Goal: Task Accomplishment & Management: Manage account settings

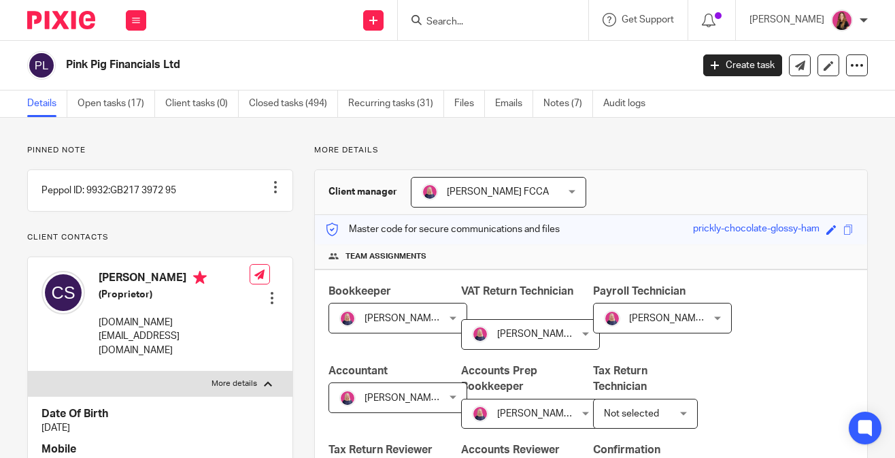
click at [440, 23] on input "Search" at bounding box center [486, 22] width 122 height 12
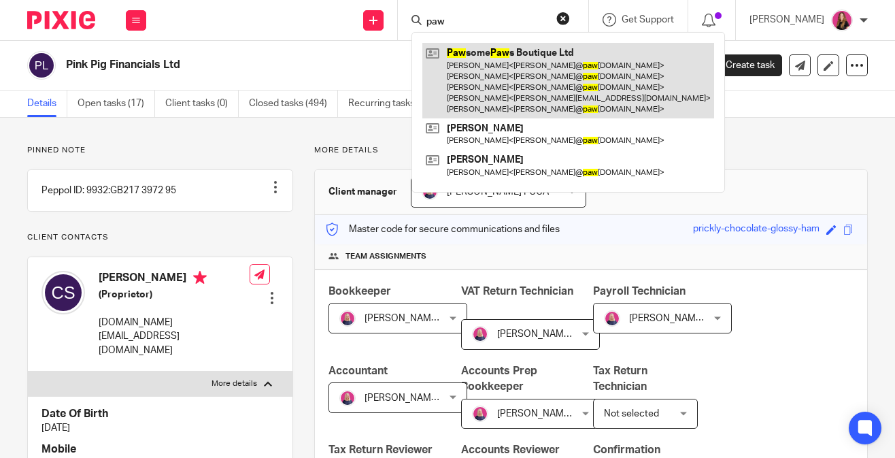
type input "paw"
click at [477, 77] on link at bounding box center [568, 81] width 292 height 76
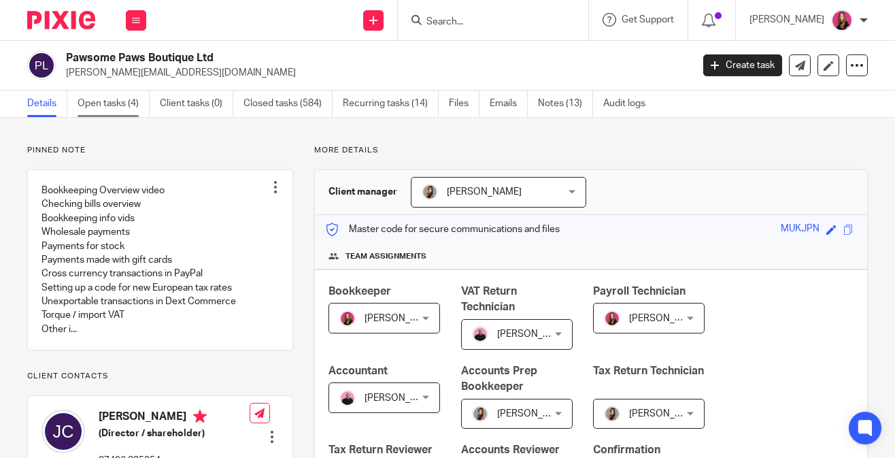
click at [124, 114] on link "Open tasks (4)" at bounding box center [114, 103] width 72 height 27
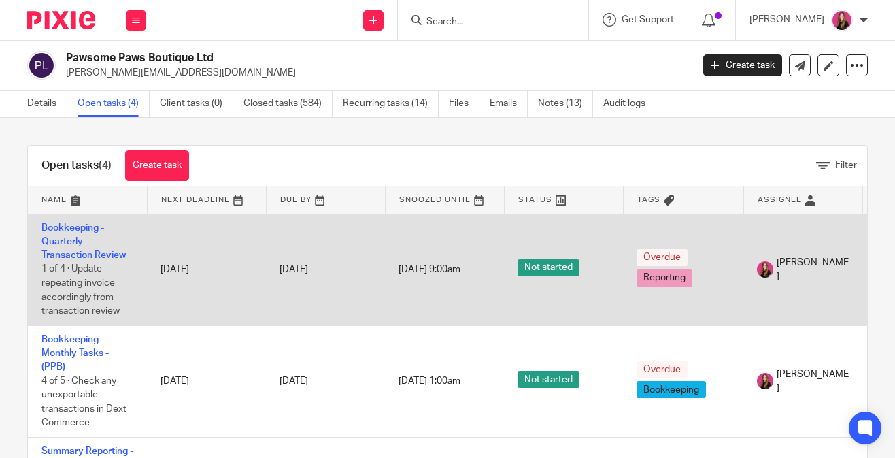
scroll to position [105, 0]
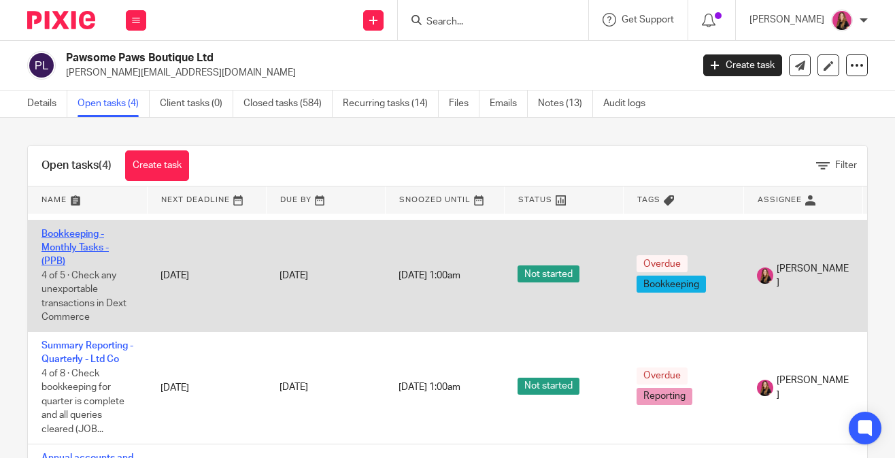
click at [91, 245] on link "Bookkeeping - Monthly Tasks - (PPB)" at bounding box center [74, 247] width 67 height 37
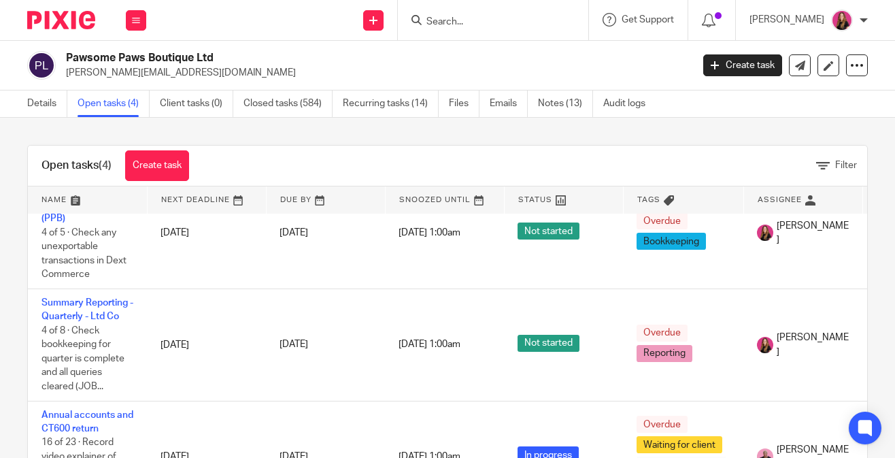
scroll to position [189, 0]
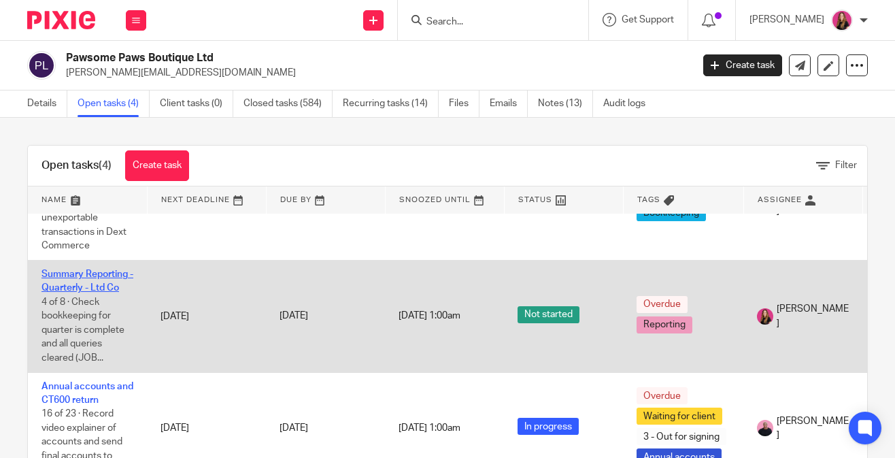
click at [112, 269] on link "Summary Reporting - Quarterly - Ltd Co" at bounding box center [87, 280] width 92 height 23
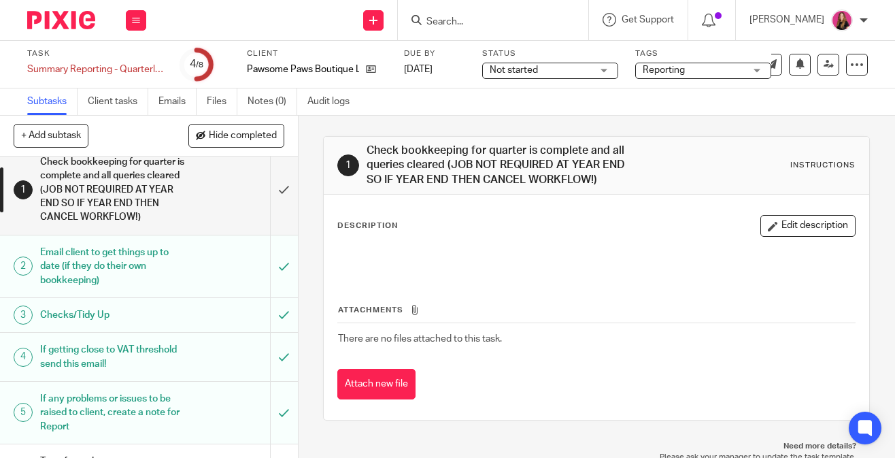
scroll to position [7, 0]
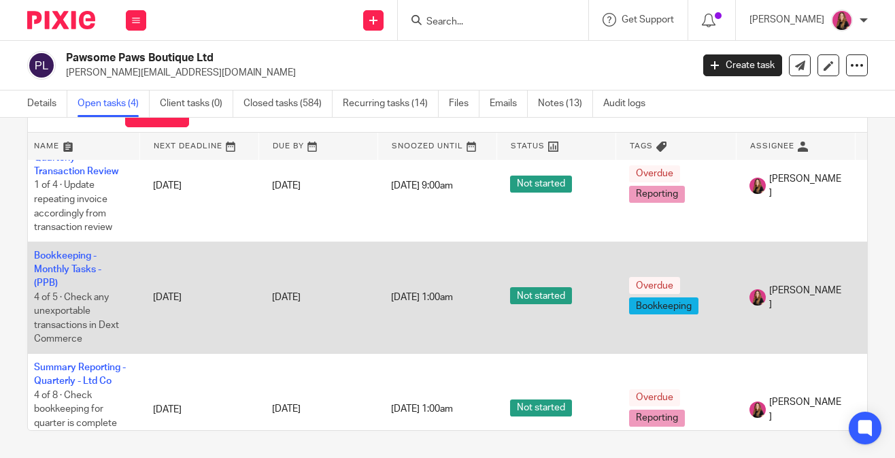
scroll to position [0, 7]
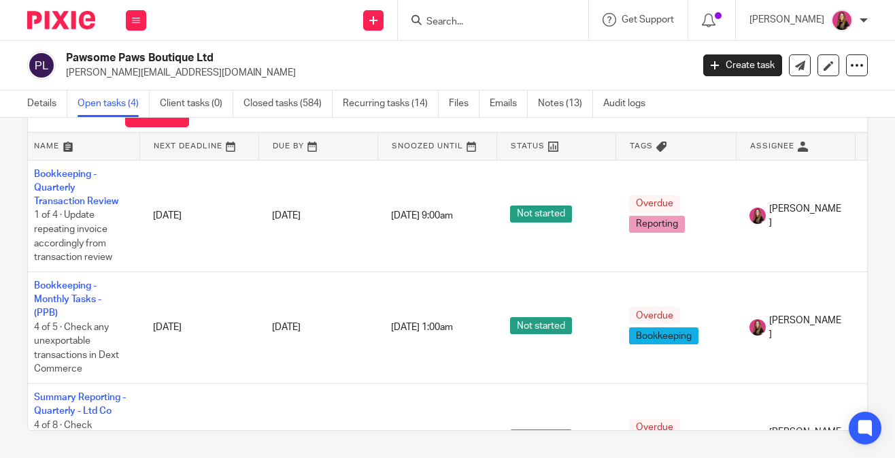
click at [81, 13] on img at bounding box center [61, 20] width 68 height 18
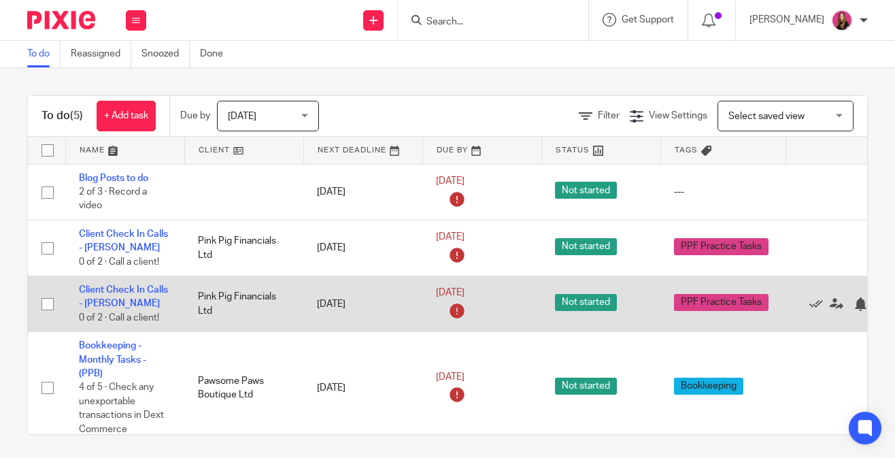
scroll to position [23, 0]
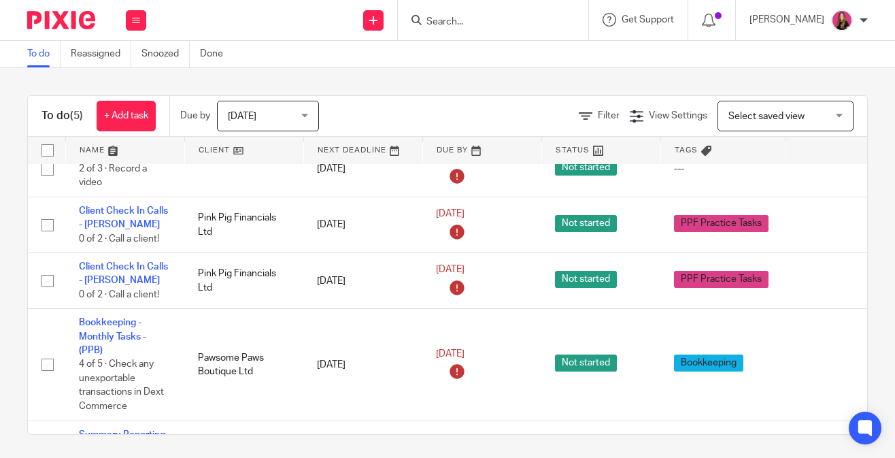
click at [456, 27] on input "Search" at bounding box center [486, 22] width 122 height 12
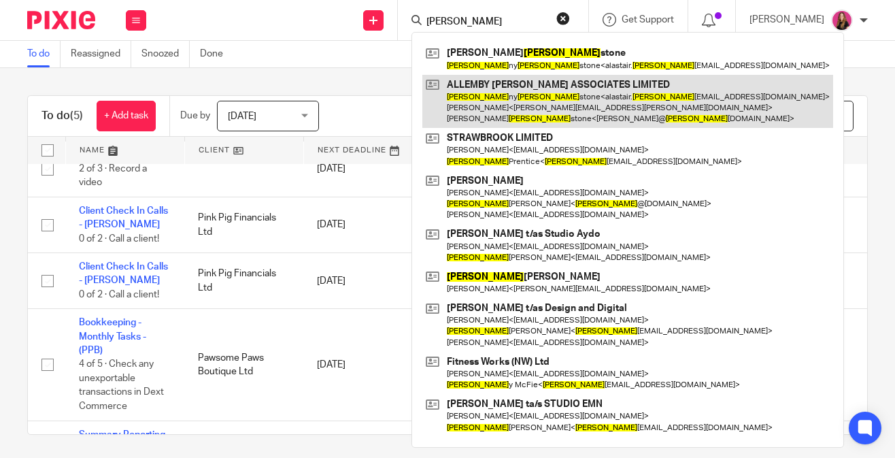
type input "john"
click at [510, 94] on link at bounding box center [627, 102] width 411 height 54
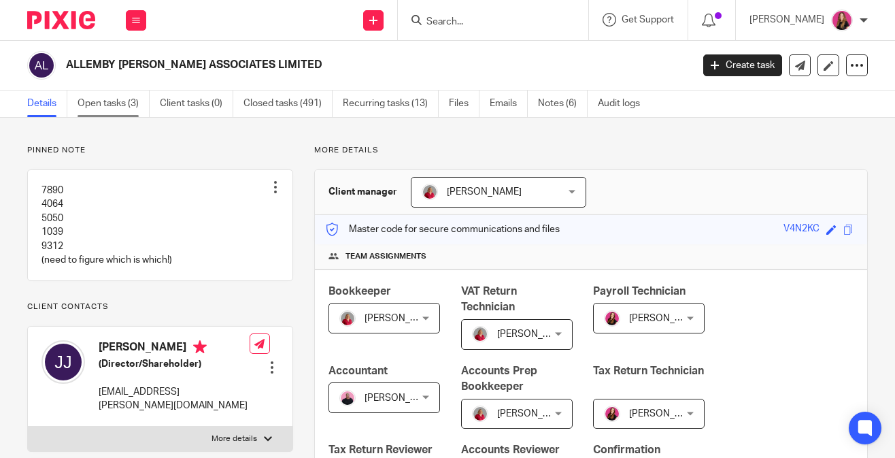
click at [124, 108] on link "Open tasks (3)" at bounding box center [114, 103] width 72 height 27
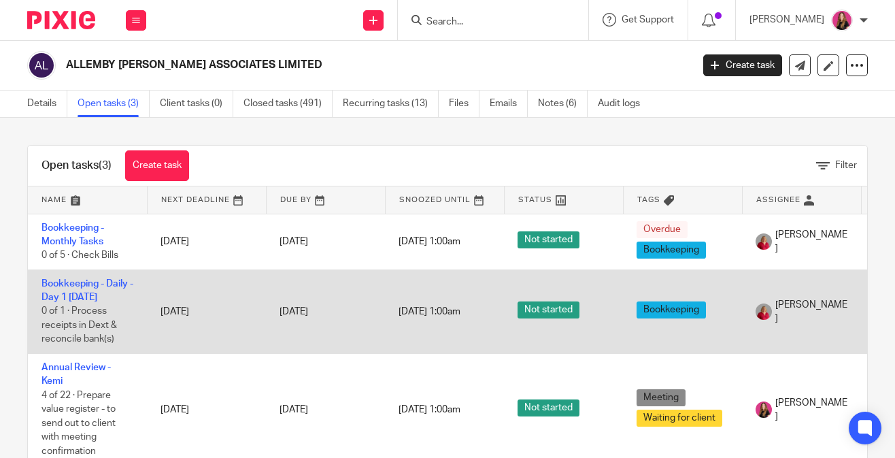
scroll to position [41, 0]
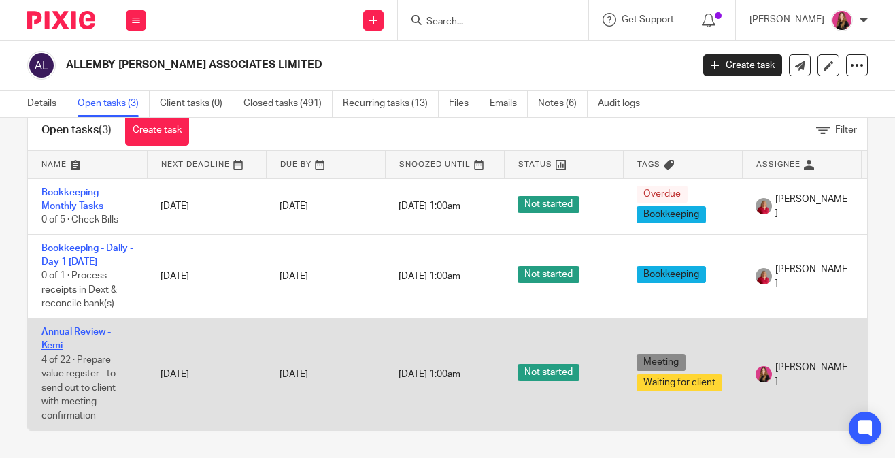
click at [65, 329] on link "Annual Review - Kemi" at bounding box center [75, 338] width 69 height 23
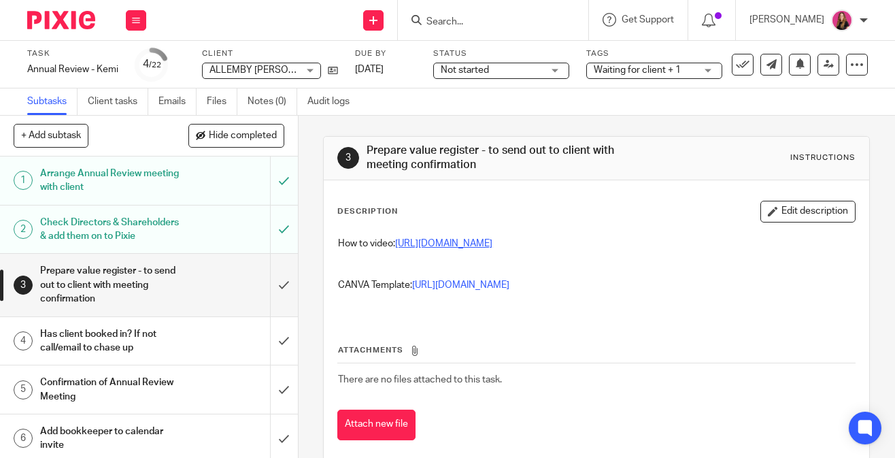
click at [440, 246] on link "[URL][DOMAIN_NAME]" at bounding box center [443, 244] width 97 height 10
click at [479, 290] on link "https://www.canva.com/design/DAGLGhV8ipI/ZrdrBOAljR9Dww0oVuq4Fg/edit" at bounding box center [460, 285] width 97 height 10
click at [286, 296] on input "submit" at bounding box center [149, 285] width 298 height 62
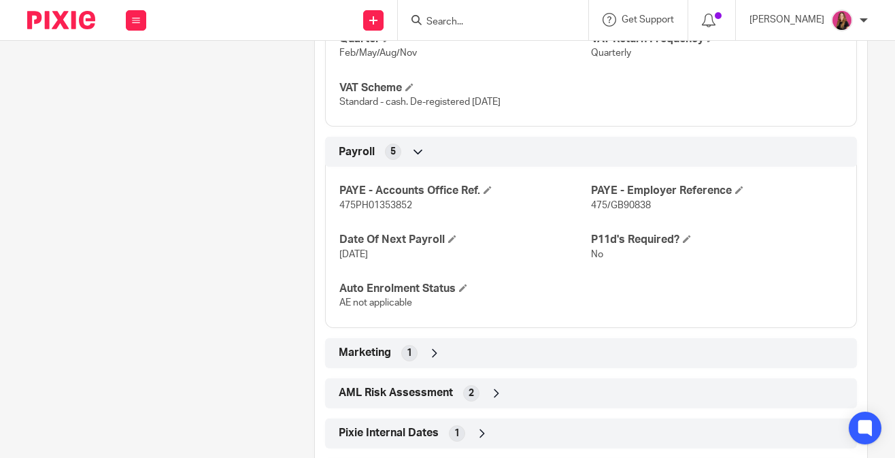
scroll to position [1449, 0]
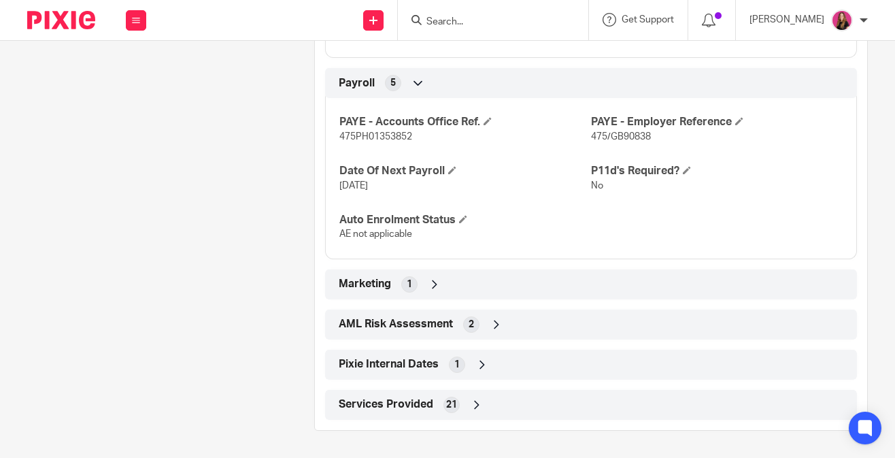
click at [443, 412] on div "Services Provided 21" at bounding box center [591, 404] width 512 height 23
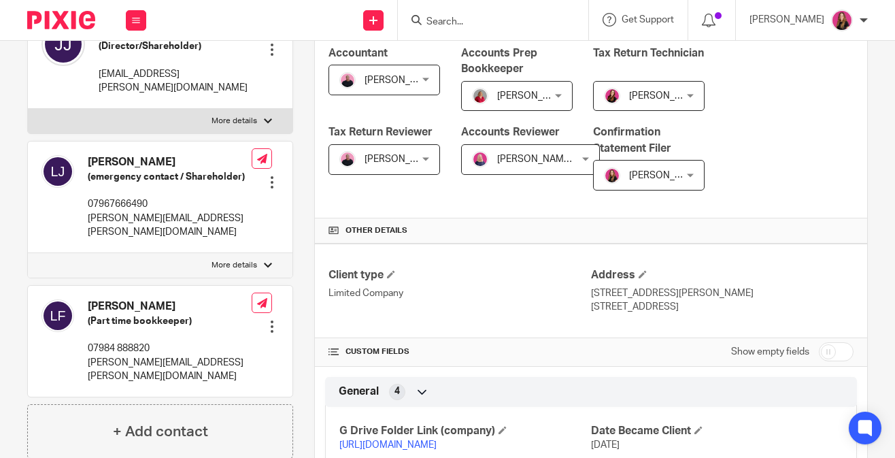
scroll to position [0, 0]
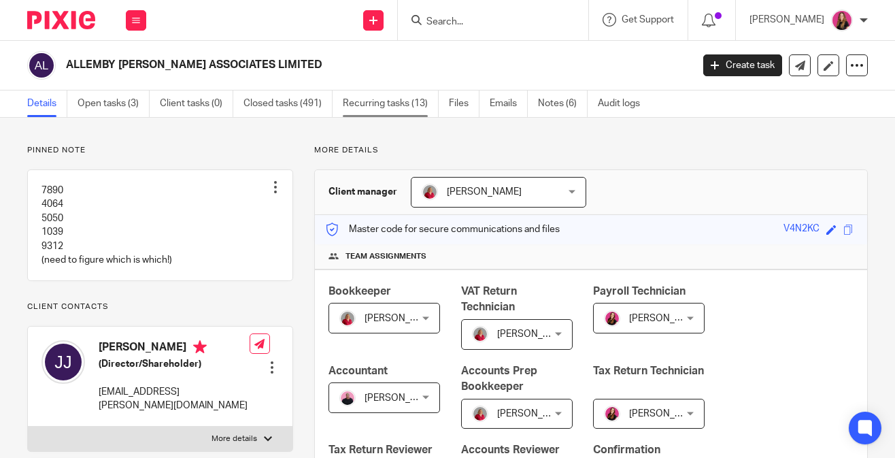
click at [410, 105] on link "Recurring tasks (13)" at bounding box center [391, 103] width 96 height 27
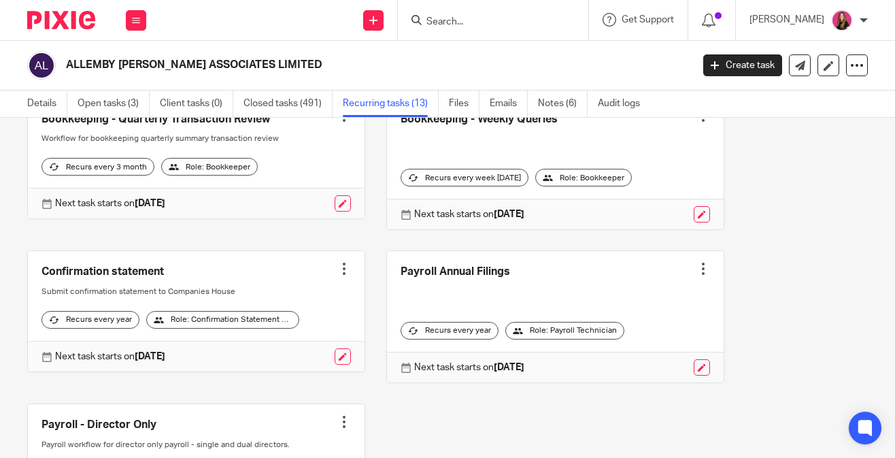
scroll to position [696, 0]
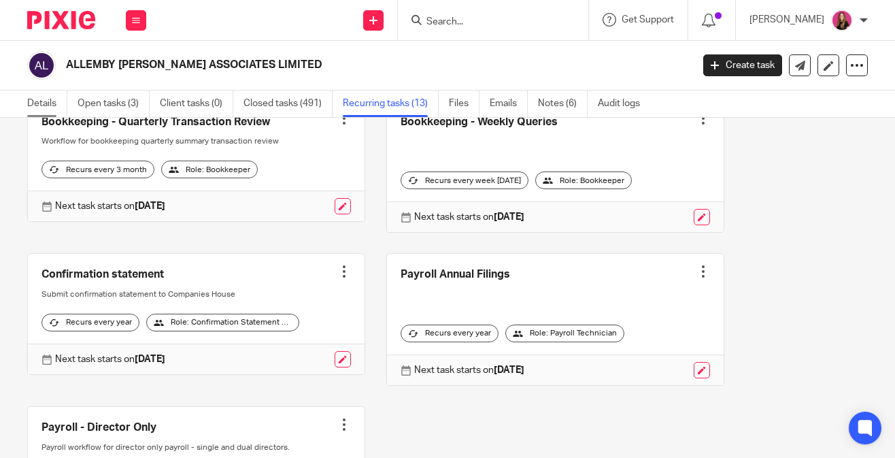
click at [47, 98] on link "Details" at bounding box center [47, 103] width 40 height 27
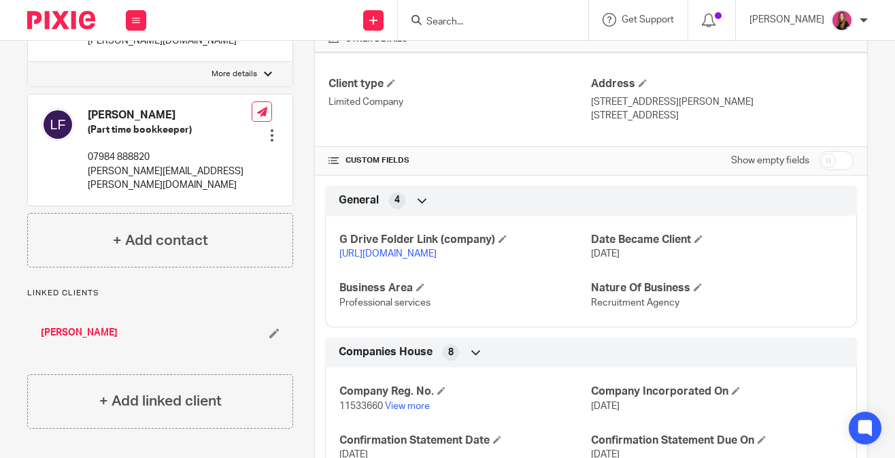
scroll to position [508, 0]
click at [101, 331] on link "[PERSON_NAME]" at bounding box center [79, 334] width 77 height 14
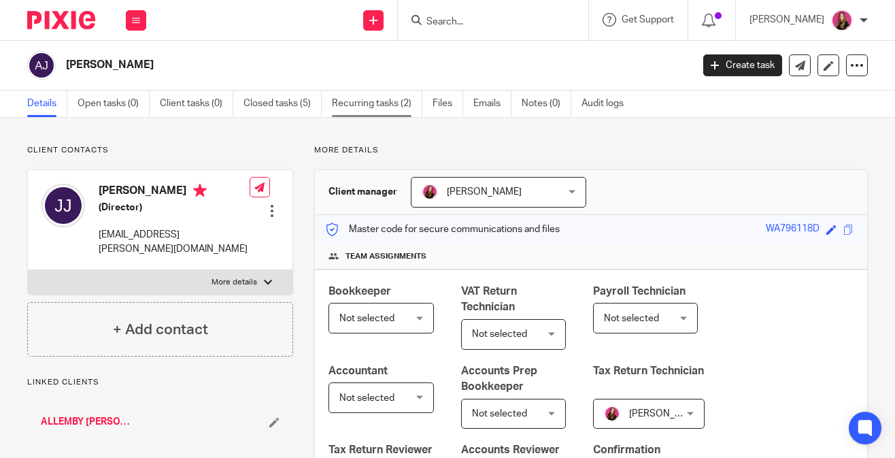
click at [381, 112] on link "Recurring tasks (2)" at bounding box center [377, 103] width 90 height 27
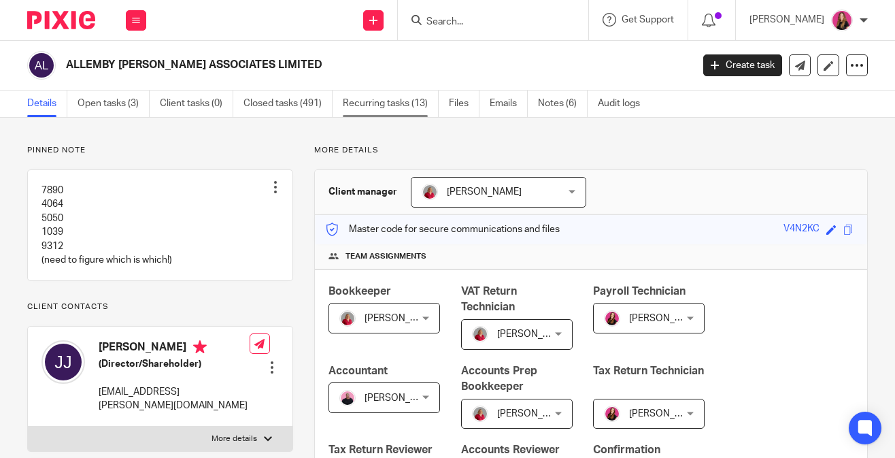
click at [413, 103] on link "Recurring tasks (13)" at bounding box center [391, 103] width 96 height 27
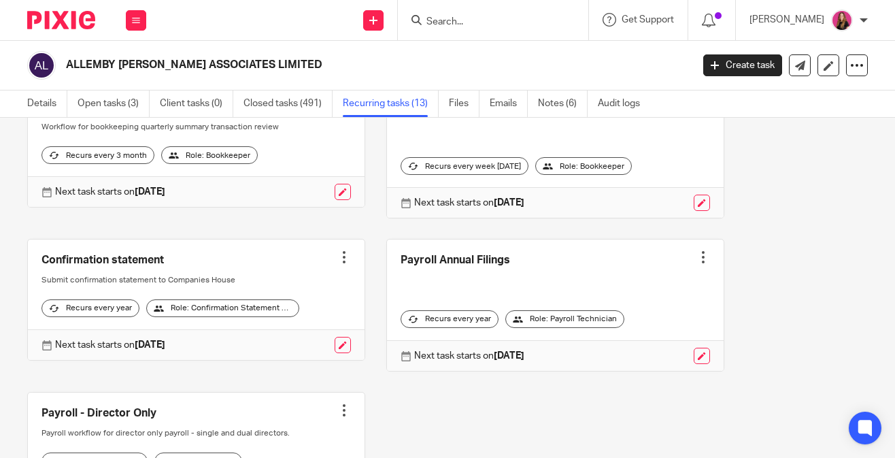
scroll to position [756, 0]
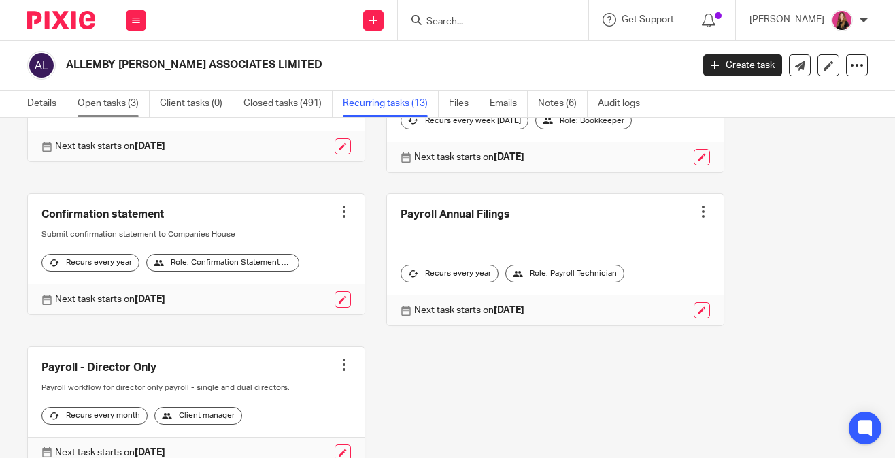
click at [121, 105] on link "Open tasks (3)" at bounding box center [114, 103] width 72 height 27
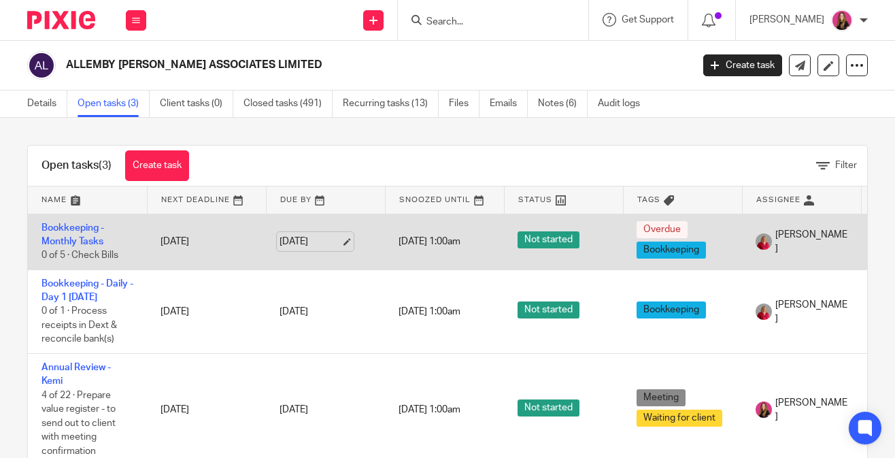
scroll to position [41, 0]
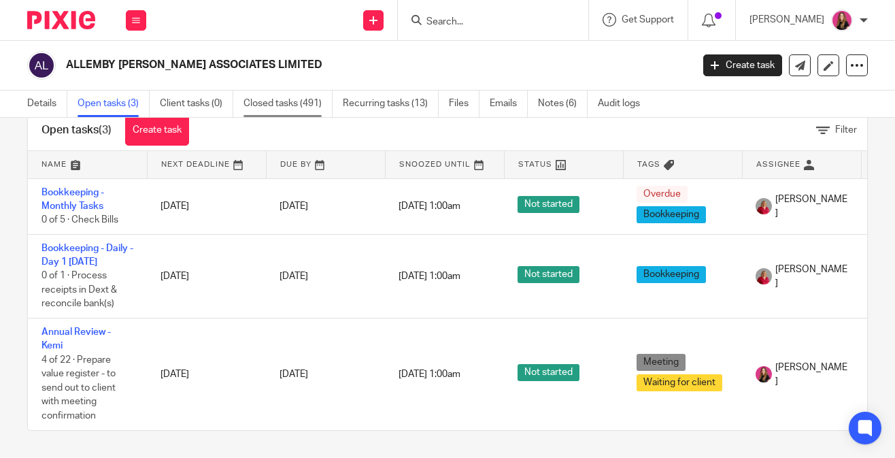
click at [296, 101] on link "Closed tasks (491)" at bounding box center [288, 103] width 89 height 27
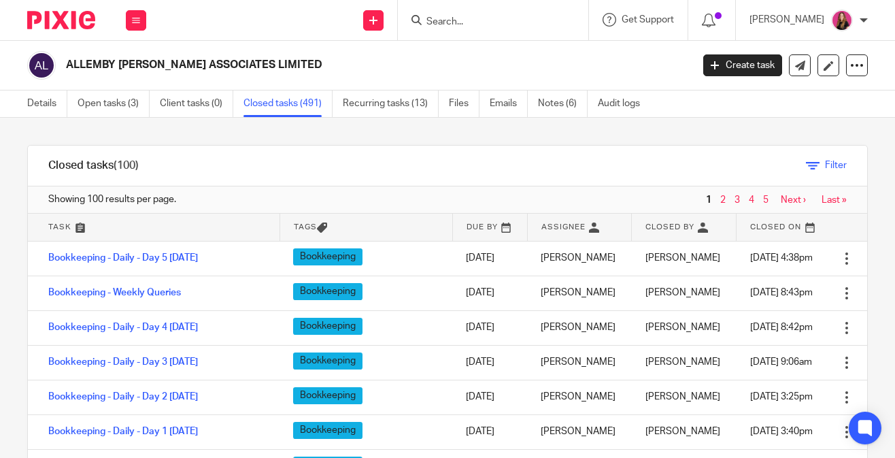
click at [827, 163] on span "Filter" at bounding box center [836, 166] width 22 height 10
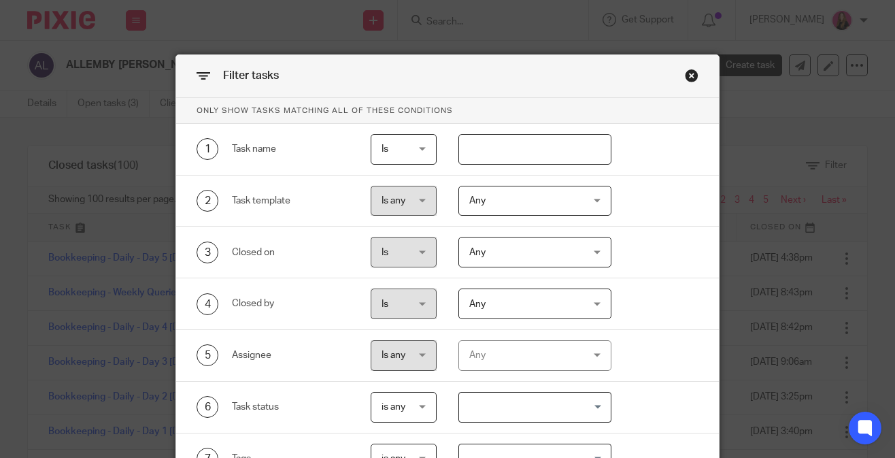
click at [580, 159] on input "text" at bounding box center [535, 149] width 153 height 31
type input "auto"
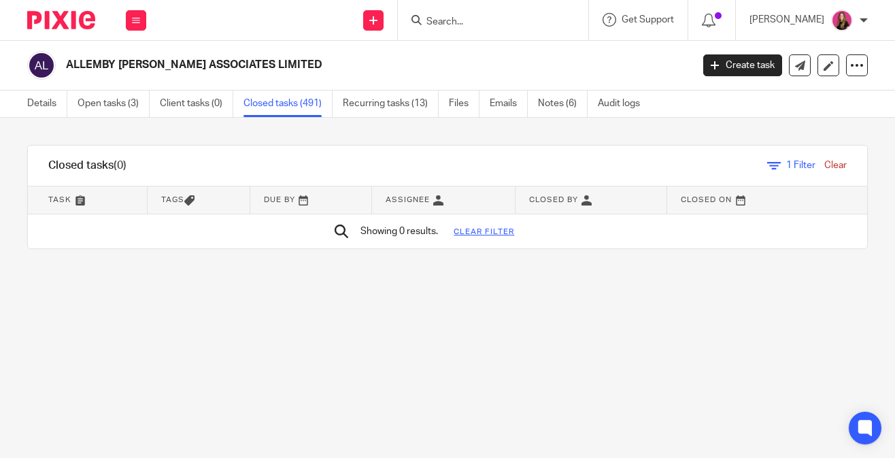
click at [786, 169] on span "1" at bounding box center [788, 166] width 5 height 10
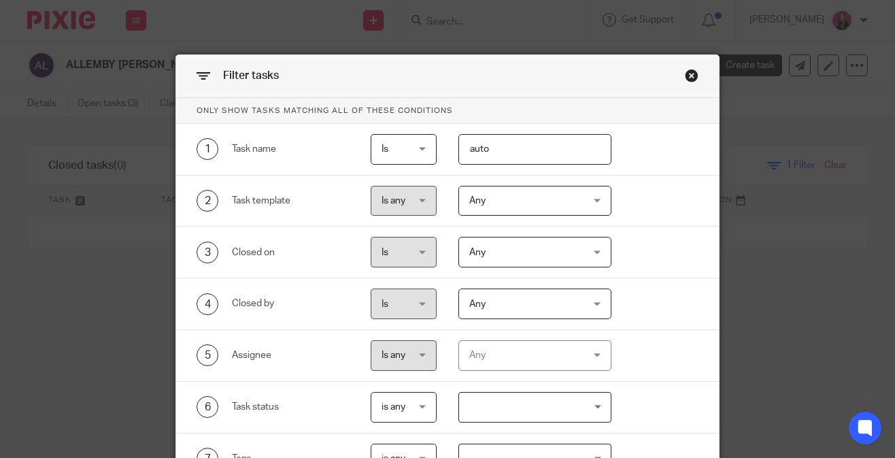
click at [507, 155] on input "auto" at bounding box center [535, 149] width 153 height 31
type input "auto enrol"
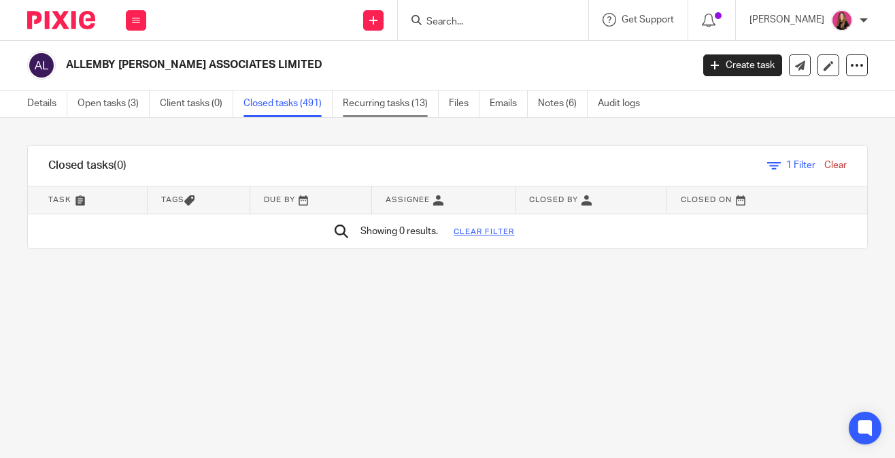
click at [410, 103] on link "Recurring tasks (13)" at bounding box center [391, 103] width 96 height 27
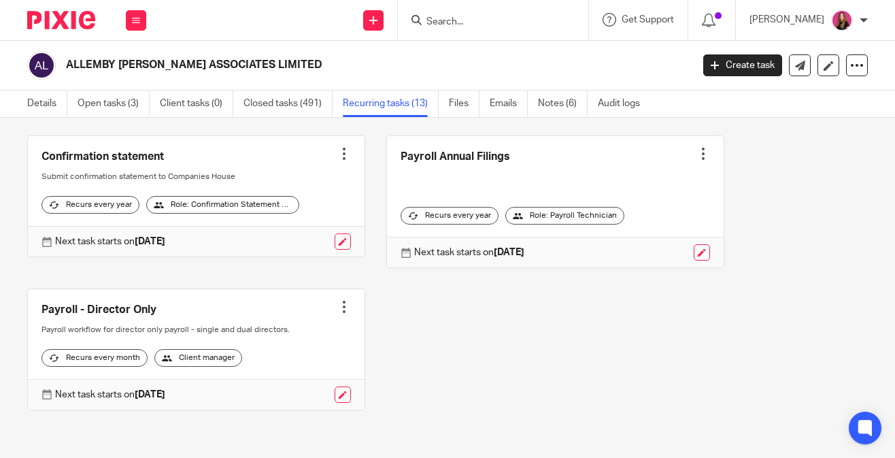
scroll to position [829, 0]
click at [305, 99] on link "Closed tasks (491)" at bounding box center [288, 103] width 89 height 27
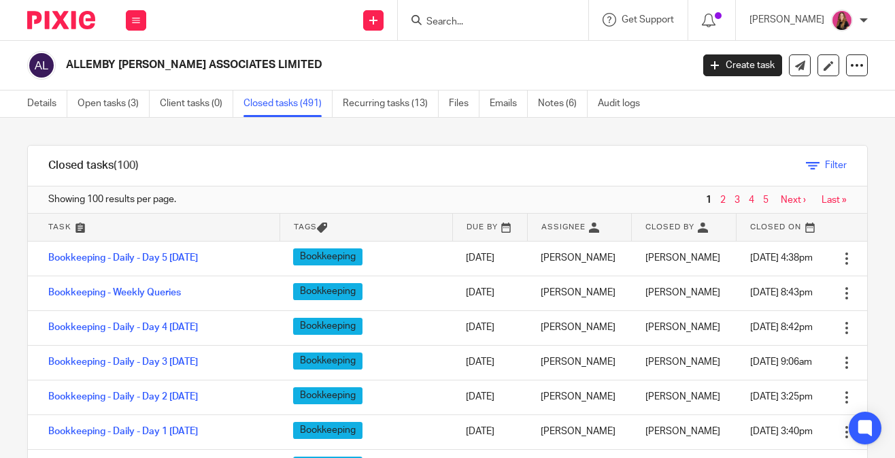
click at [837, 164] on span "Filter" at bounding box center [836, 166] width 22 height 10
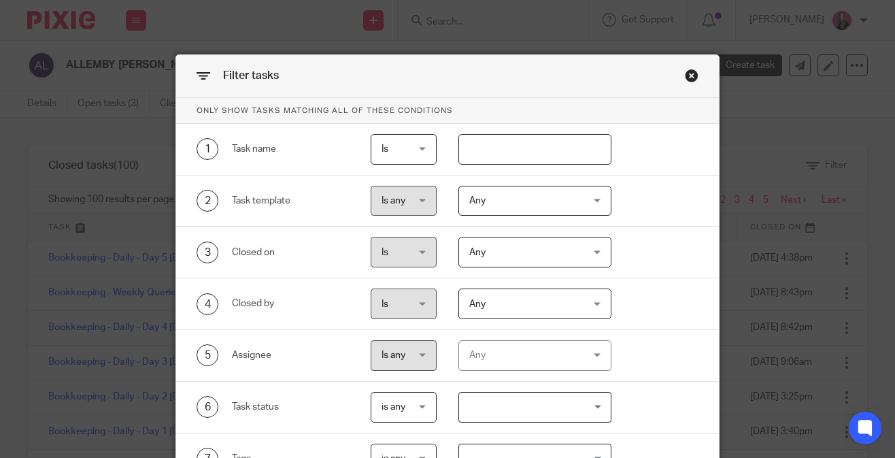
click at [563, 151] on input "text" at bounding box center [535, 149] width 153 height 31
type input "vat"
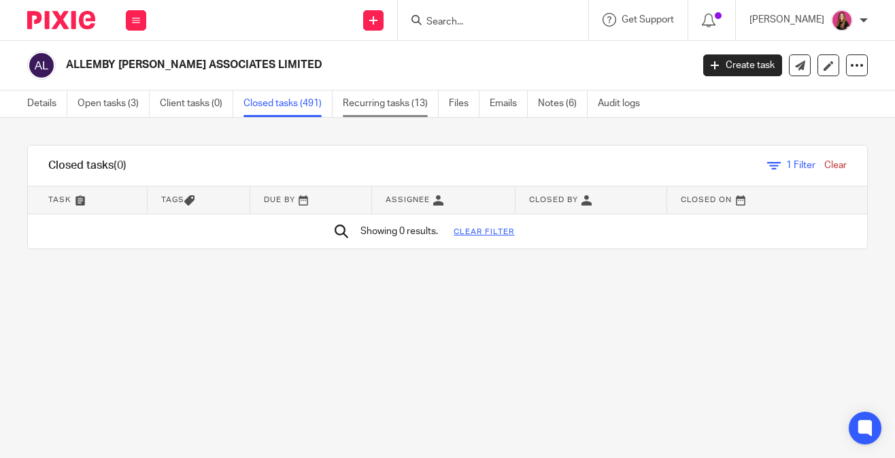
click at [396, 112] on link "Recurring tasks (13)" at bounding box center [391, 103] width 96 height 27
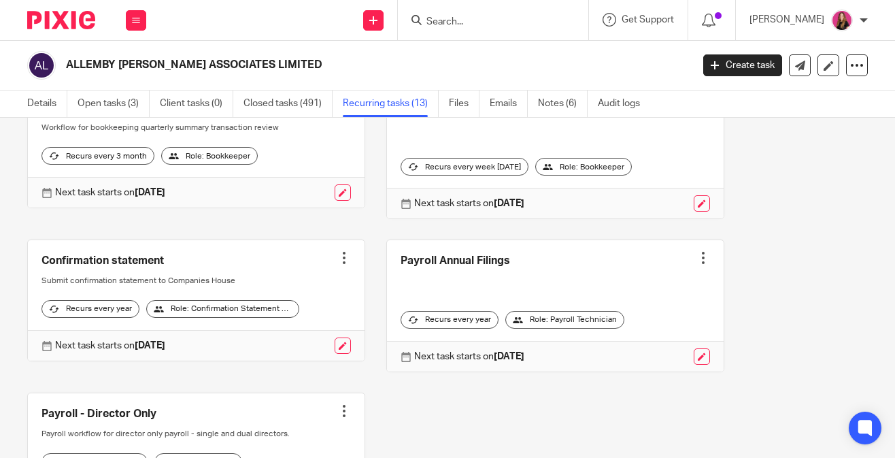
scroll to position [754, 0]
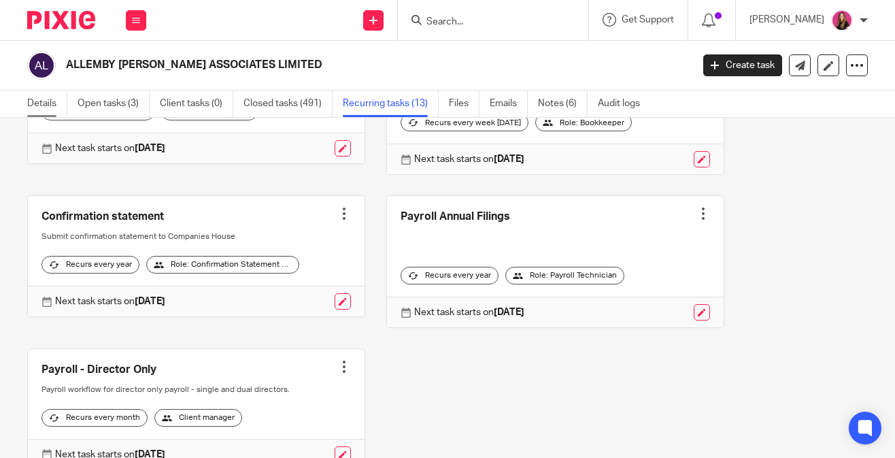
click at [57, 108] on link "Details" at bounding box center [47, 103] width 40 height 27
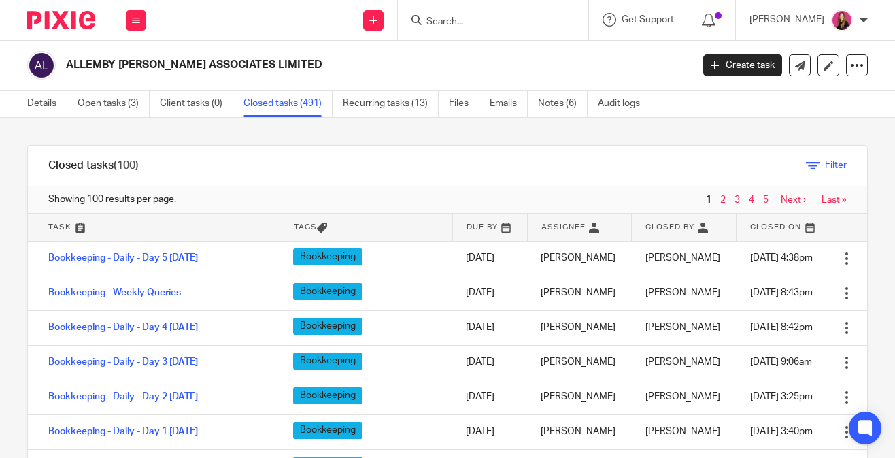
click at [824, 167] on link "Filter" at bounding box center [826, 166] width 41 height 10
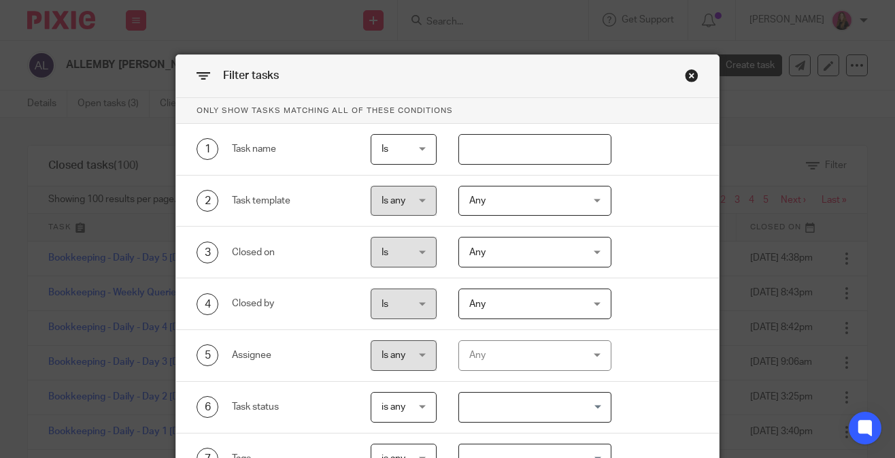
click at [565, 157] on input "text" at bounding box center [535, 149] width 153 height 31
type input "budget"
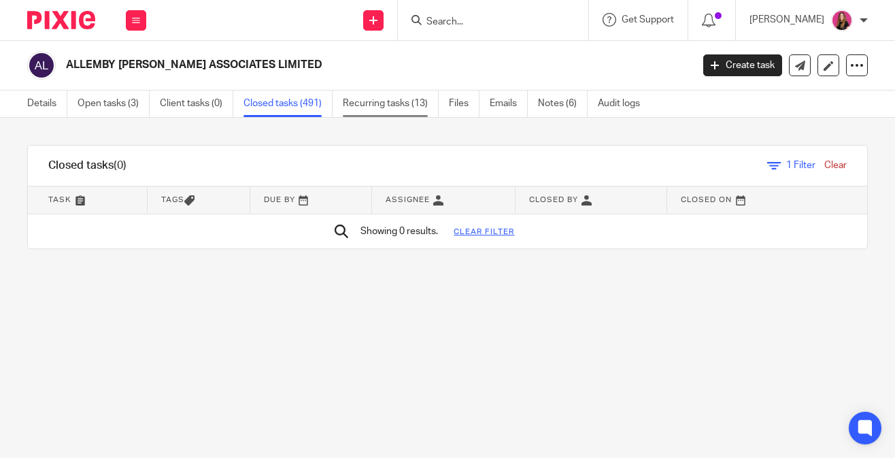
click at [390, 103] on link "Recurring tasks (13)" at bounding box center [391, 103] width 96 height 27
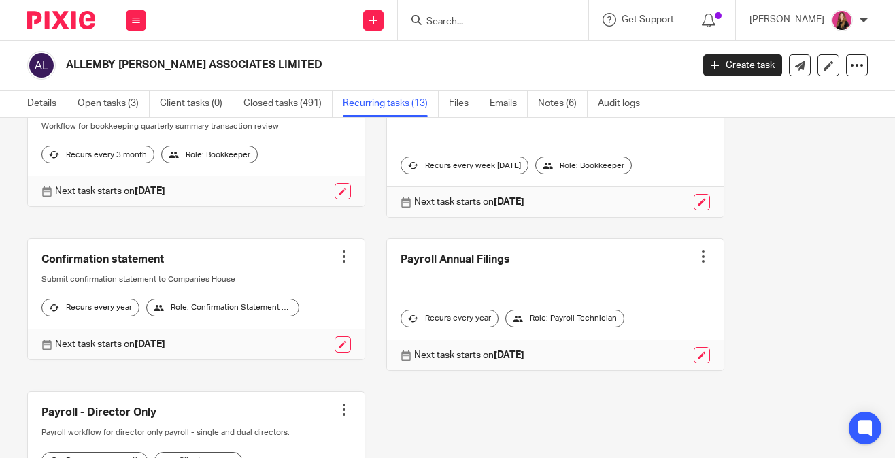
scroll to position [837, 0]
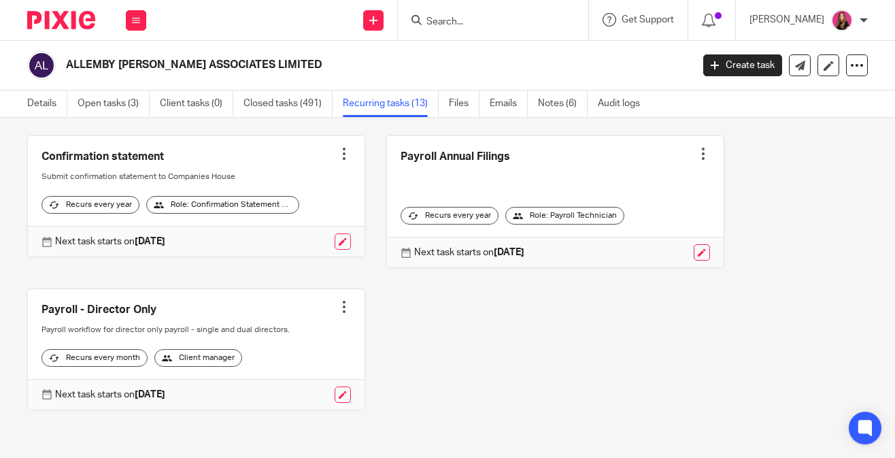
click at [374, 97] on link "Recurring tasks (13)" at bounding box center [391, 103] width 96 height 27
click at [307, 107] on link "Closed tasks (491)" at bounding box center [288, 103] width 89 height 27
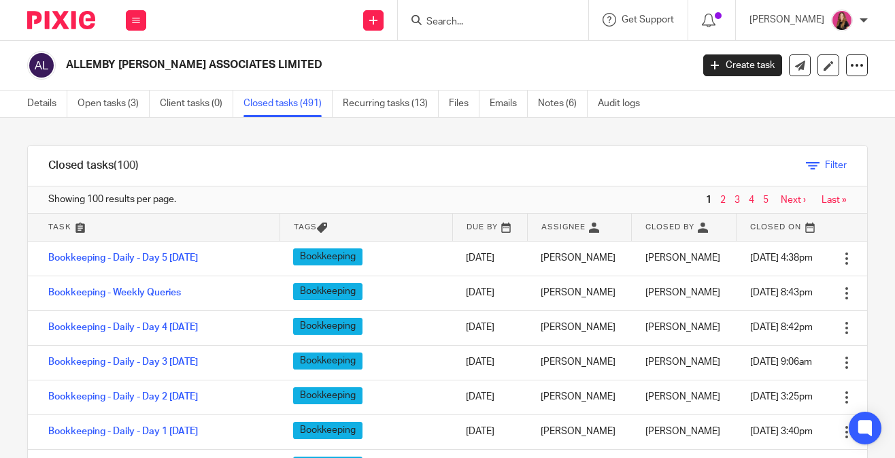
click at [828, 170] on span "Filter" at bounding box center [836, 166] width 22 height 10
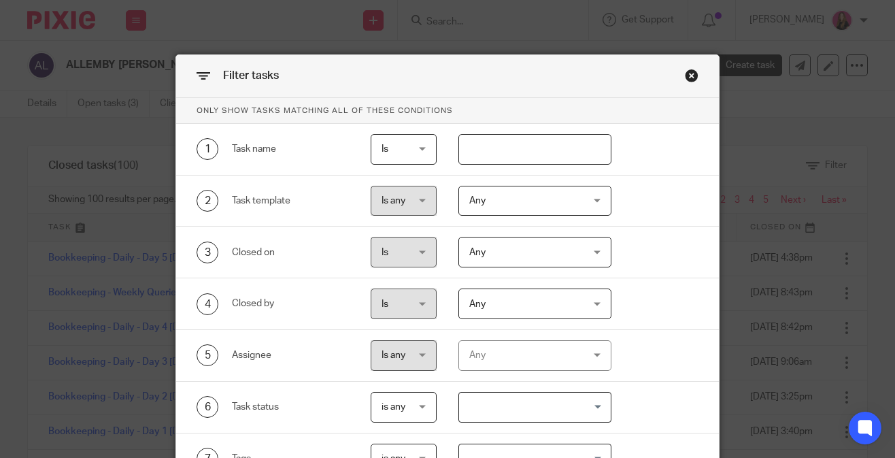
click at [581, 150] on input "text" at bounding box center [535, 149] width 153 height 31
type input "cashflow"
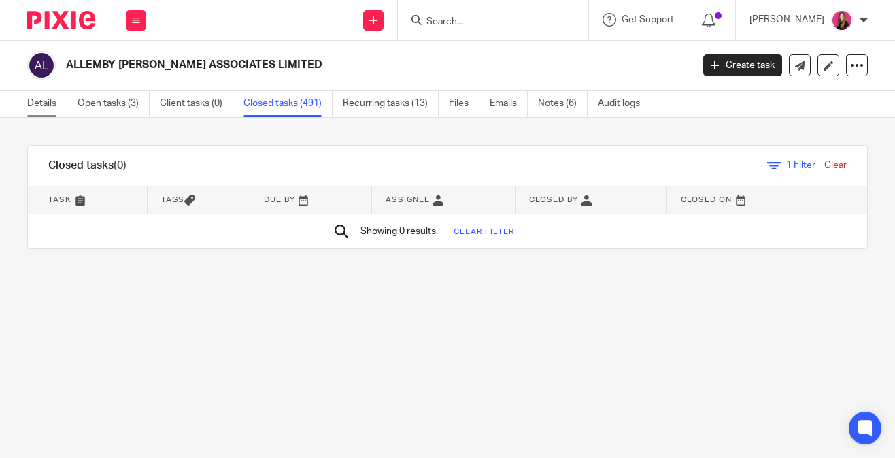
click at [61, 104] on link "Details" at bounding box center [47, 103] width 40 height 27
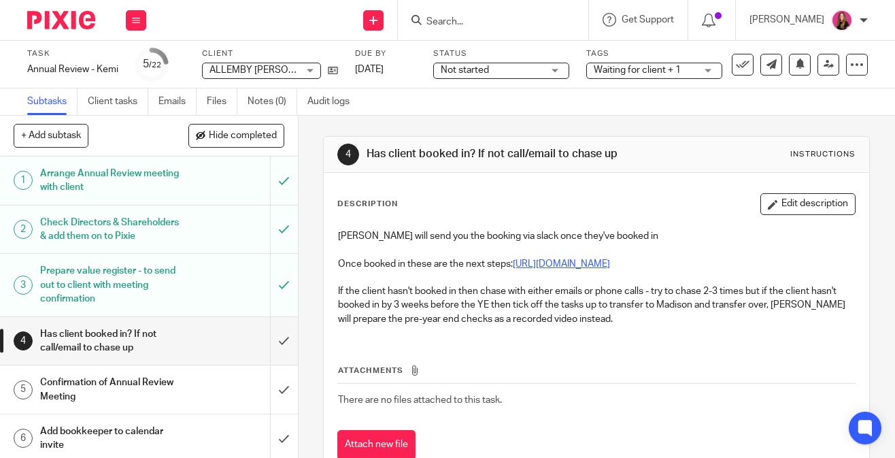
click at [527, 260] on link "https://www.loom.com/share/ba3b146492274f45a27cb08c0bc074b4?sid=85a64211-a9c6-4…" at bounding box center [561, 264] width 97 height 10
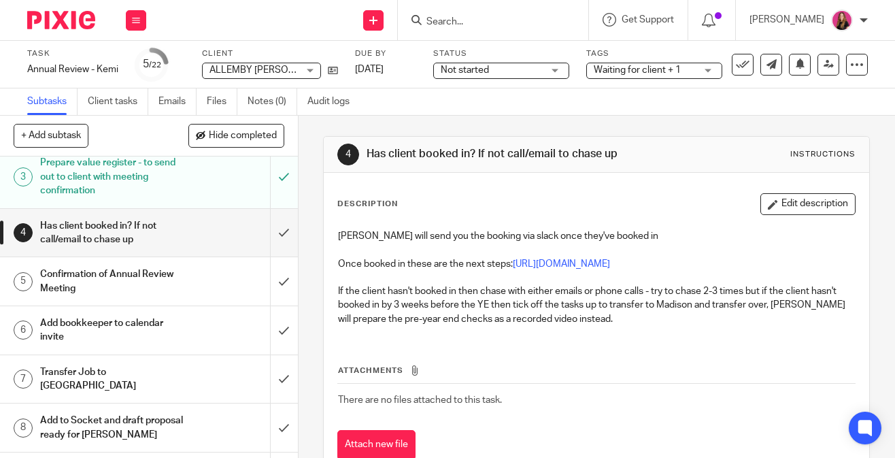
scroll to position [110, 0]
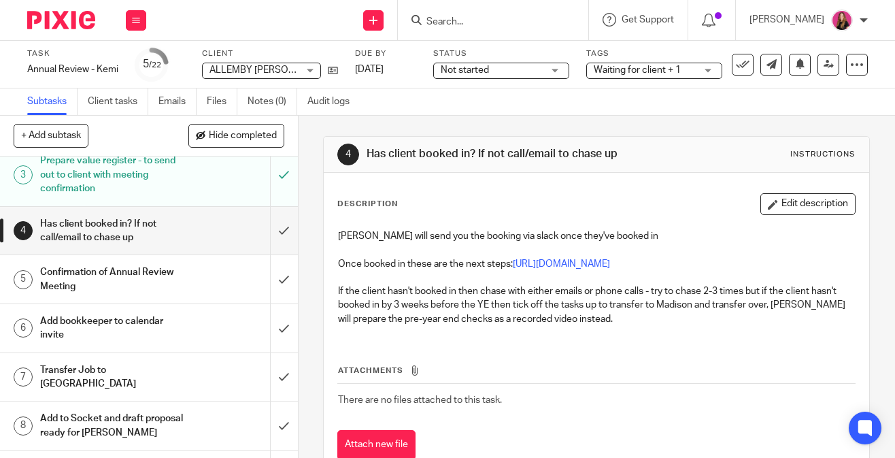
click at [178, 273] on h1 "Confirmation of Annual Review Meeting" at bounding box center [112, 279] width 144 height 35
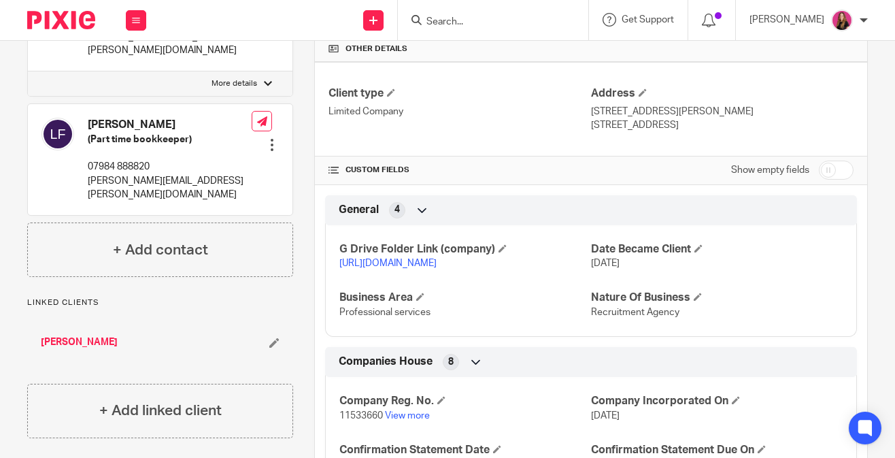
scroll to position [503, 0]
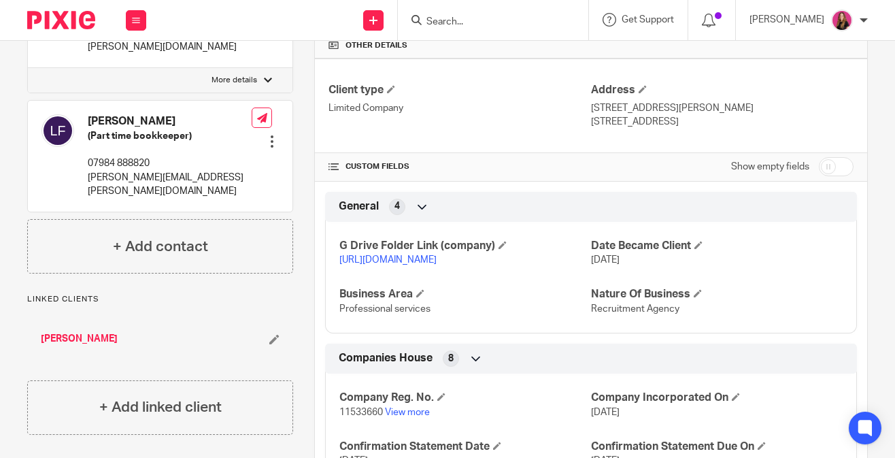
click at [463, 267] on p "https://drive.google.com/drive/folders/1nm2eyR3sb5xjK14x1VWWcmkzDr2u92iE?usp=dr…" at bounding box center [465, 260] width 252 height 14
click at [437, 265] on link "https://drive.google.com/drive/folders/1nm2eyR3sb5xjK14x1VWWcmkzDr2u92iE?usp=dr…" at bounding box center [387, 260] width 97 height 10
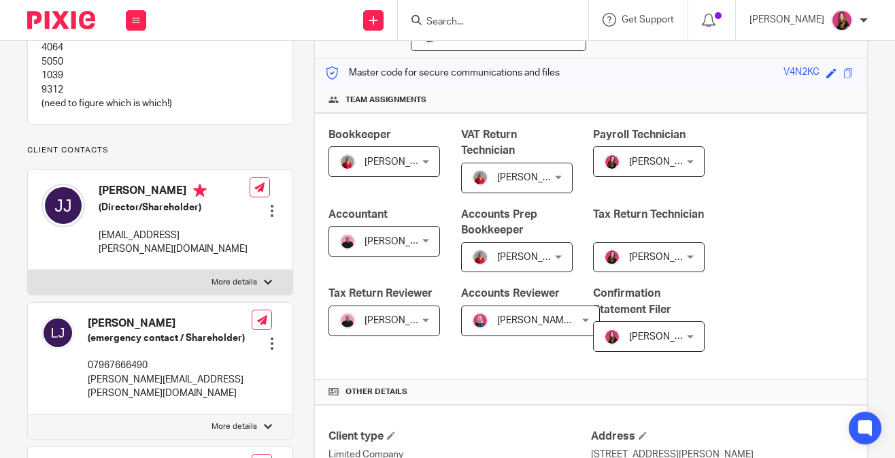
scroll to position [0, 0]
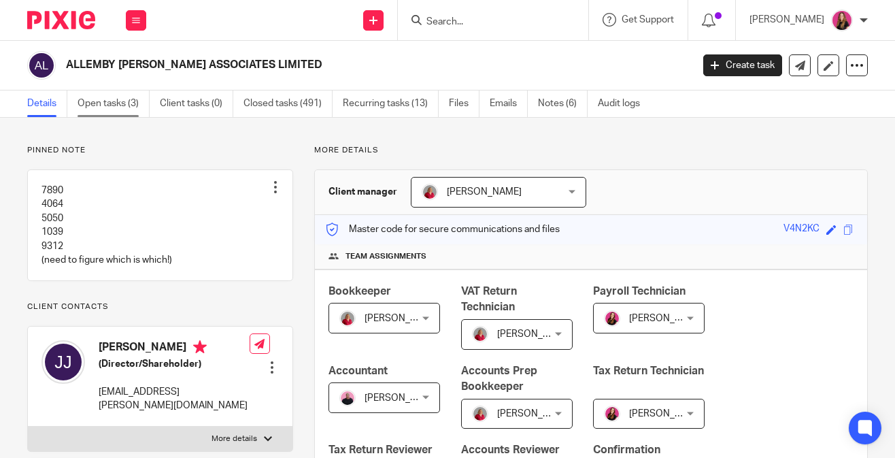
click at [129, 108] on link "Open tasks (3)" at bounding box center [114, 103] width 72 height 27
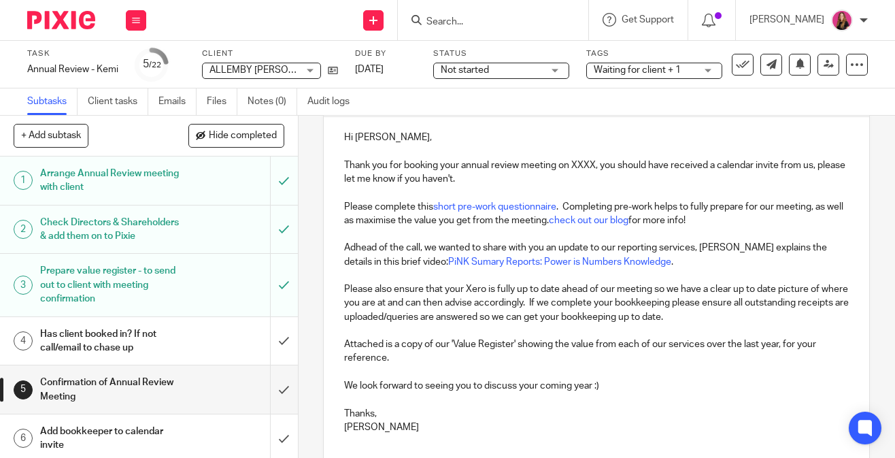
scroll to position [2, 0]
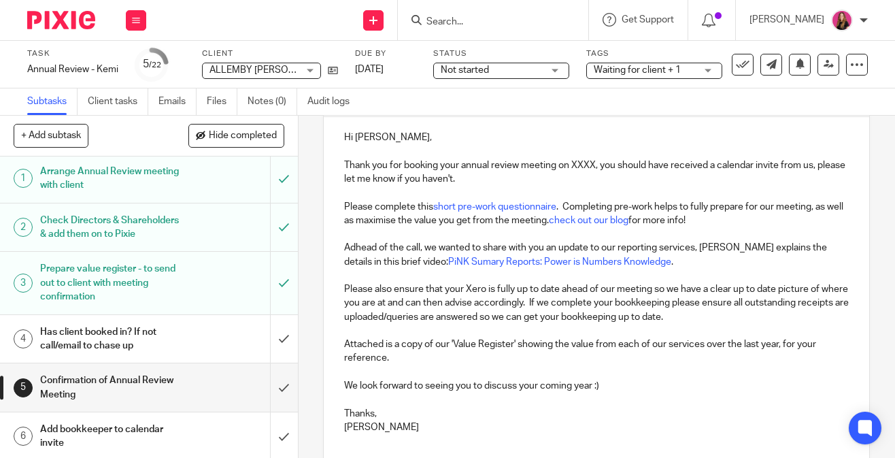
click at [73, 27] on img at bounding box center [61, 20] width 68 height 18
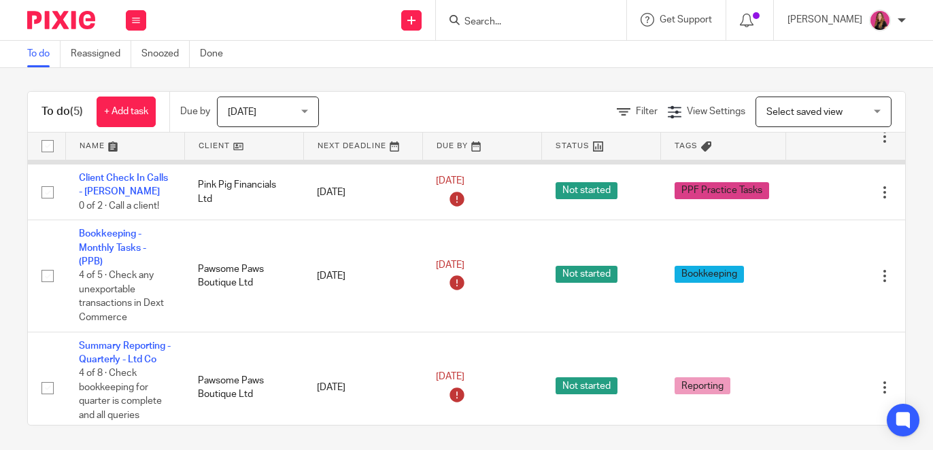
scroll to position [135, 0]
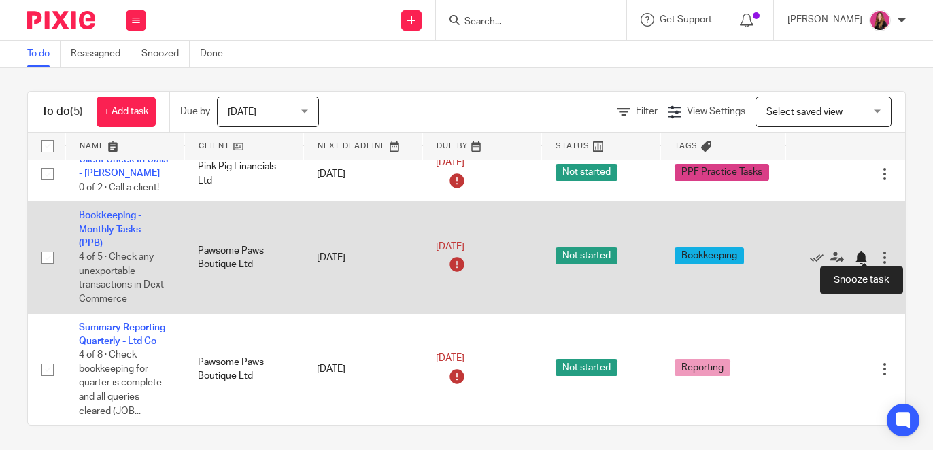
click at [867, 254] on div at bounding box center [861, 258] width 14 height 14
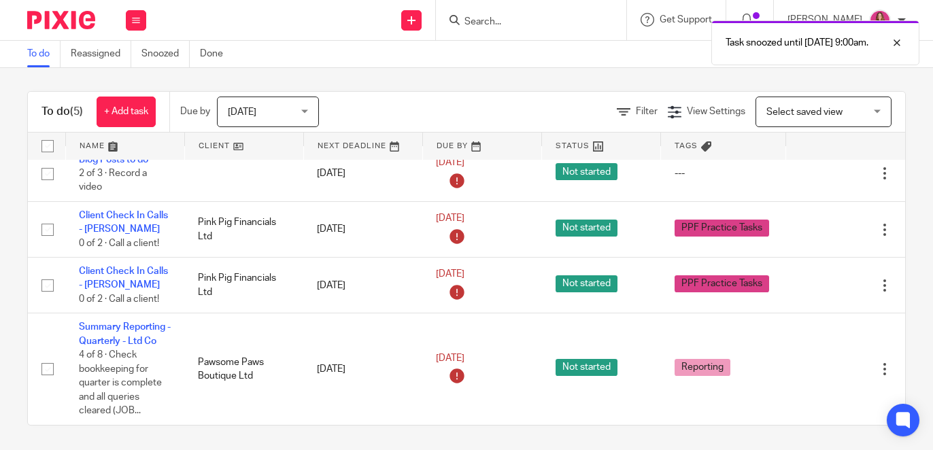
scroll to position [20, 0]
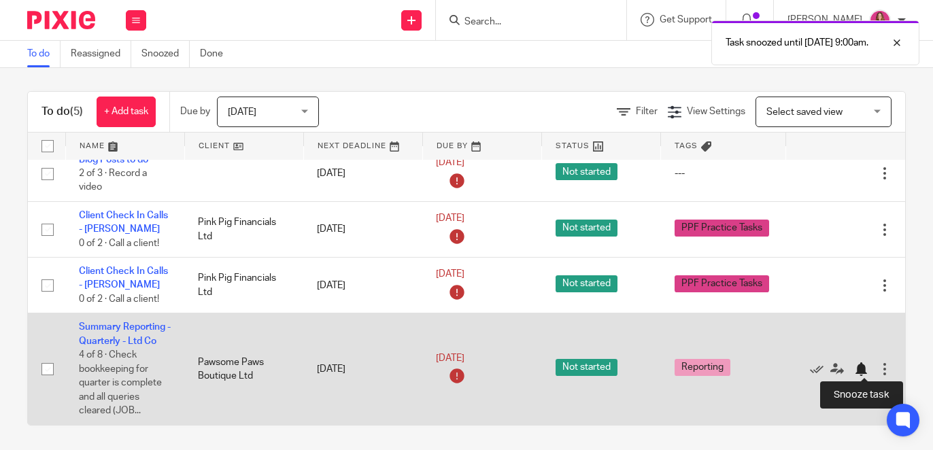
click at [859, 371] on div at bounding box center [861, 370] width 14 height 14
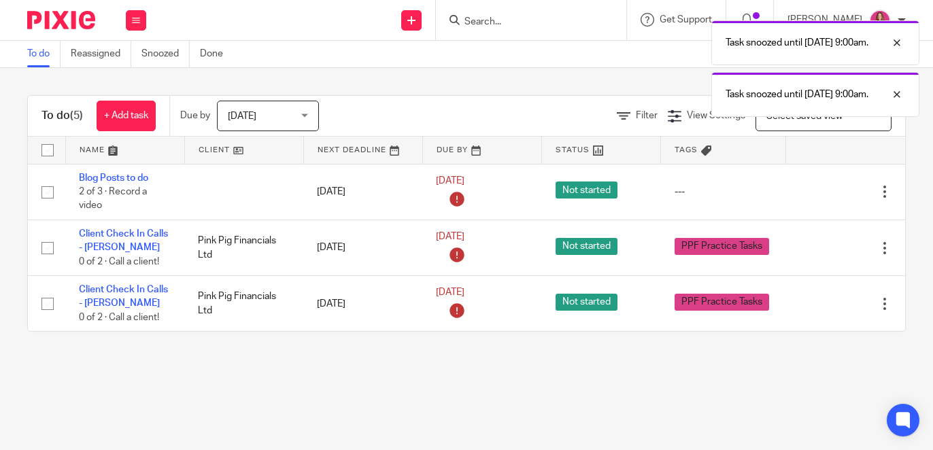
scroll to position [0, 0]
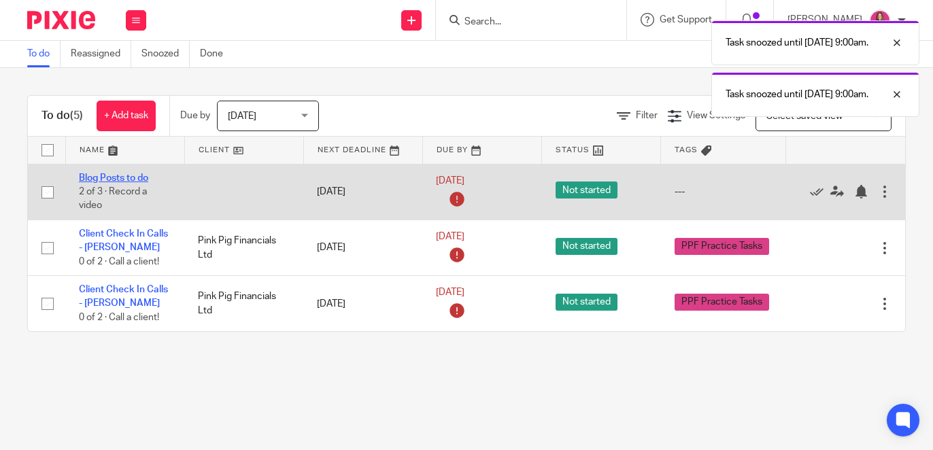
click at [92, 178] on link "Blog Posts to do" at bounding box center [113, 178] width 69 height 10
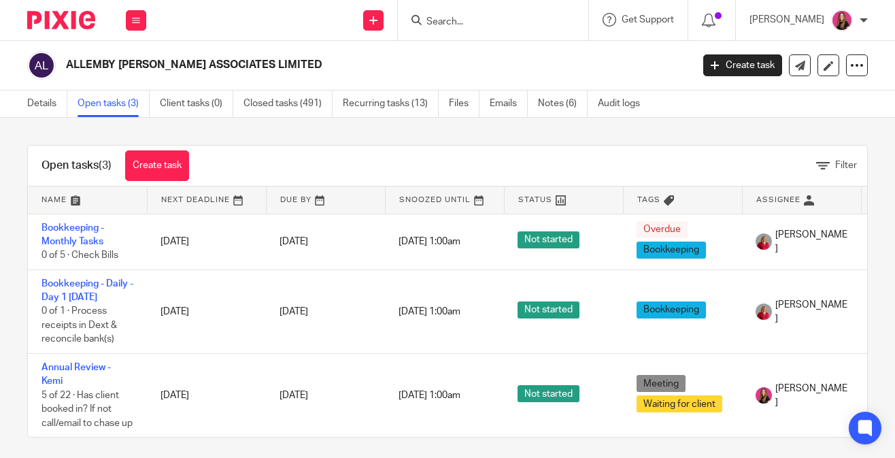
scroll to position [12, 0]
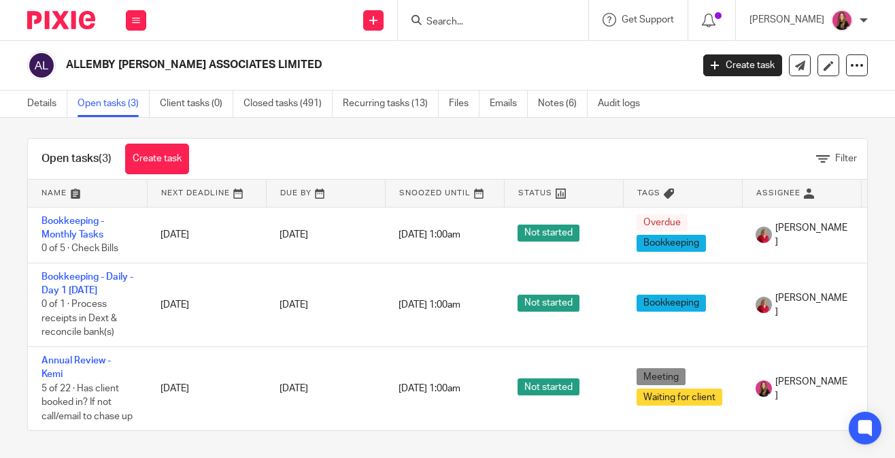
click at [73, 22] on img at bounding box center [61, 20] width 68 height 18
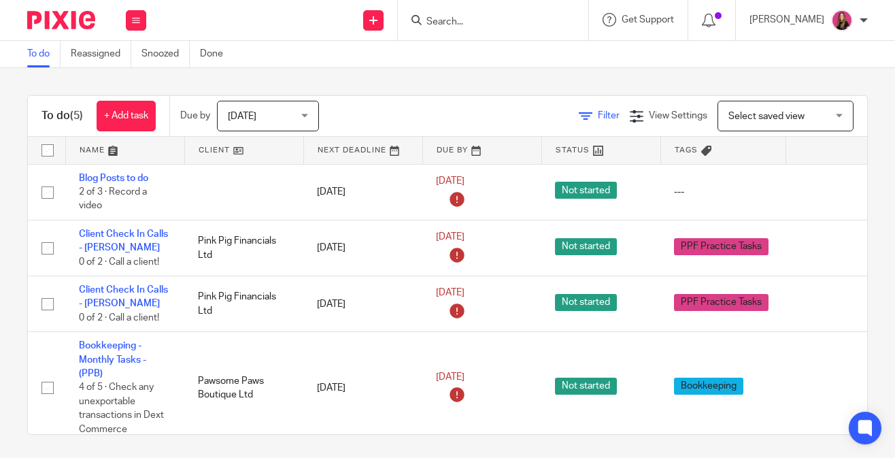
click at [611, 112] on span "Filter" at bounding box center [609, 116] width 22 height 10
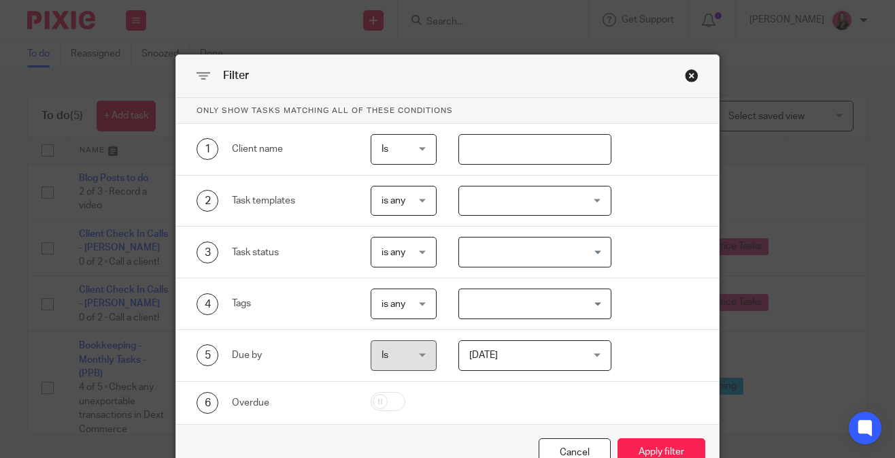
click at [538, 150] on input "text" at bounding box center [535, 149] width 153 height 31
click at [556, 187] on div at bounding box center [535, 201] width 153 height 31
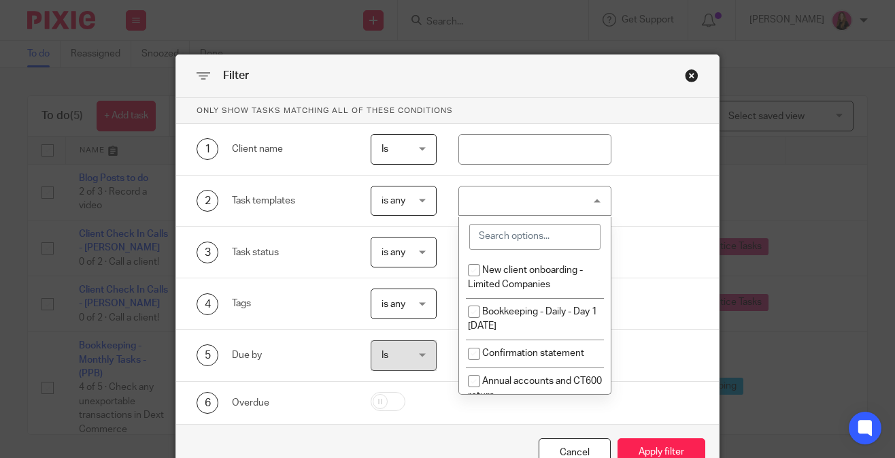
click at [529, 228] on input "search" at bounding box center [534, 237] width 131 height 26
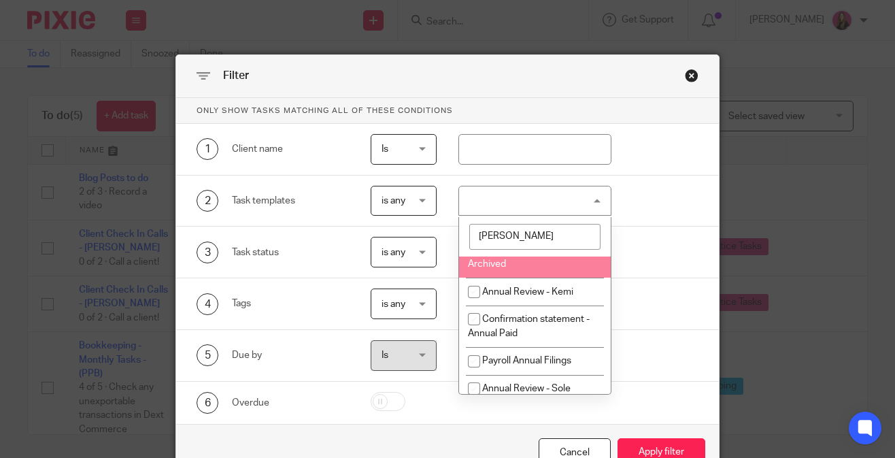
scroll to position [150, 0]
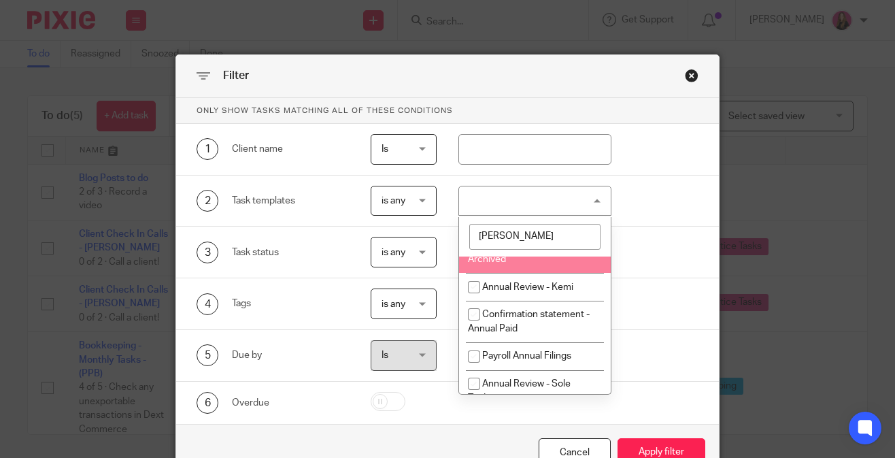
type input "[PERSON_NAME]"
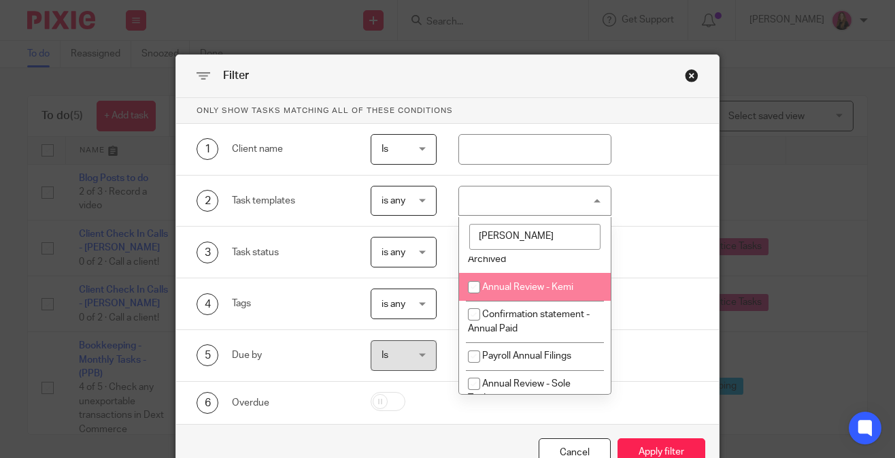
click at [546, 292] on span "Annual Review - Kemi" at bounding box center [527, 287] width 91 height 10
checkbox input "true"
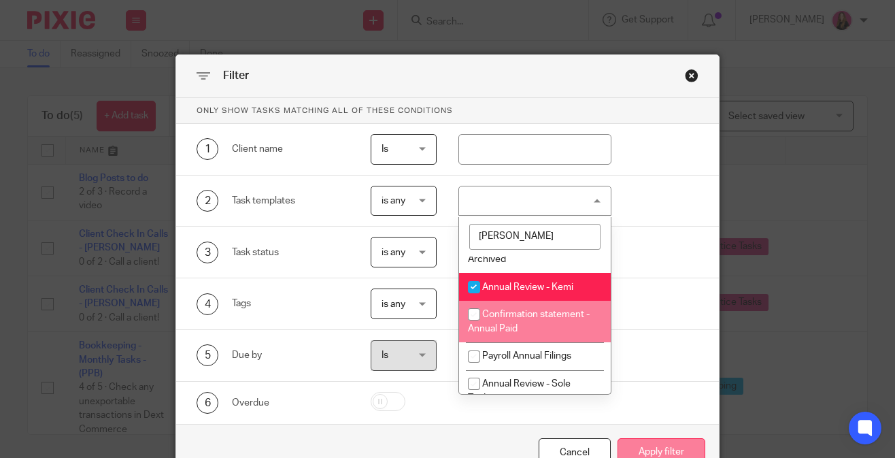
click at [661, 448] on button "Apply filter" at bounding box center [662, 452] width 88 height 29
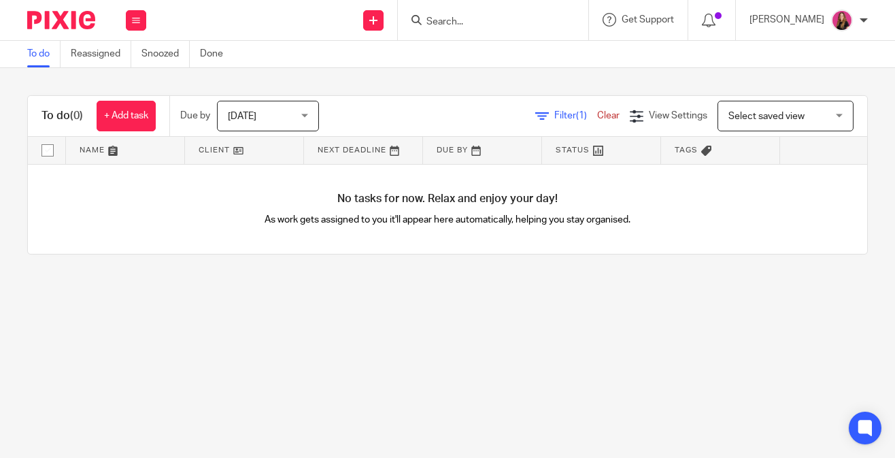
click at [272, 119] on span "[DATE]" at bounding box center [264, 115] width 72 height 29
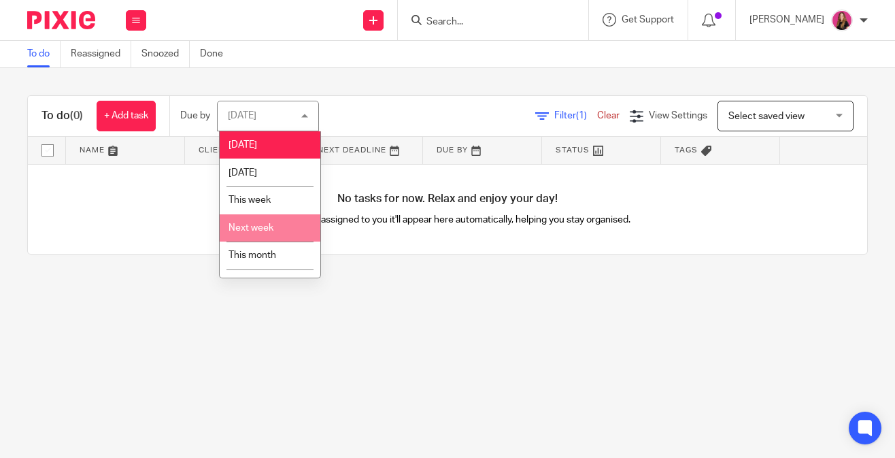
click at [279, 255] on li "This month" at bounding box center [270, 255] width 101 height 28
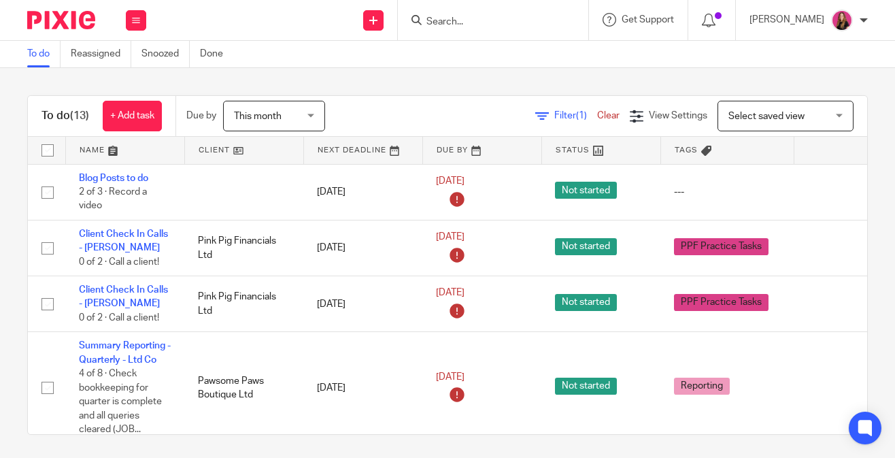
click at [612, 115] on link "Clear" at bounding box center [608, 116] width 22 height 10
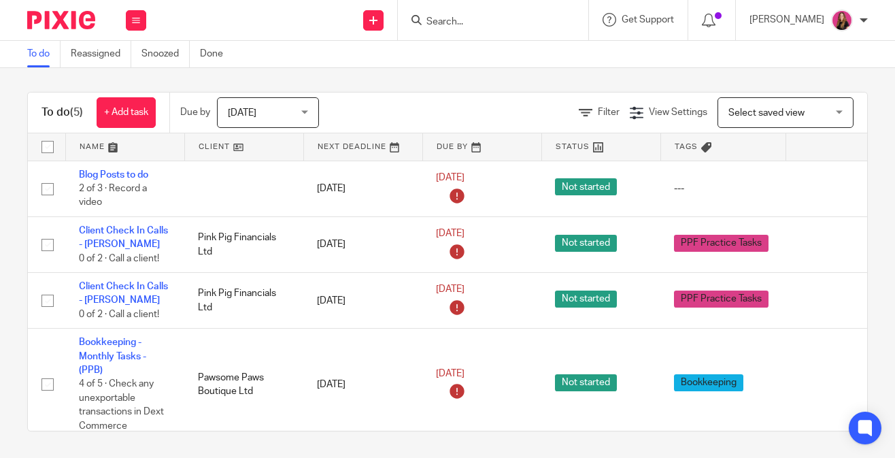
click at [467, 34] on div at bounding box center [493, 20] width 190 height 40
click at [467, 27] on input "Search" at bounding box center [486, 22] width 122 height 12
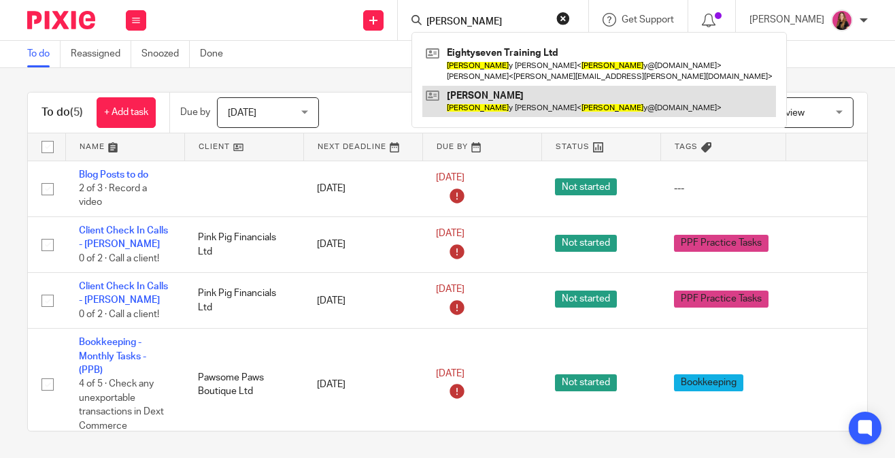
type input "chriss"
click at [514, 108] on link at bounding box center [599, 101] width 354 height 31
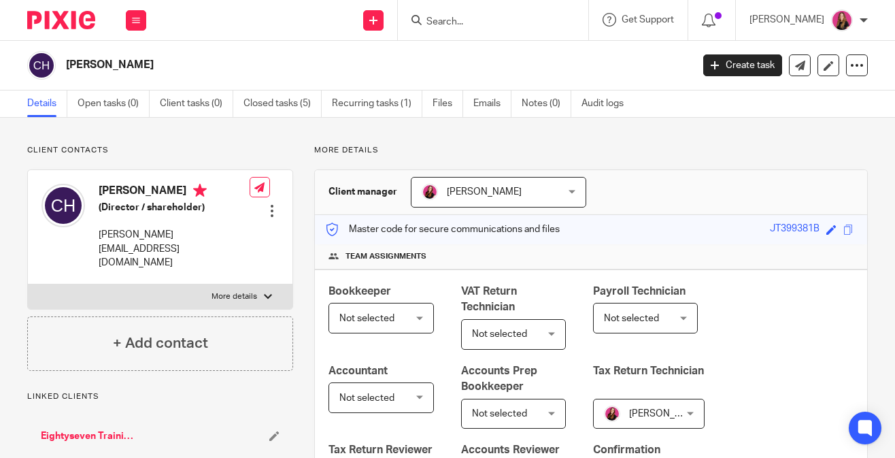
click at [478, 7] on div at bounding box center [493, 20] width 190 height 40
click at [452, 17] on input "Search" at bounding box center [486, 22] width 122 height 12
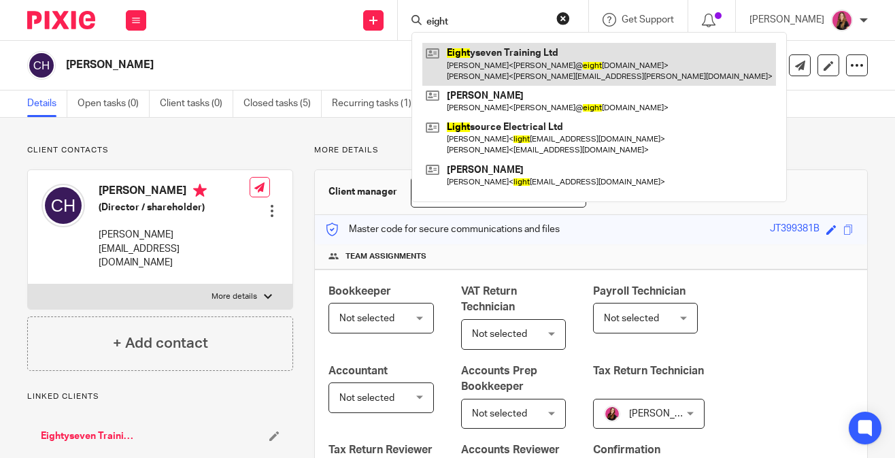
type input "eight"
click at [474, 63] on link at bounding box center [599, 64] width 354 height 42
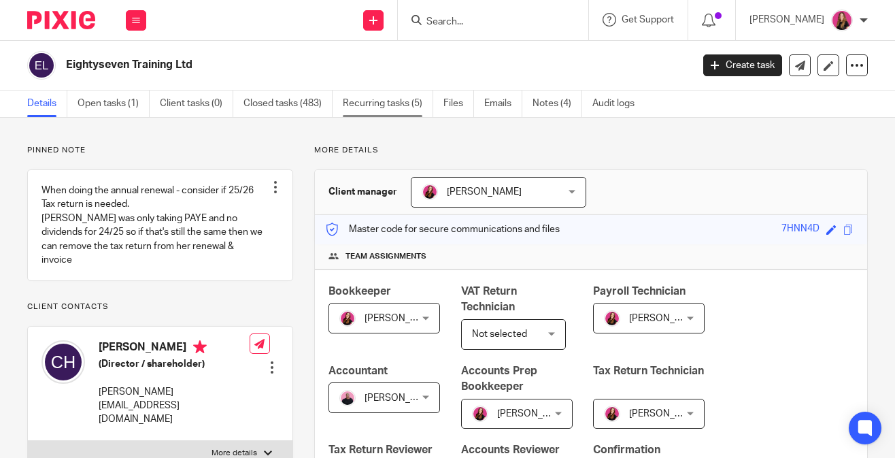
click at [390, 107] on link "Recurring tasks (5)" at bounding box center [388, 103] width 90 height 27
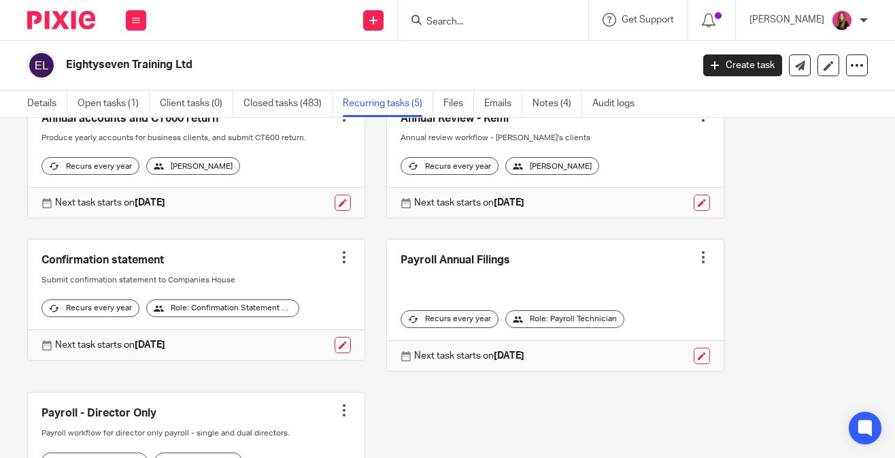
scroll to position [80, 0]
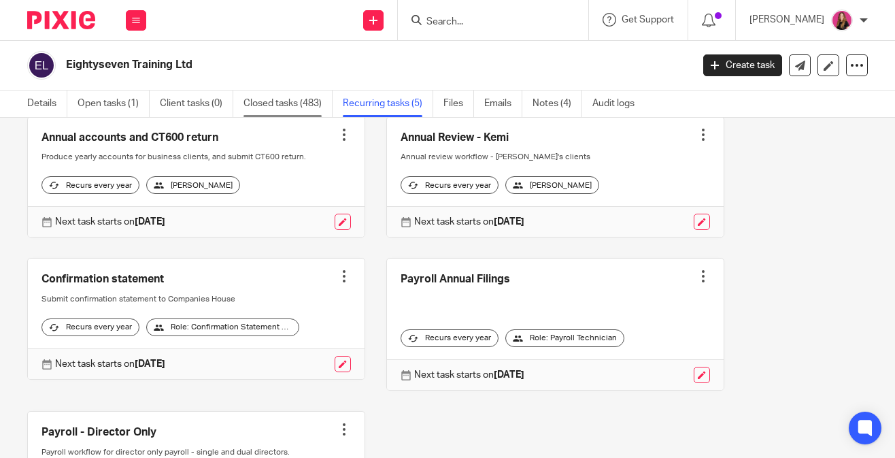
click at [291, 99] on link "Closed tasks (483)" at bounding box center [288, 103] width 89 height 27
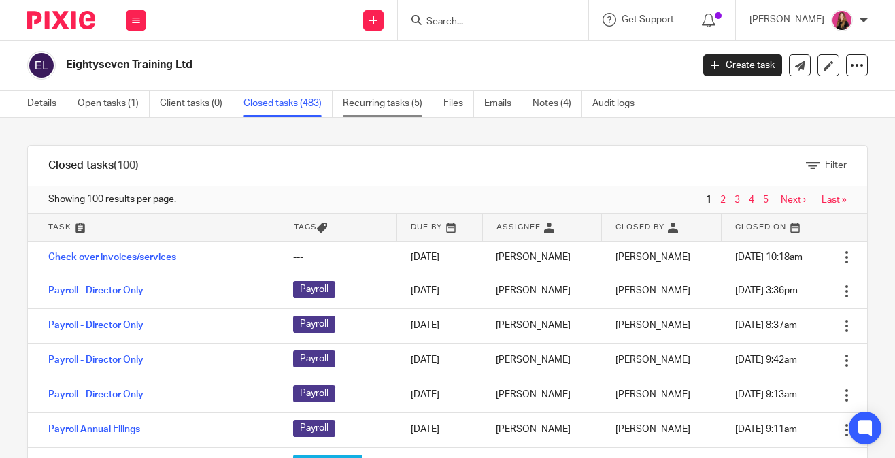
click at [403, 101] on link "Recurring tasks (5)" at bounding box center [388, 103] width 90 height 27
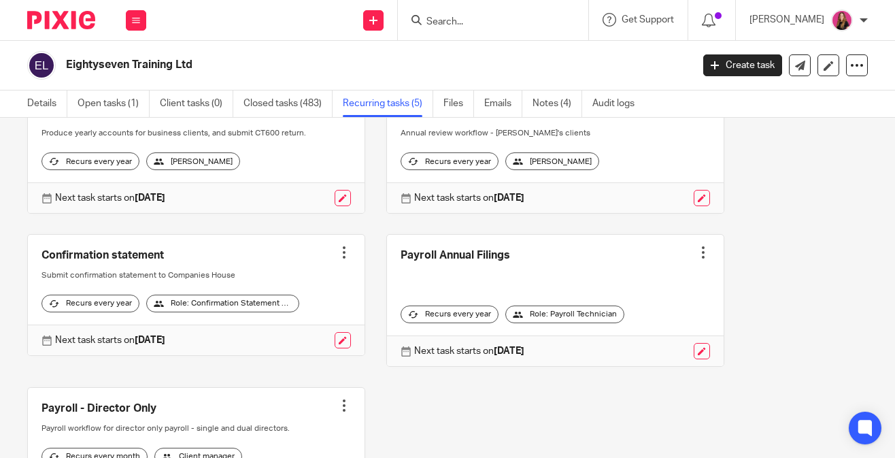
scroll to position [100, 0]
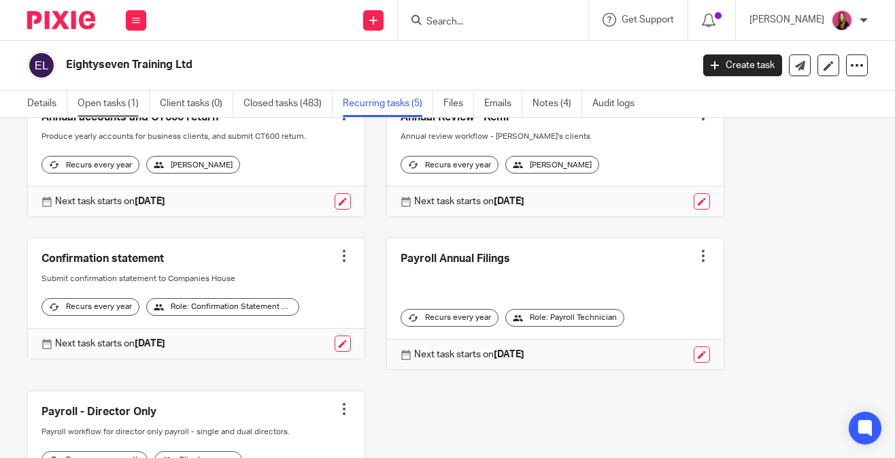
click at [127, 107] on link "Open tasks (1)" at bounding box center [114, 103] width 72 height 27
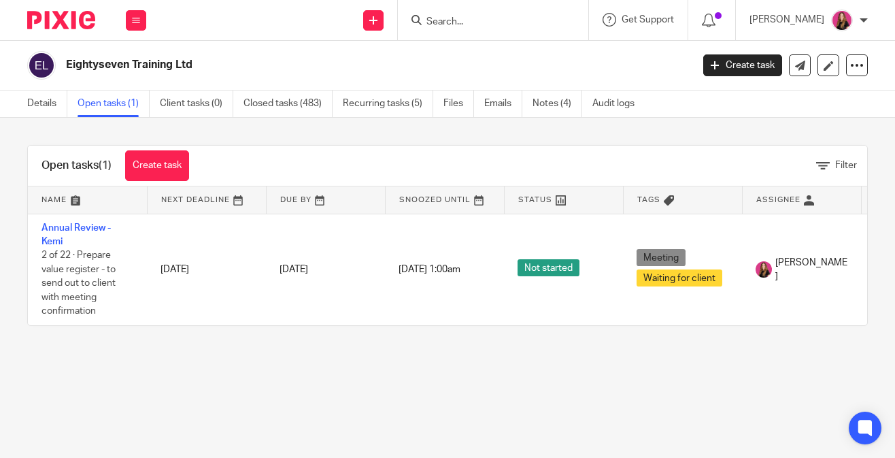
click at [361, 111] on link "Recurring tasks (5)" at bounding box center [388, 103] width 90 height 27
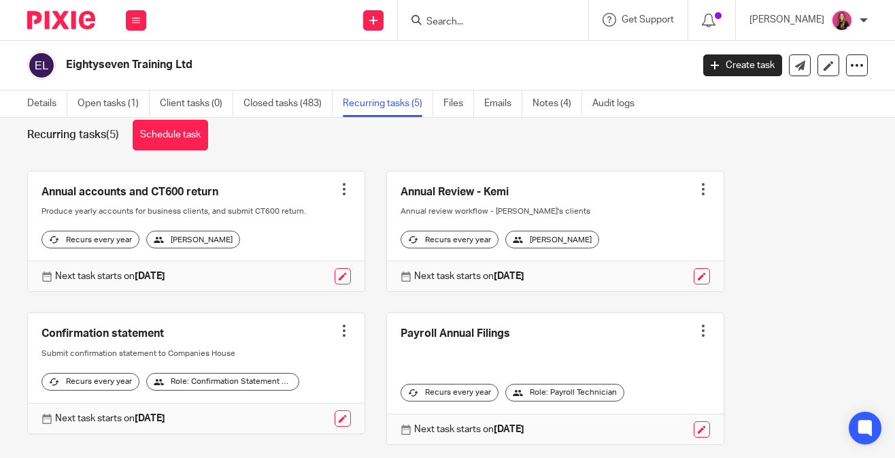
scroll to position [24, 0]
click at [52, 102] on link "Details" at bounding box center [47, 103] width 40 height 27
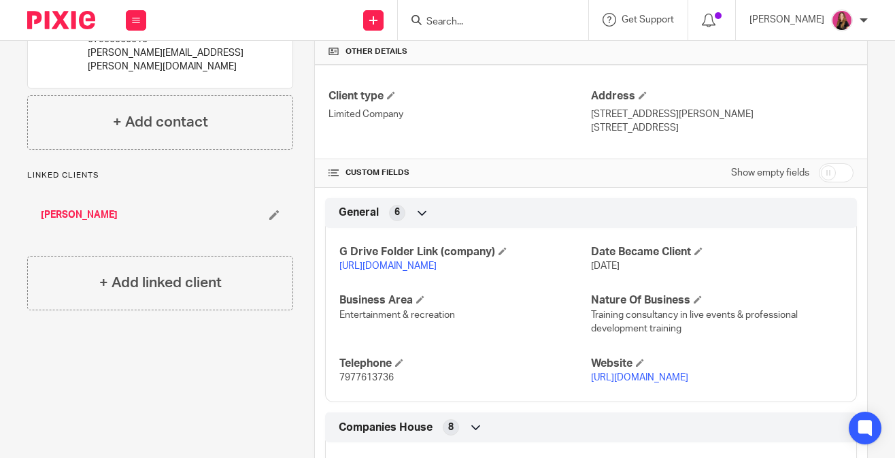
scroll to position [500, 0]
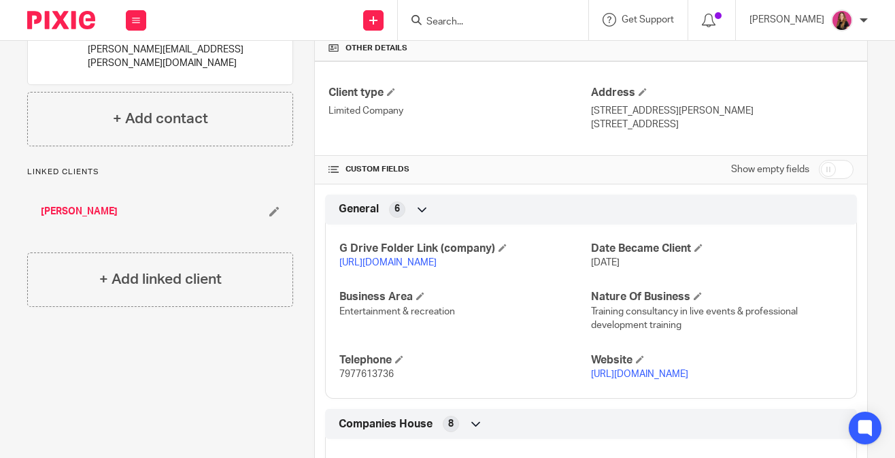
click at [116, 205] on link "[PERSON_NAME]" at bounding box center [79, 212] width 77 height 14
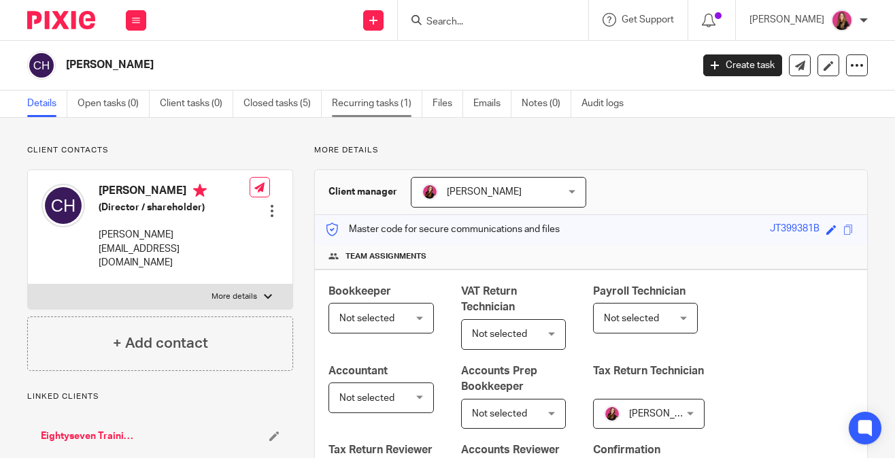
click at [348, 106] on link "Recurring tasks (1)" at bounding box center [377, 103] width 90 height 27
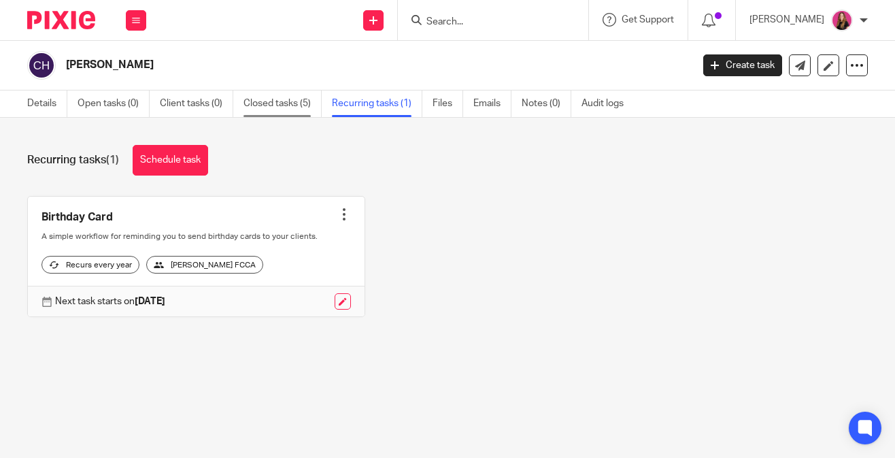
click at [278, 107] on link "Closed tasks (5)" at bounding box center [283, 103] width 78 height 27
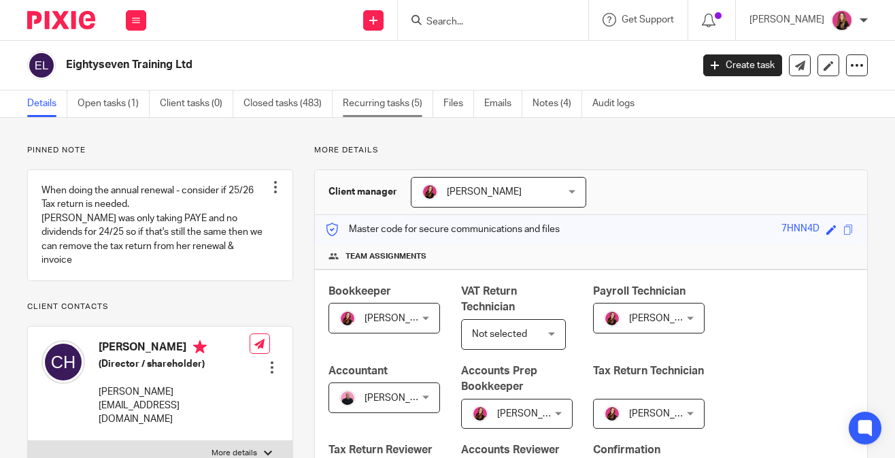
click at [360, 103] on link "Recurring tasks (5)" at bounding box center [388, 103] width 90 height 27
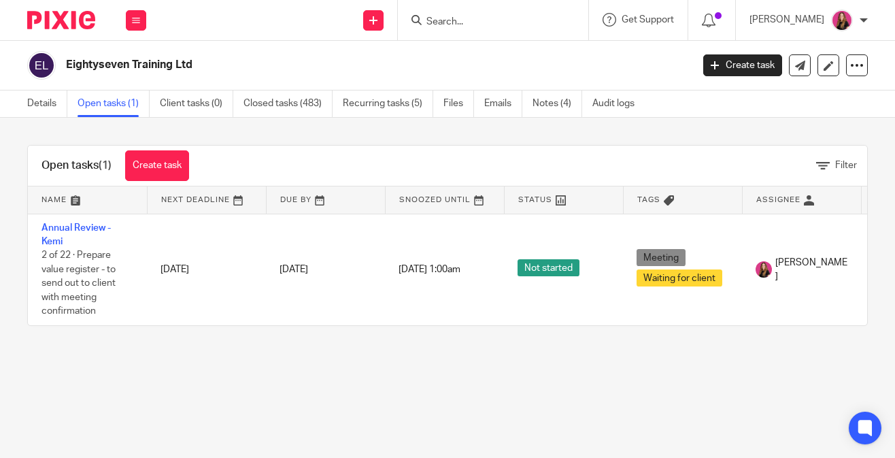
click at [409, 99] on link "Recurring tasks (5)" at bounding box center [388, 103] width 90 height 27
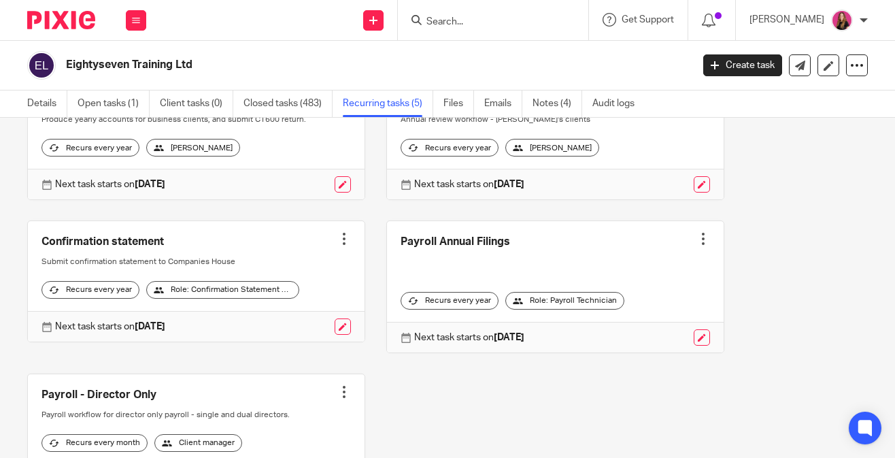
scroll to position [127, 0]
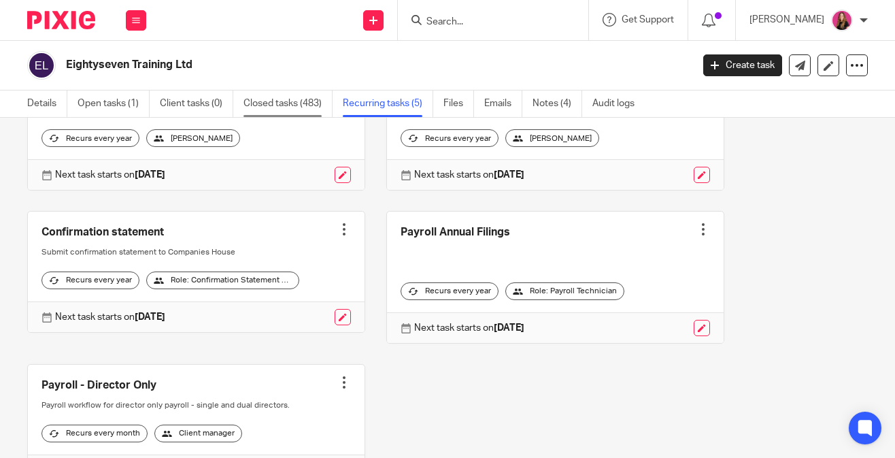
click at [263, 103] on link "Closed tasks (483)" at bounding box center [288, 103] width 89 height 27
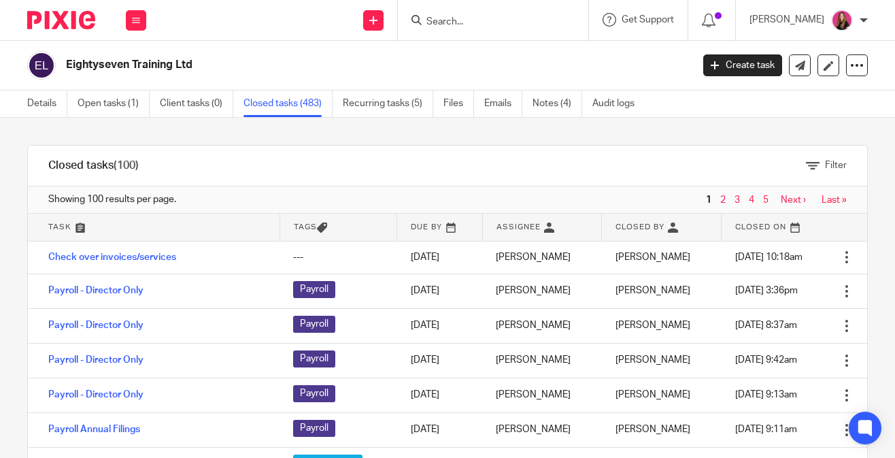
click at [812, 154] on div "Filter" at bounding box center [513, 166] width 708 height 40
click at [825, 173] on div "Filter" at bounding box center [513, 166] width 708 height 40
click at [827, 161] on span "Filter" at bounding box center [836, 166] width 22 height 10
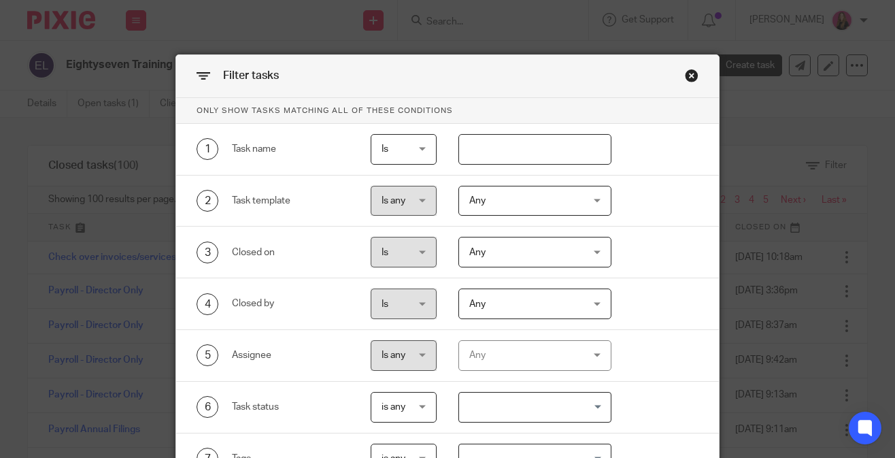
click at [556, 152] on input "text" at bounding box center [535, 149] width 153 height 31
type input "auto enrol"
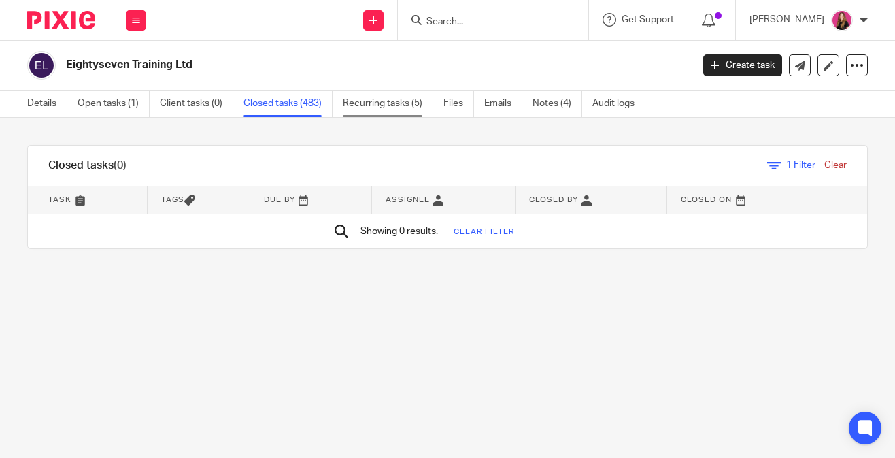
click at [392, 102] on link "Recurring tasks (5)" at bounding box center [388, 103] width 90 height 27
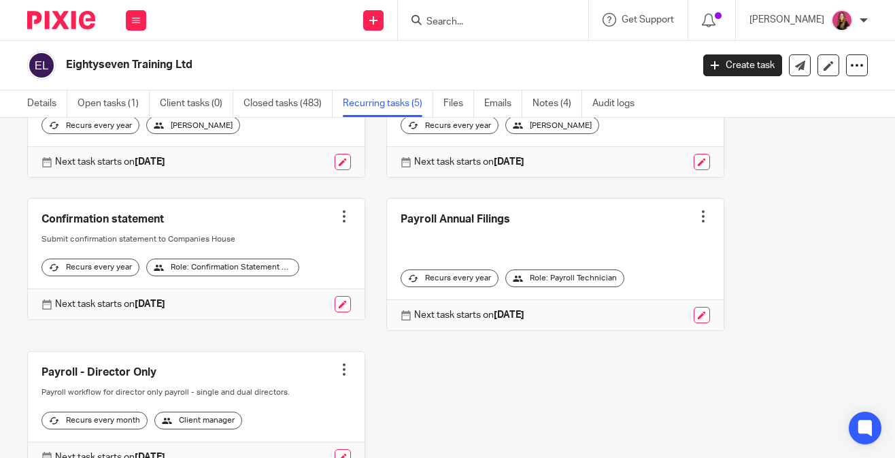
scroll to position [224, 0]
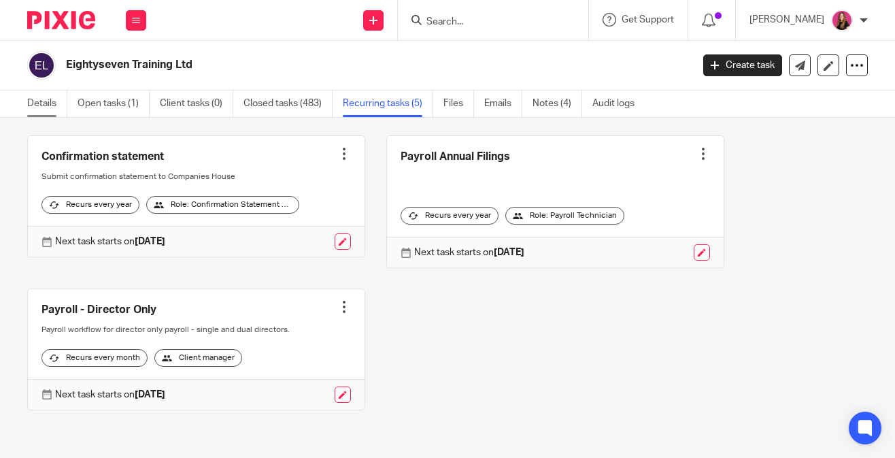
click at [38, 107] on link "Details" at bounding box center [47, 103] width 40 height 27
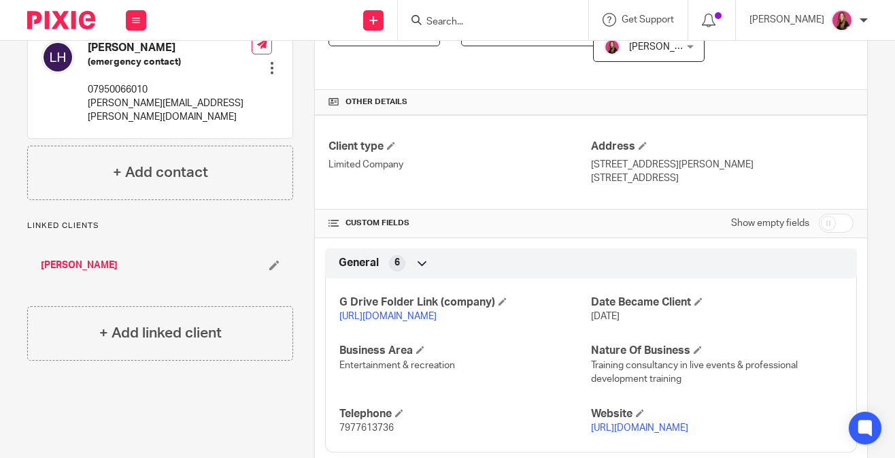
scroll to position [430, 0]
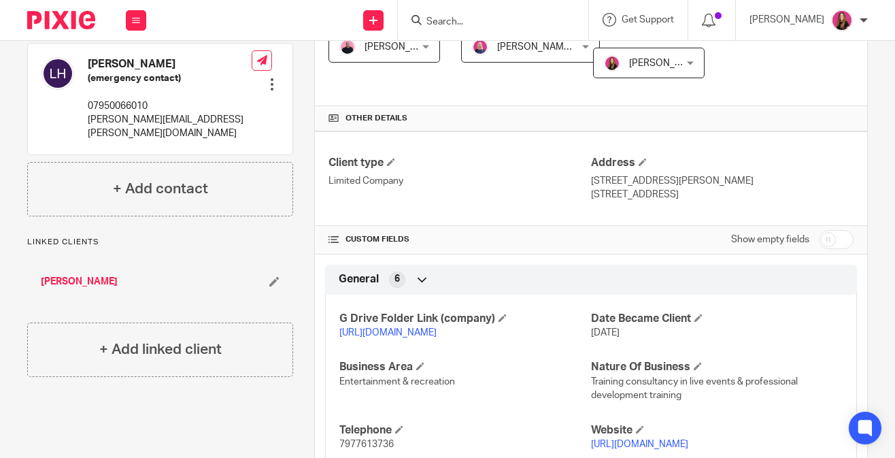
click at [400, 331] on link "https://drive.google.com/drive/folders/171PuJr2OiB5mhJKUPJ3TQrB4FHcFHYzW?usp=dr…" at bounding box center [387, 333] width 97 height 10
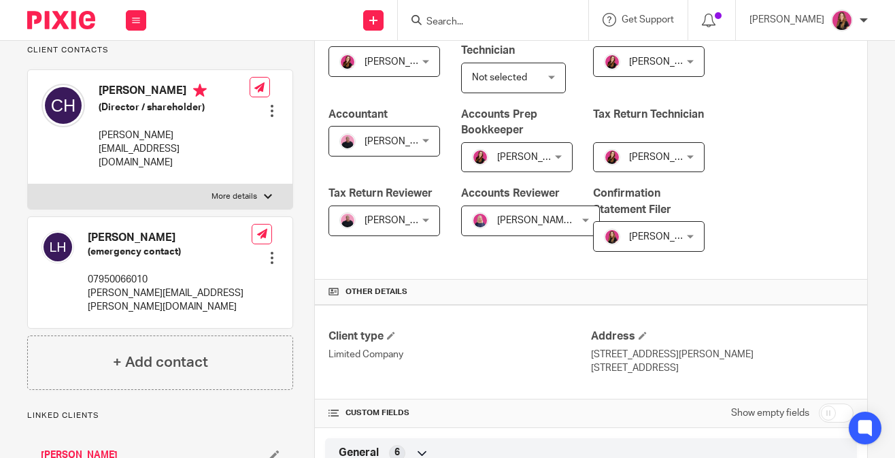
scroll to position [0, 0]
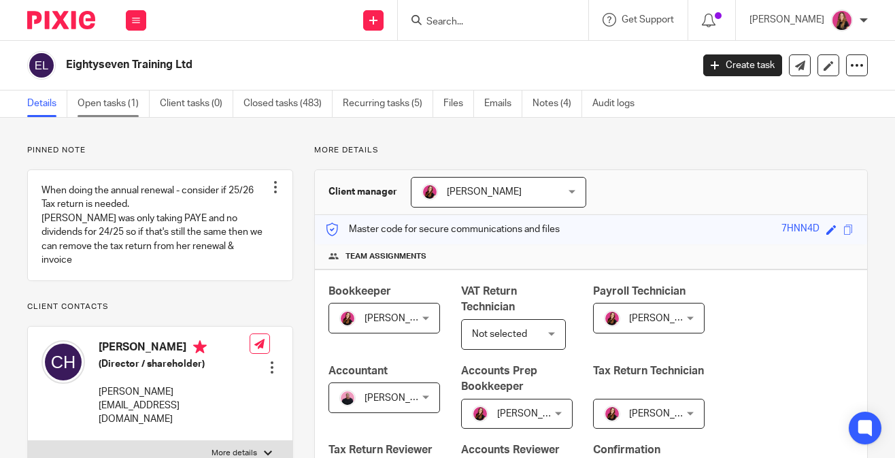
click at [110, 112] on link "Open tasks (1)" at bounding box center [114, 103] width 72 height 27
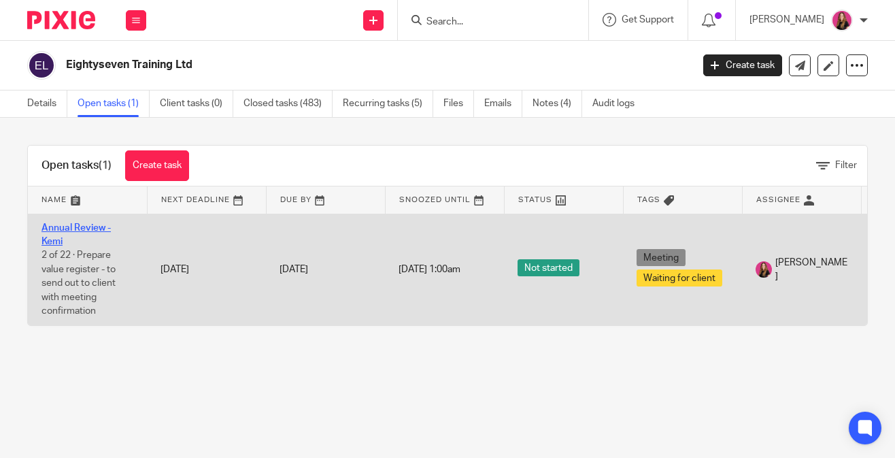
click at [70, 232] on link "Annual Review - Kemi" at bounding box center [75, 234] width 69 height 23
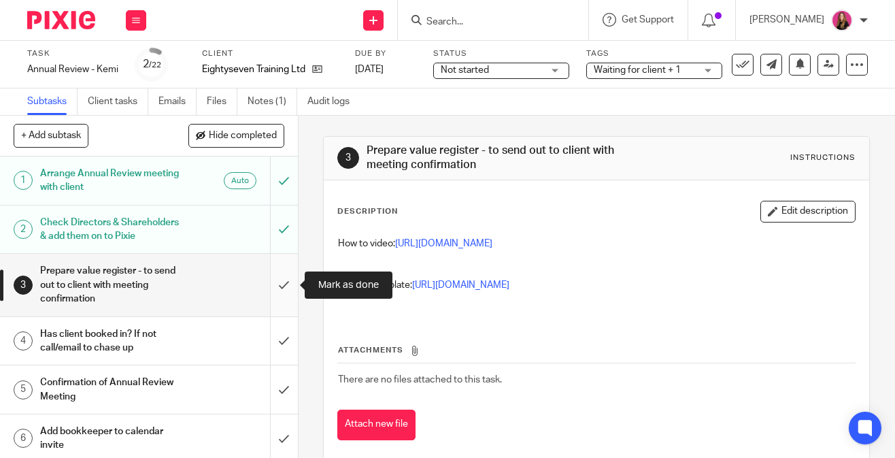
click at [288, 285] on input "submit" at bounding box center [149, 285] width 298 height 62
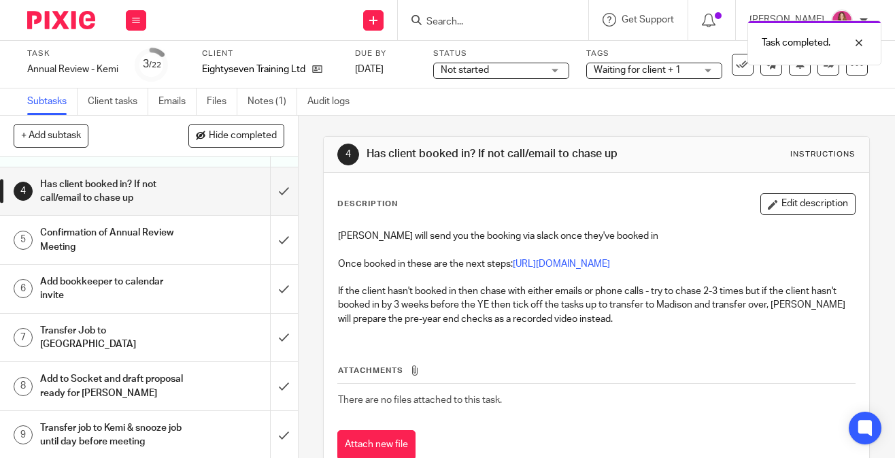
scroll to position [151, 0]
click at [223, 242] on div "Confirmation of Annual Review Meeting" at bounding box center [148, 238] width 216 height 35
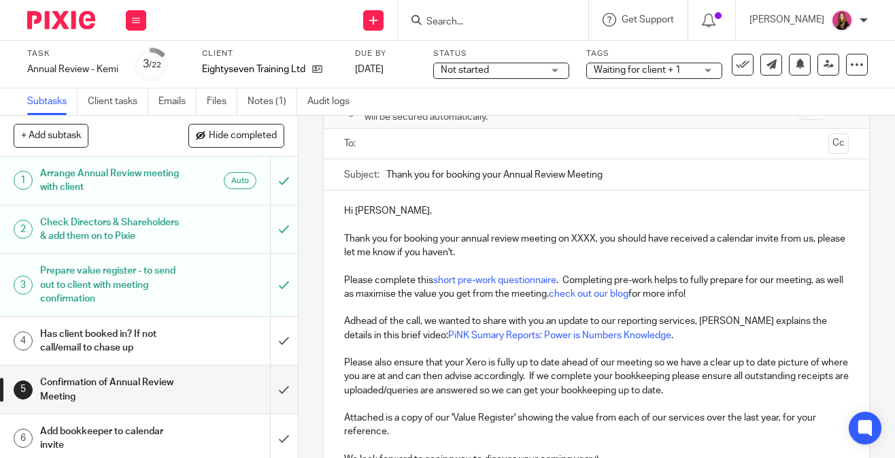
scroll to position [78, 0]
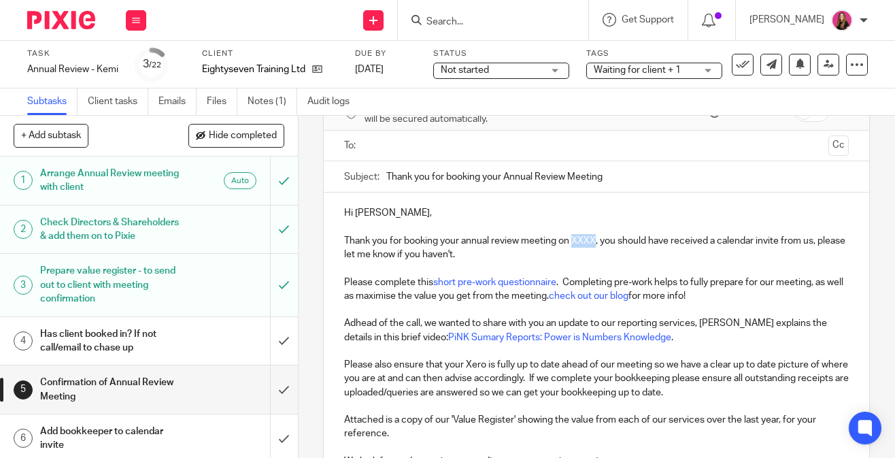
drag, startPoint x: 598, startPoint y: 241, endPoint x: 576, endPoint y: 241, distance: 22.4
click at [576, 241] on p "Hi [PERSON_NAME], Thank you for booking your annual review meeting on XXXX, you…" at bounding box center [596, 254] width 505 height 97
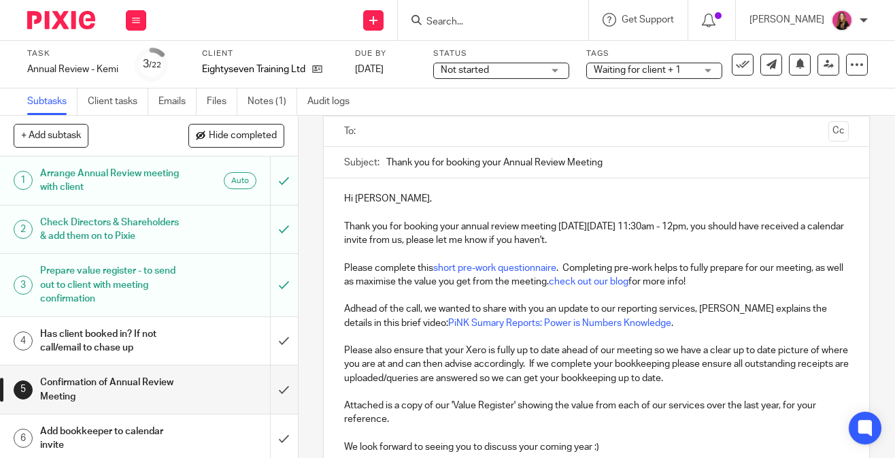
scroll to position [95, 0]
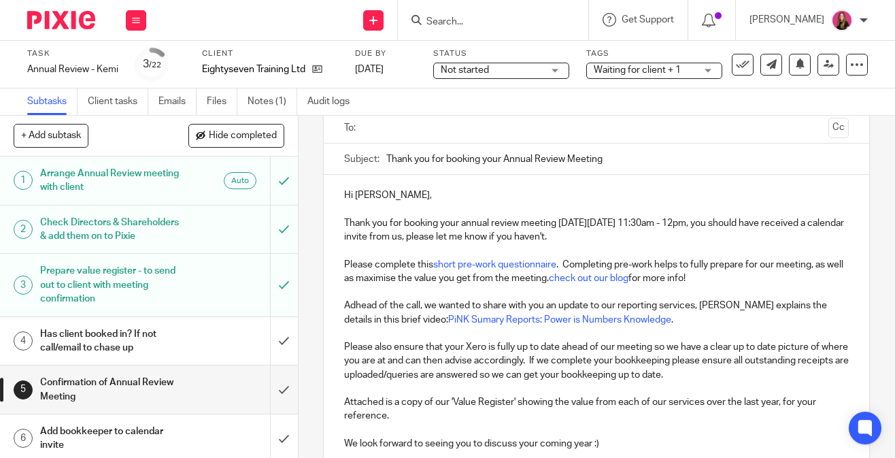
click at [359, 303] on p "Adhead of the call, we wanted to share with you an update to our reporting serv…" at bounding box center [596, 313] width 505 height 28
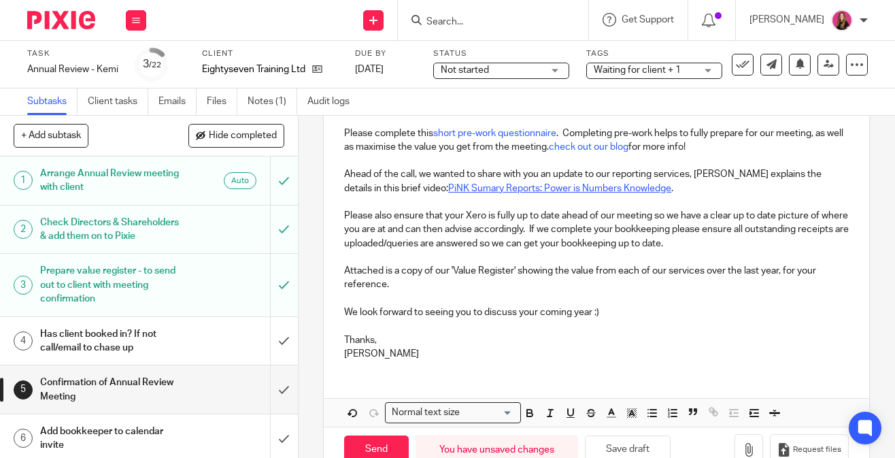
scroll to position [232, 0]
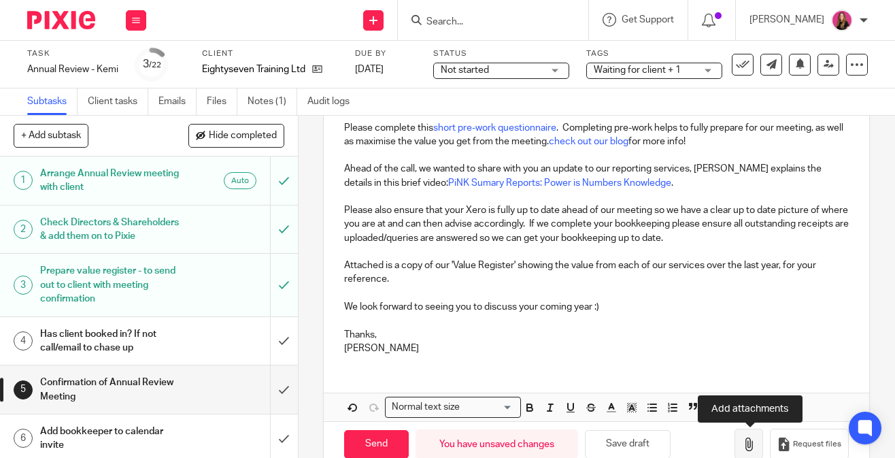
click at [758, 433] on button "button" at bounding box center [749, 444] width 29 height 31
click at [752, 443] on icon "button" at bounding box center [749, 444] width 14 height 14
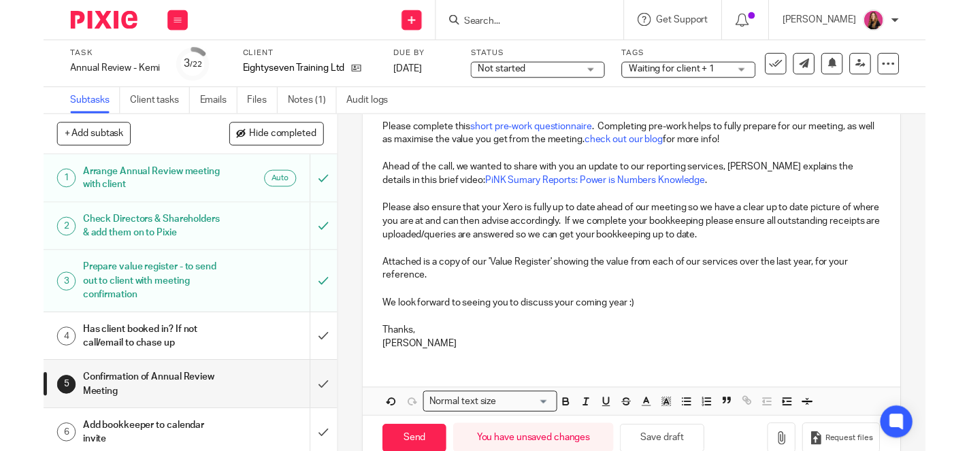
scroll to position [261, 0]
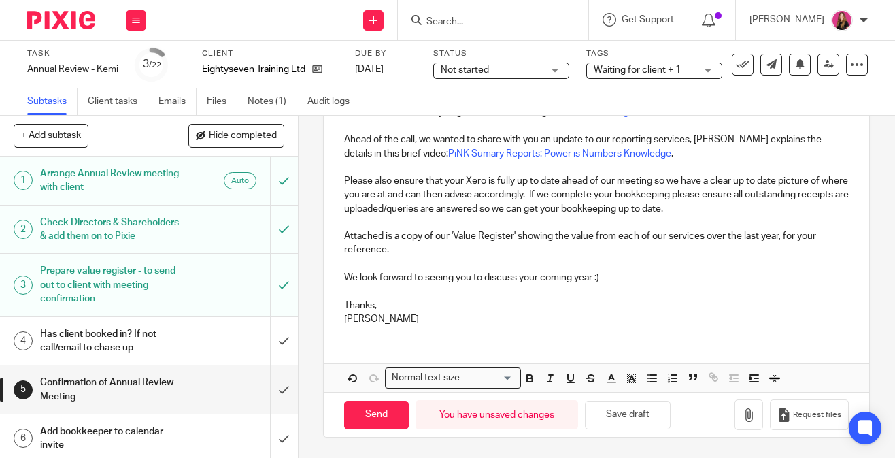
click at [881, 196] on div "5 Confirmation of Annual Review Meeting Manual email Secure the attachments in …" at bounding box center [597, 287] width 597 height 342
click at [752, 413] on icon "button" at bounding box center [749, 415] width 14 height 14
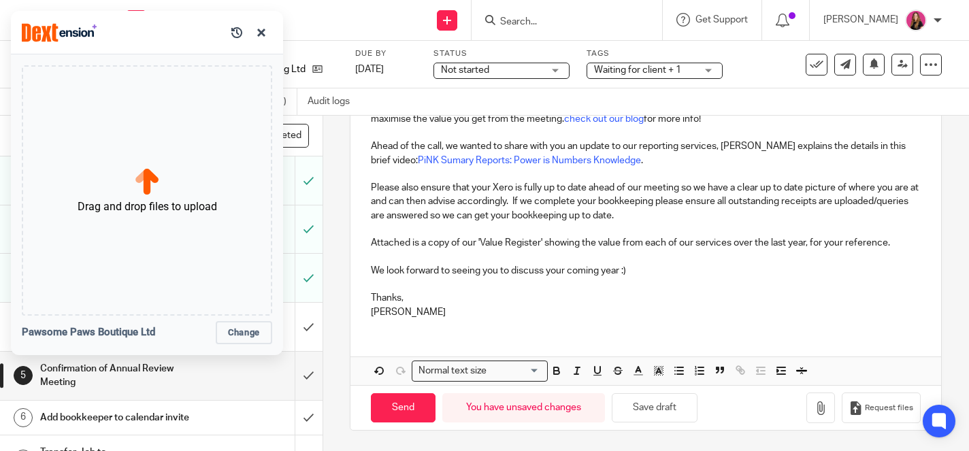
scroll to position [254, 0]
click at [263, 31] on button "button" at bounding box center [261, 33] width 22 height 22
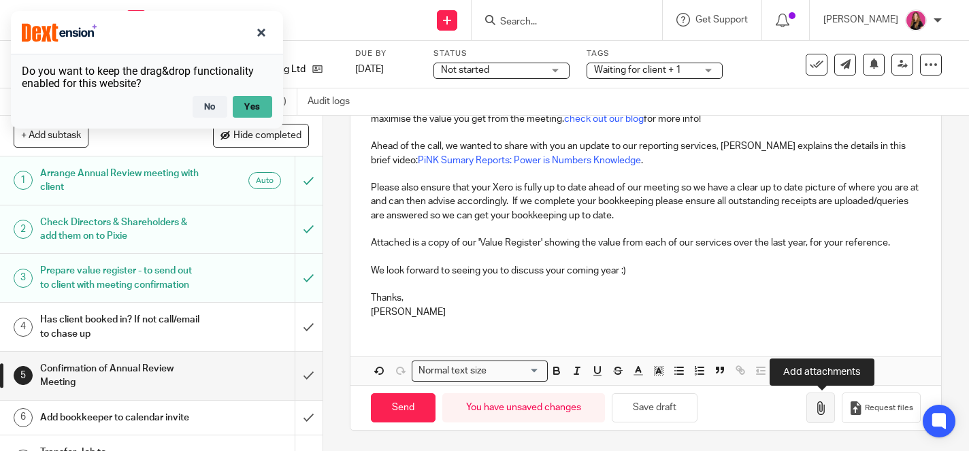
click at [816, 410] on icon "button" at bounding box center [821, 408] width 14 height 14
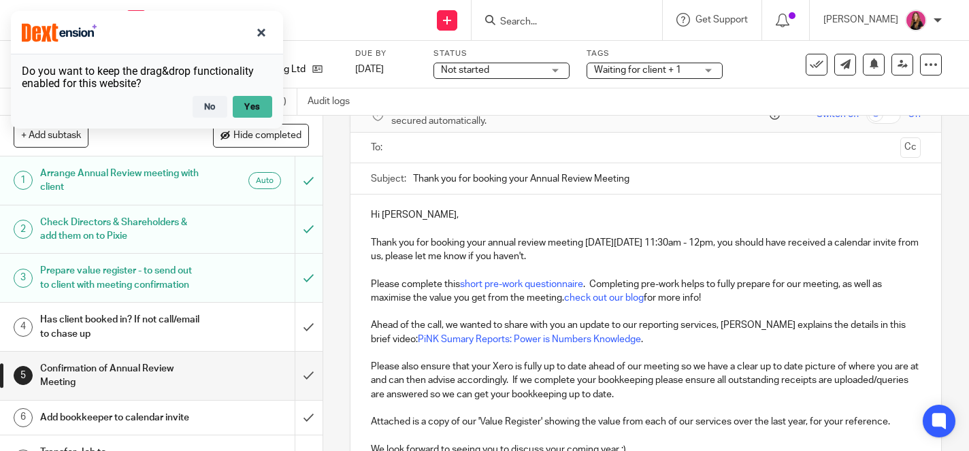
scroll to position [63, 0]
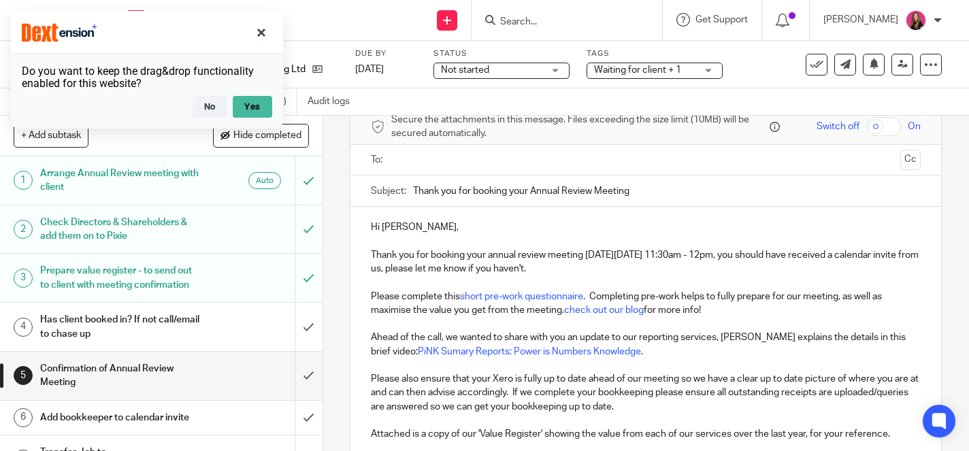
click at [569, 156] on input "text" at bounding box center [645, 160] width 499 height 16
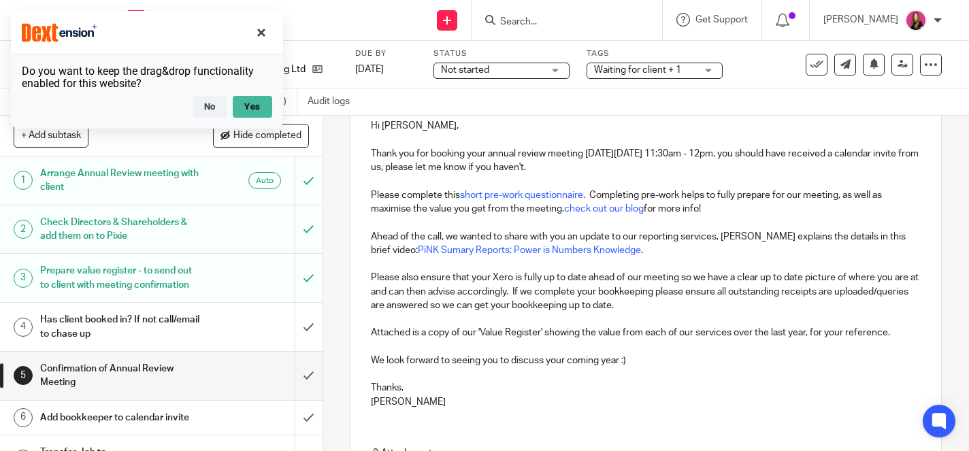
scroll to position [333, 0]
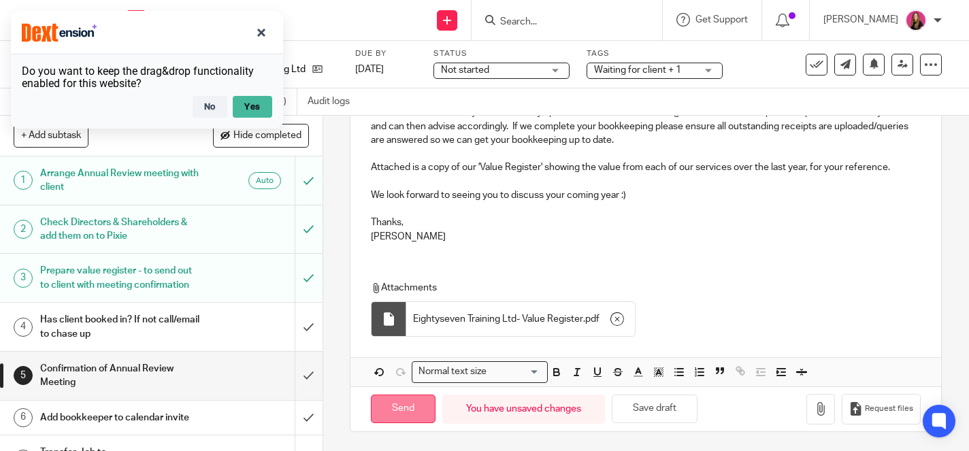
click at [389, 407] on input "Send" at bounding box center [403, 409] width 65 height 29
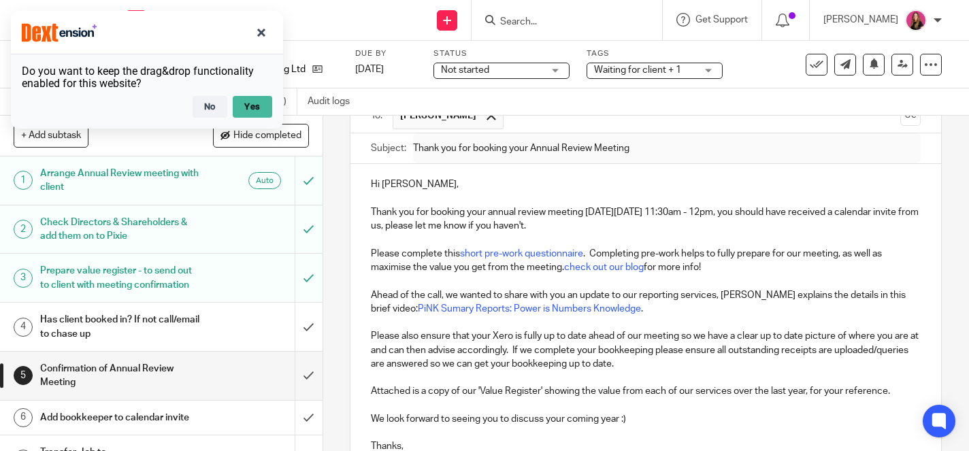
scroll to position [0, 0]
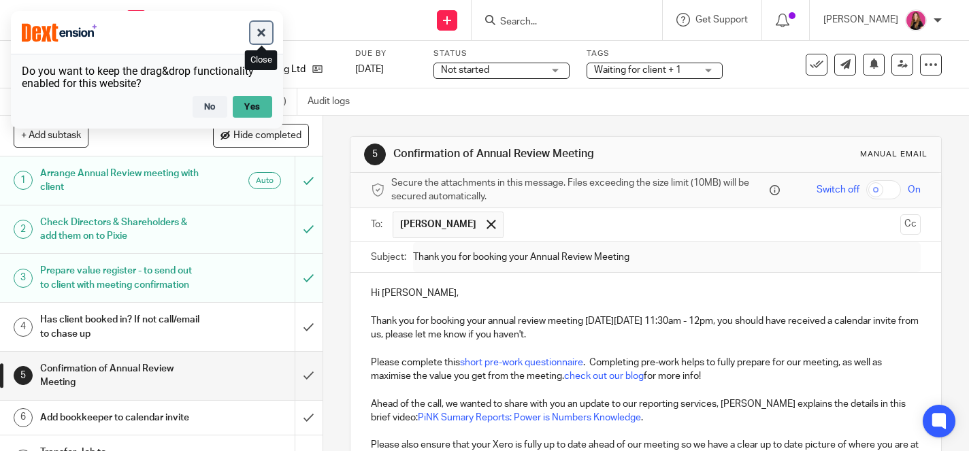
click at [262, 36] on button "button" at bounding box center [261, 33] width 22 height 22
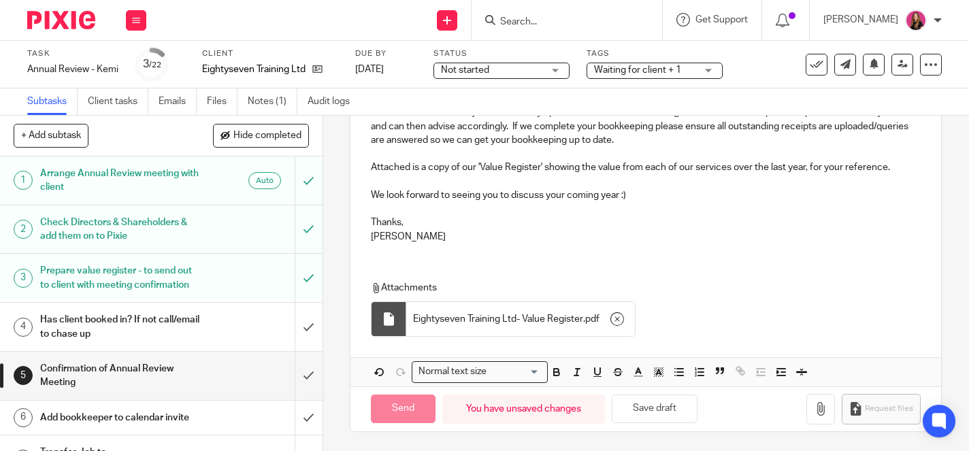
scroll to position [86, 0]
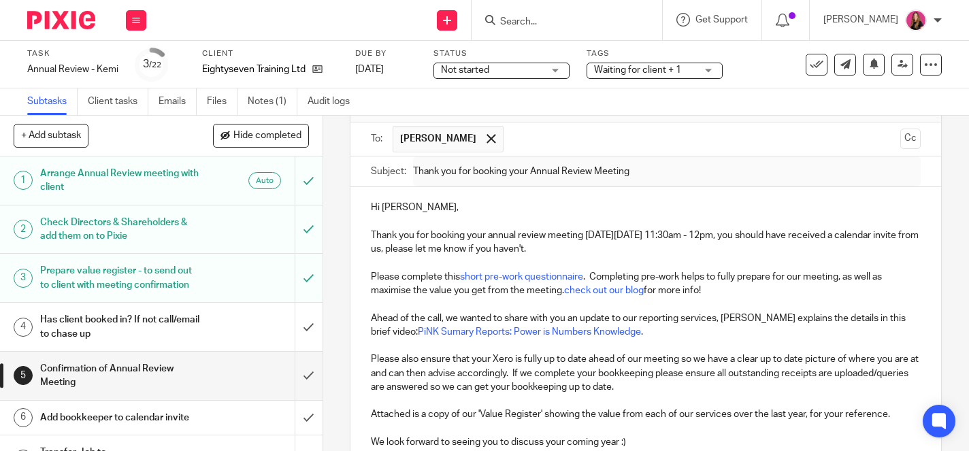
type input "Sent"
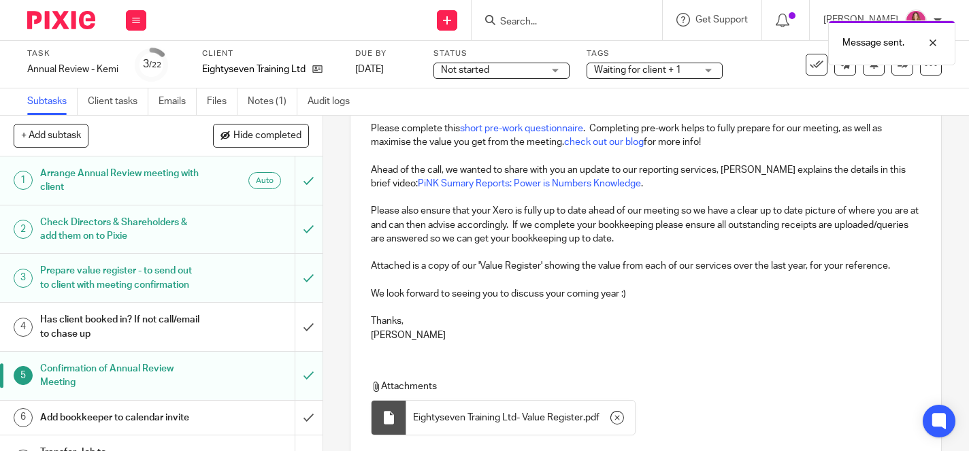
scroll to position [333, 0]
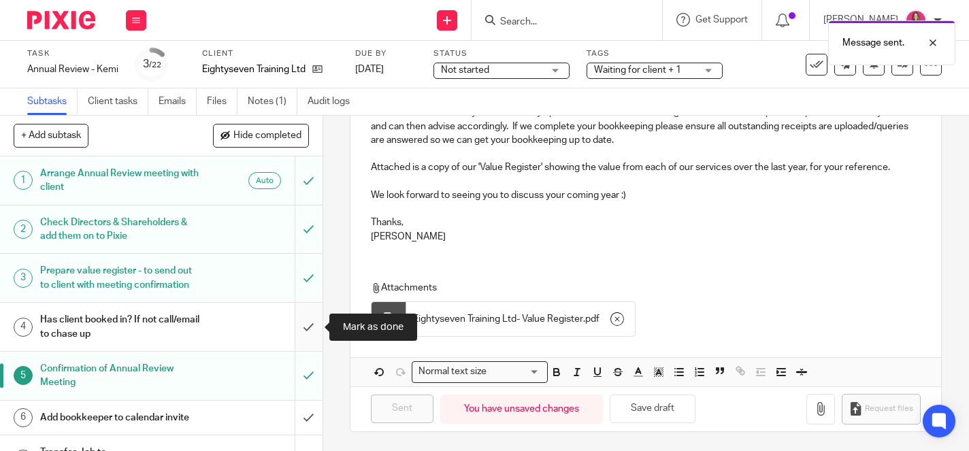
click at [310, 309] on input "submit" at bounding box center [161, 327] width 322 height 48
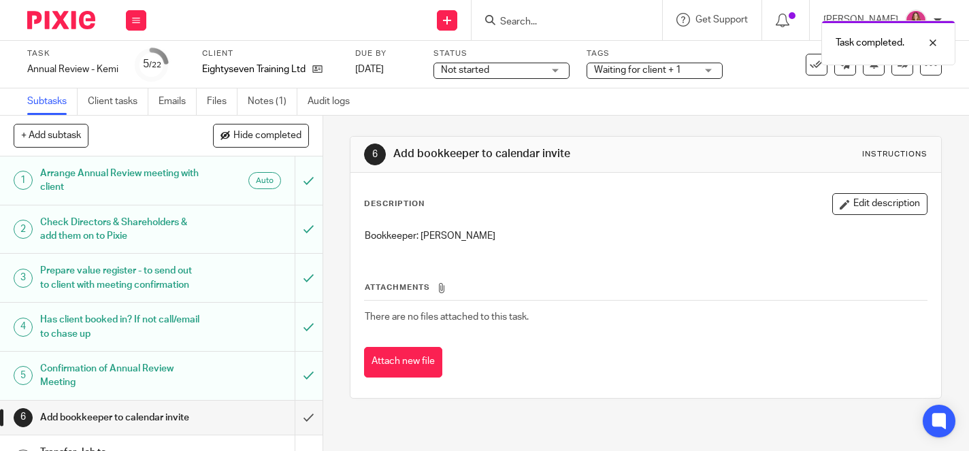
scroll to position [99, 0]
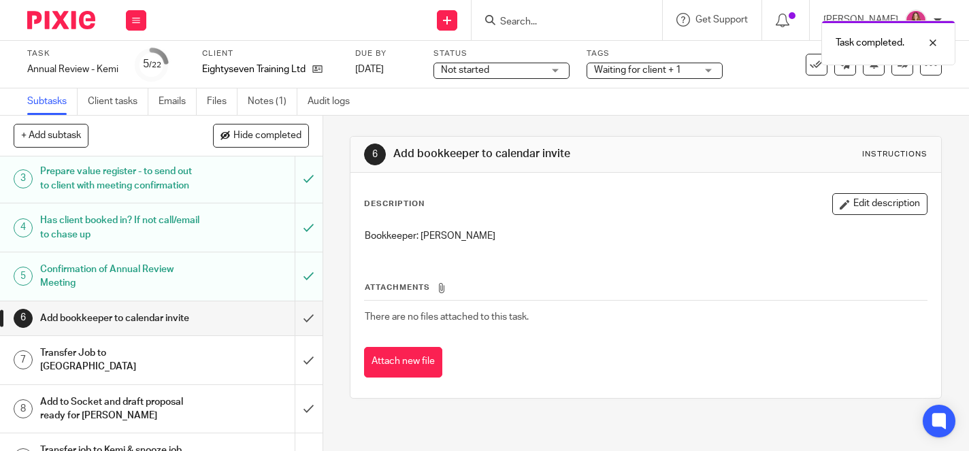
click at [239, 183] on div "Prepare value register - to send out to client with meeting confirmation" at bounding box center [160, 178] width 241 height 35
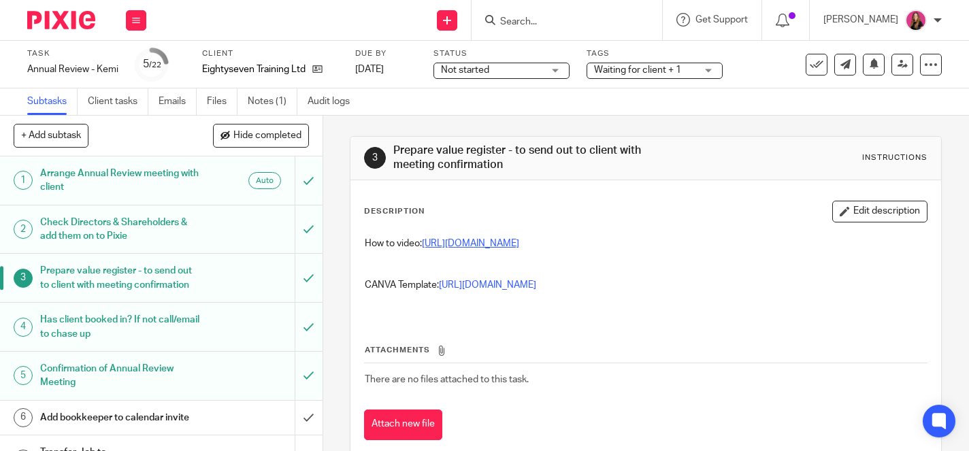
click at [483, 241] on link "[URL][DOMAIN_NAME]" at bounding box center [470, 244] width 97 height 10
click at [199, 371] on h1 "Confirmation of Annual Review Meeting" at bounding box center [120, 376] width 161 height 35
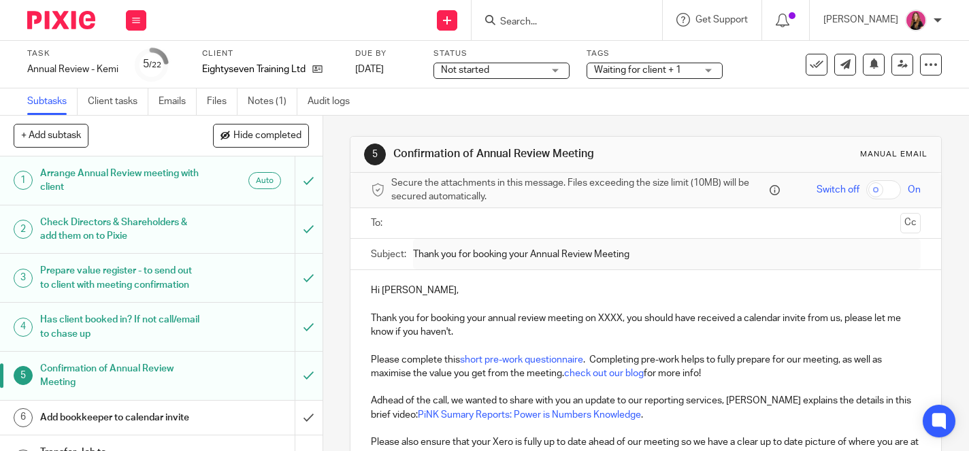
click at [217, 326] on div "Has client booked in? If not call/email to chase up" at bounding box center [160, 327] width 241 height 35
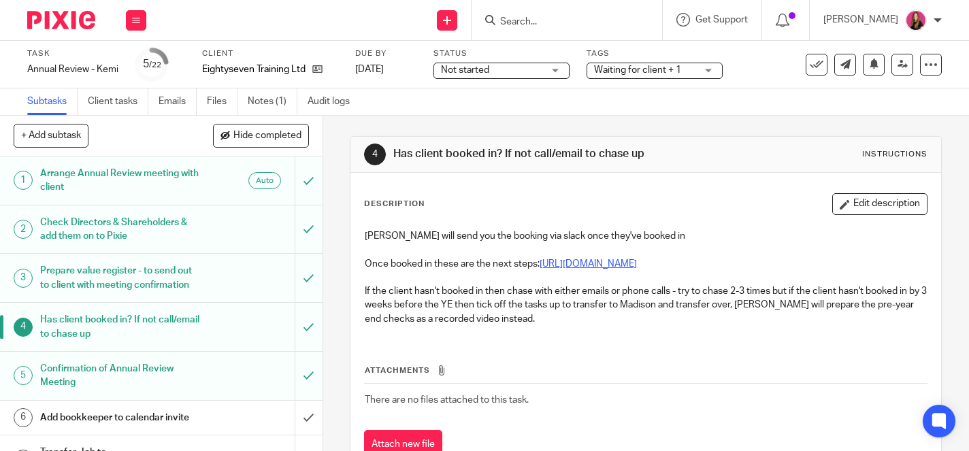
click at [637, 260] on link "https://www.loom.com/share/ba3b146492274f45a27cb08c0bc074b4?sid=85a64211-a9c6-4…" at bounding box center [587, 264] width 97 height 10
click at [184, 98] on link "Emails" at bounding box center [178, 101] width 38 height 27
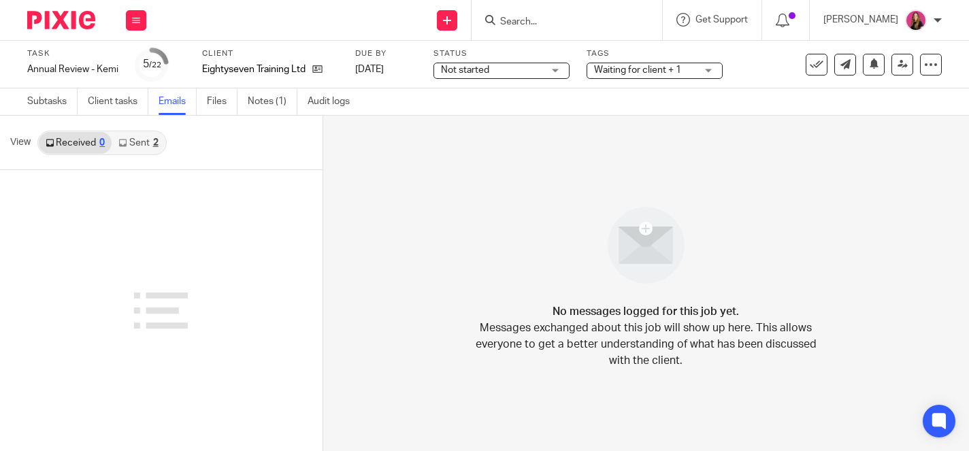
click at [137, 144] on link "Sent 2" at bounding box center [138, 143] width 53 height 22
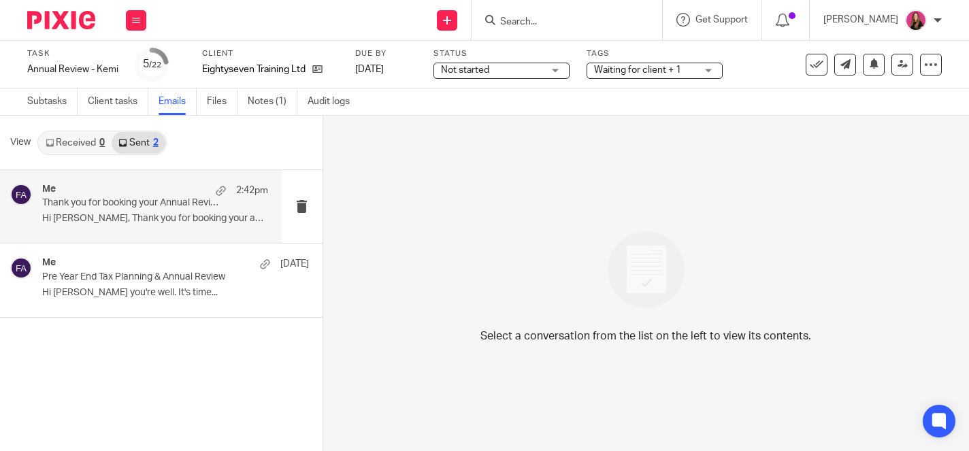
click at [131, 193] on div "Me 2:42pm" at bounding box center [155, 191] width 226 height 14
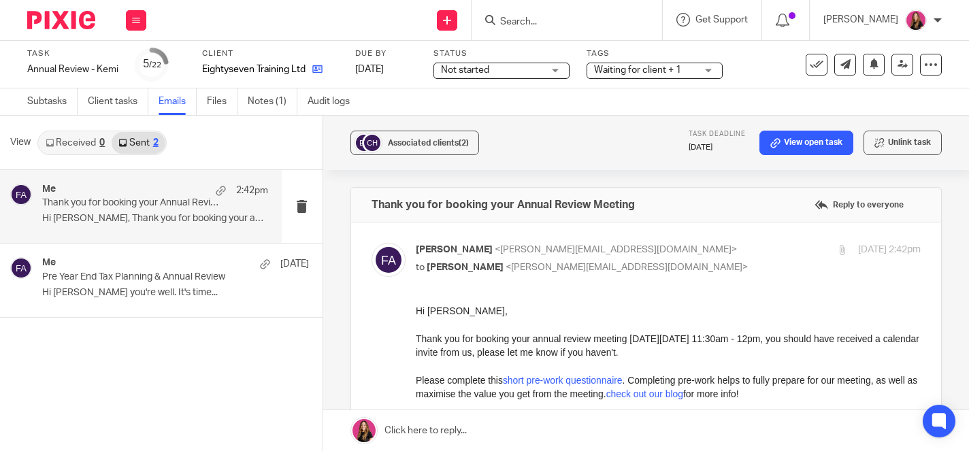
click at [320, 67] on icon at bounding box center [317, 69] width 10 height 10
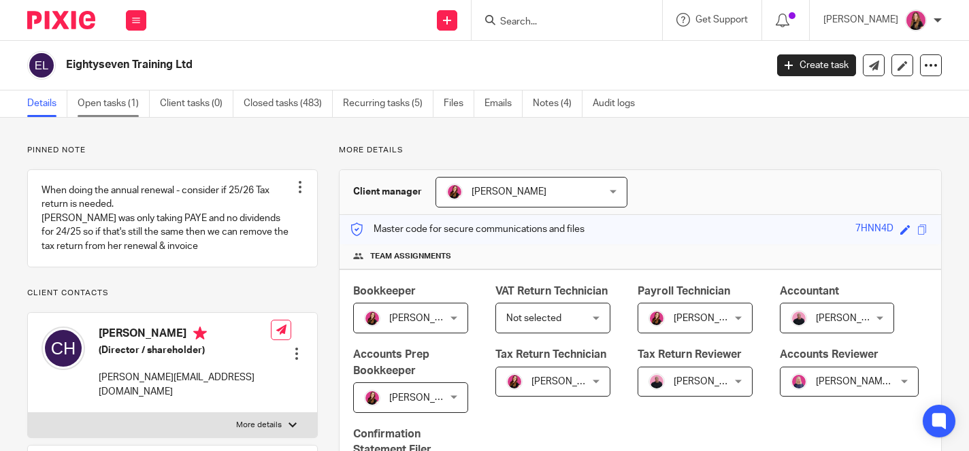
click at [117, 103] on link "Open tasks (1)" at bounding box center [114, 103] width 72 height 27
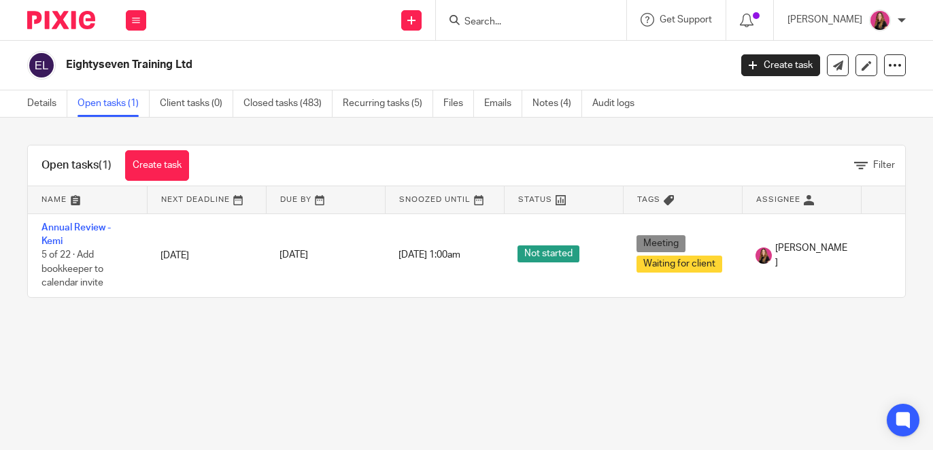
click at [512, 16] on input "Search" at bounding box center [524, 22] width 122 height 12
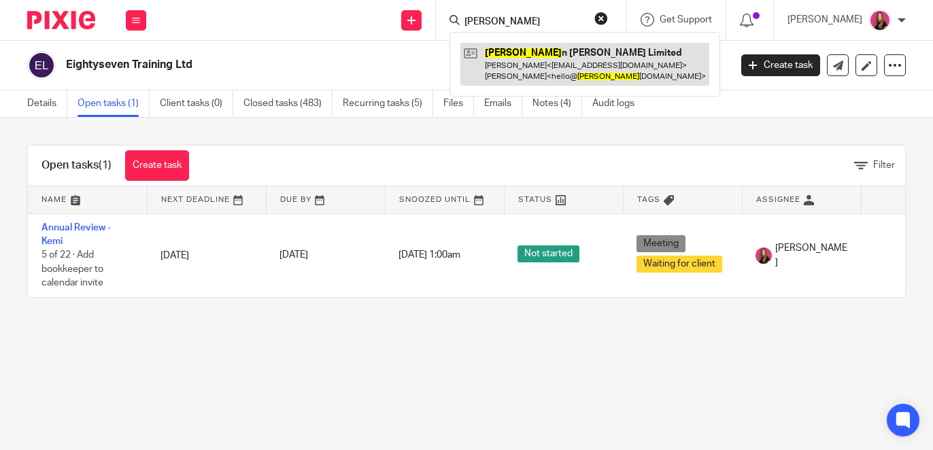
type input "[PERSON_NAME]"
click at [541, 69] on link at bounding box center [585, 64] width 249 height 42
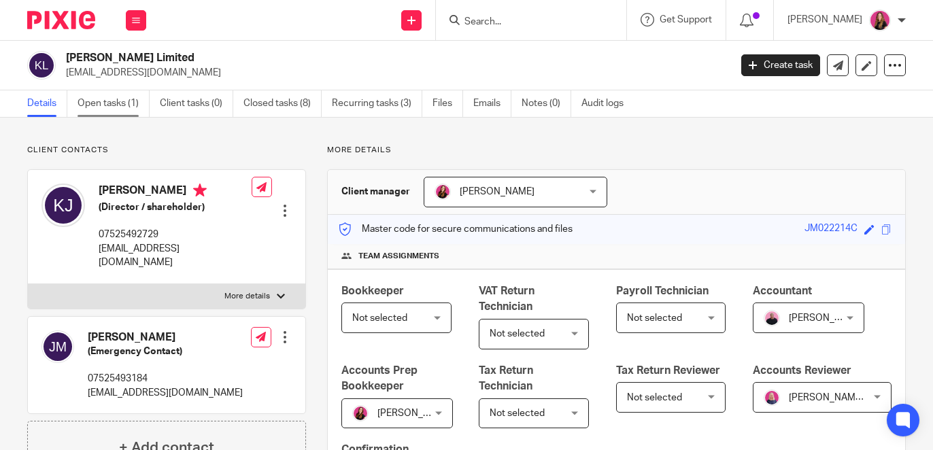
click at [131, 110] on link "Open tasks (1)" at bounding box center [114, 103] width 72 height 27
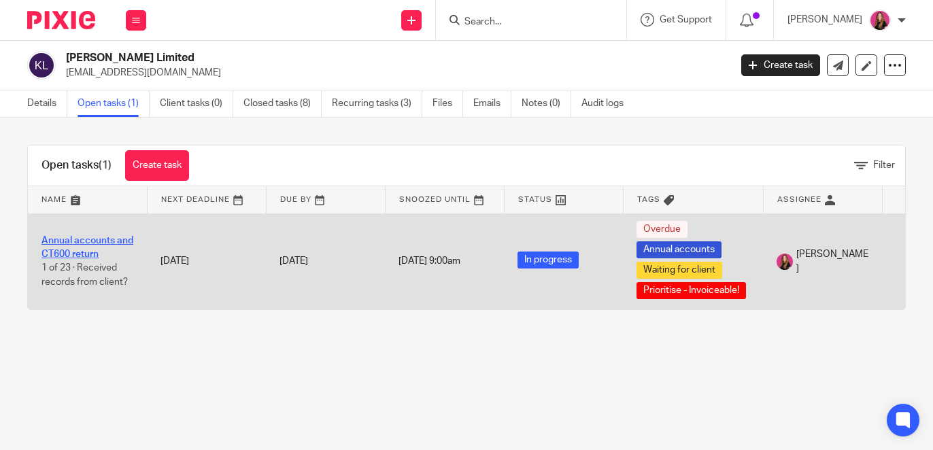
click at [111, 239] on link "Annual accounts and CT600 return" at bounding box center [87, 247] width 92 height 23
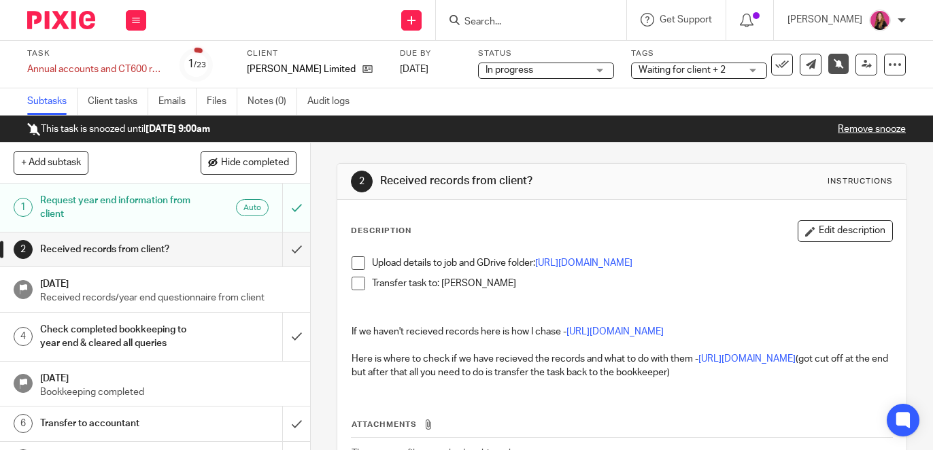
click at [863, 129] on link "Remove snooze" at bounding box center [872, 129] width 68 height 10
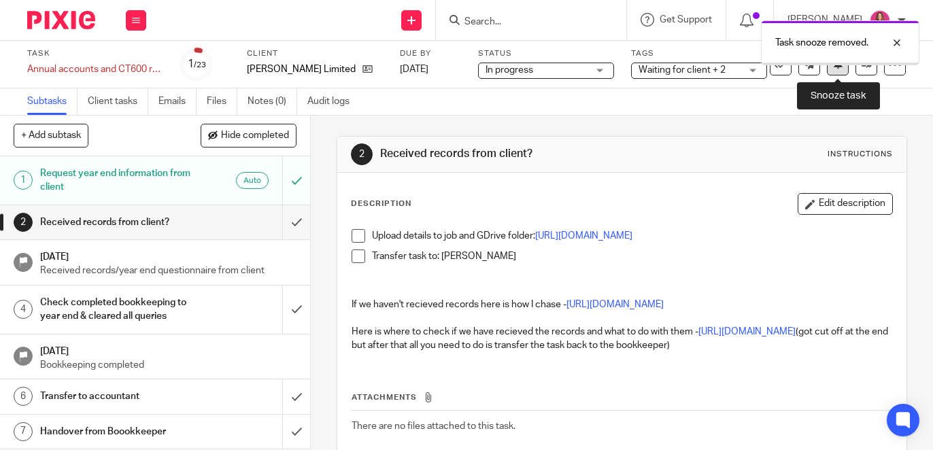
click at [840, 65] on icon at bounding box center [838, 64] width 10 height 10
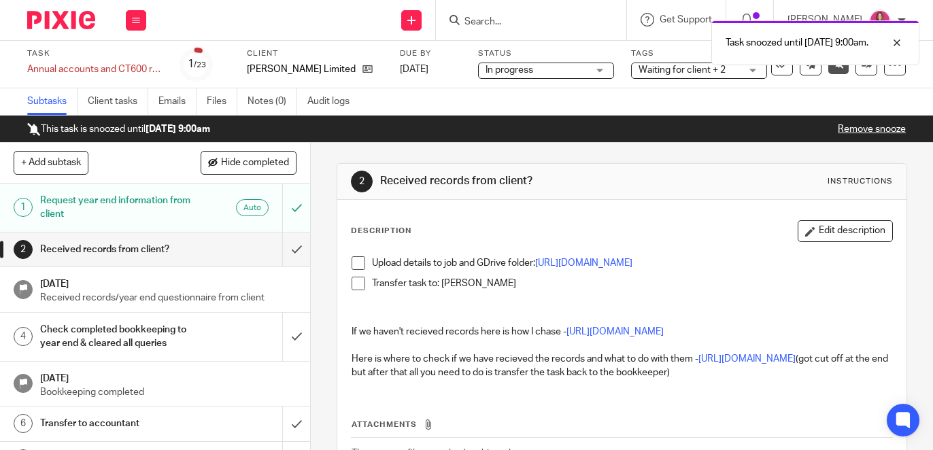
click at [512, 20] on div "Task snoozed until 8 Sep 2025 9:00am." at bounding box center [693, 40] width 453 height 52
click at [486, 24] on div "Task snoozed until 8 Sep 2025 9:00am." at bounding box center [693, 40] width 453 height 52
click at [463, 24] on input "Search" at bounding box center [524, 22] width 122 height 12
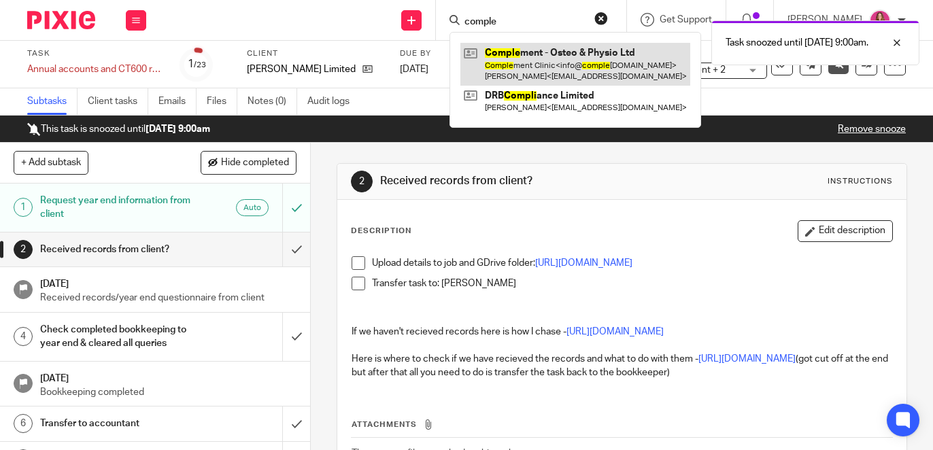
type input "comple"
click at [461, 52] on link at bounding box center [576, 64] width 230 height 42
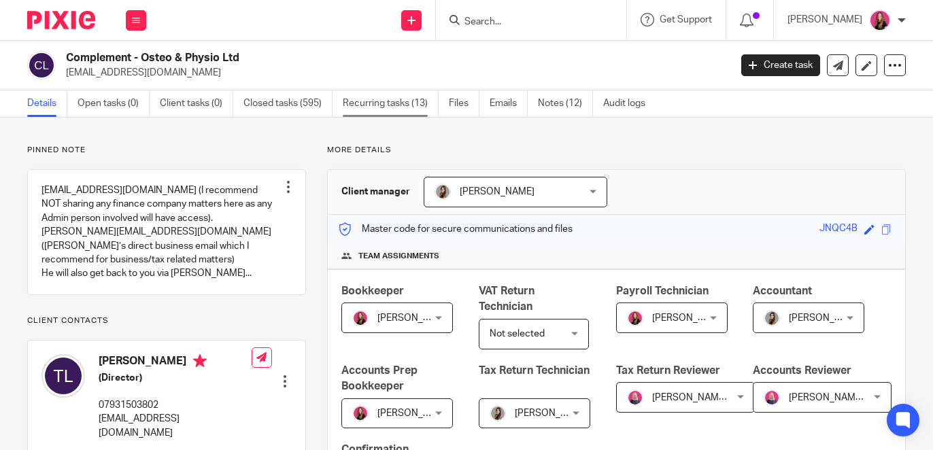
click at [419, 99] on link "Recurring tasks (13)" at bounding box center [391, 103] width 96 height 27
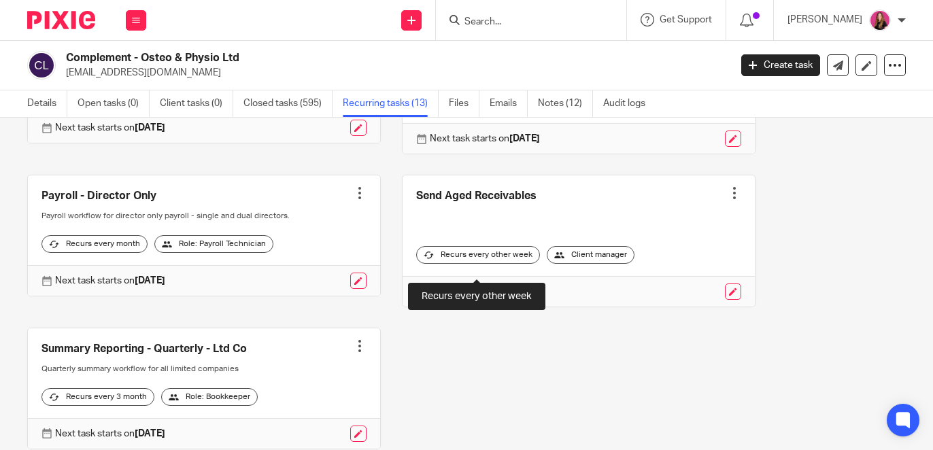
scroll to position [844, 0]
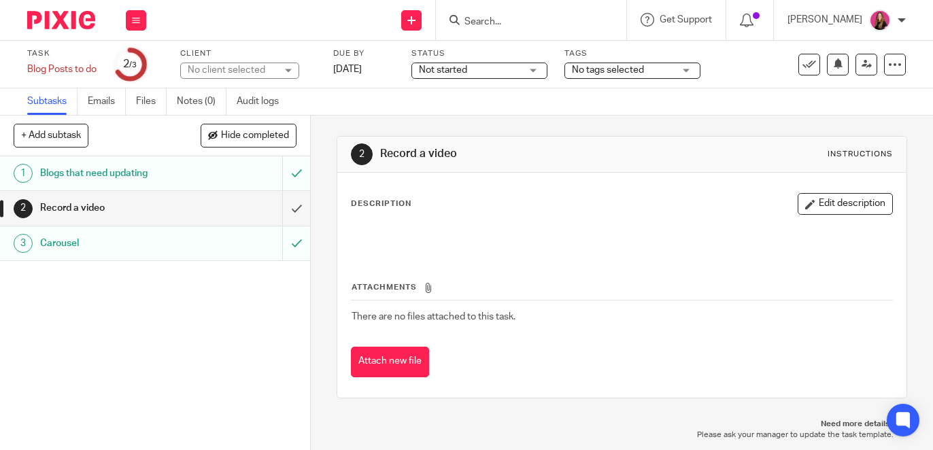
click at [193, 174] on div "Blogs that need updating" at bounding box center [154, 173] width 229 height 20
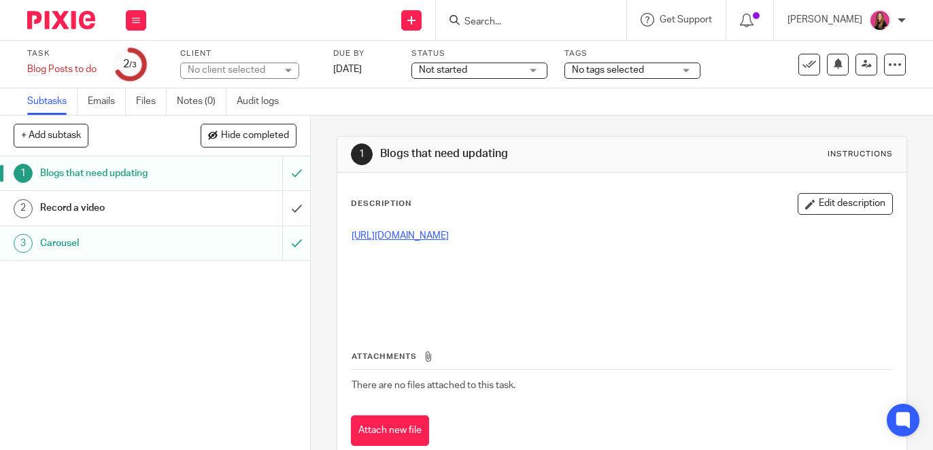
click at [449, 239] on link "https://docs.google.com/document/d/1BN1N6AyPscBDg8rgf2-DTWjFFJ2B3oBn6aksci7CSe4…" at bounding box center [400, 236] width 97 height 10
click at [841, 65] on icon at bounding box center [838, 64] width 10 height 10
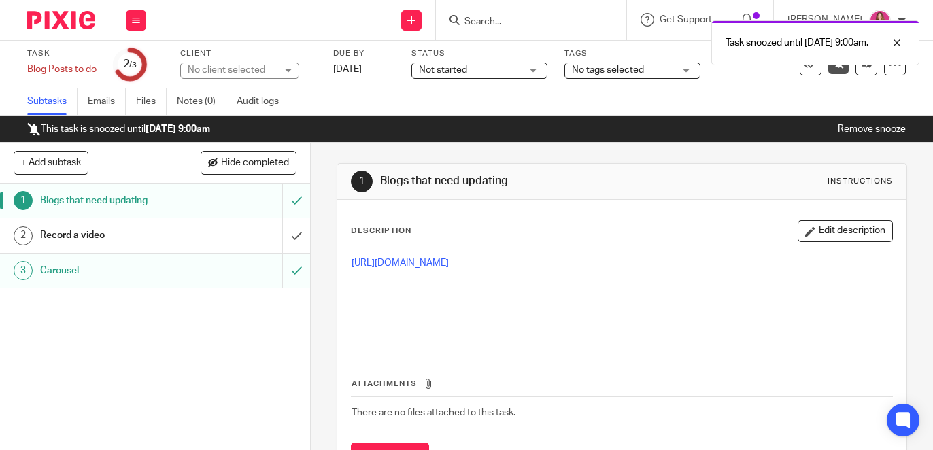
click at [74, 19] on img at bounding box center [61, 20] width 68 height 18
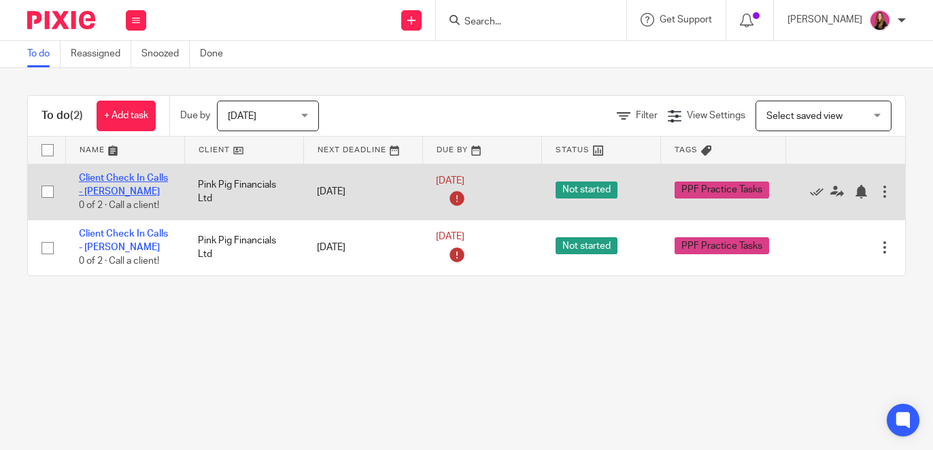
click at [156, 175] on link "Client Check In Calls - [PERSON_NAME]" at bounding box center [123, 184] width 89 height 23
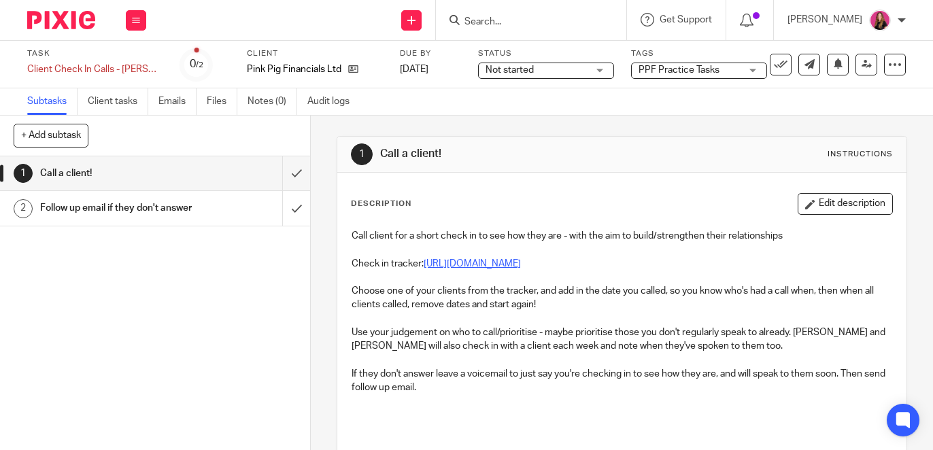
click at [521, 265] on link "https://docs.google.com/spreadsheets/d/1sTt4faCbovIY1PO62MNZ9s5QAsWg2ocQK4gYdqz…" at bounding box center [472, 264] width 97 height 10
click at [294, 172] on input "submit" at bounding box center [155, 173] width 310 height 34
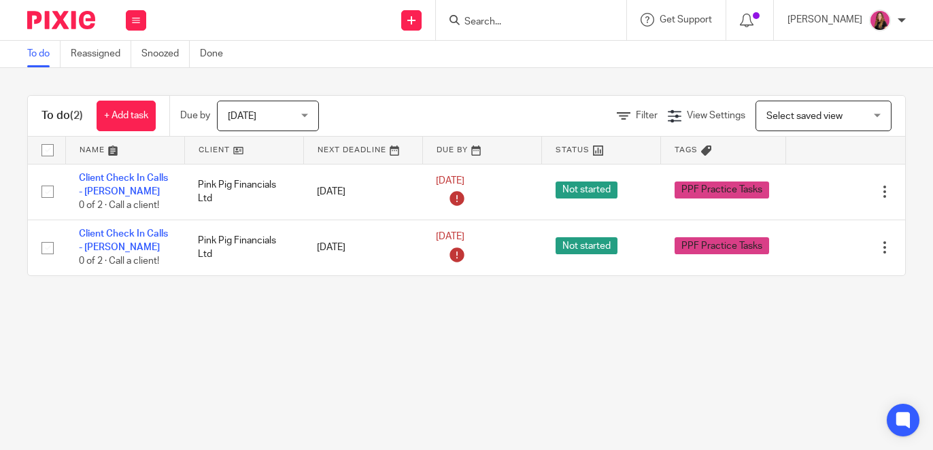
click at [272, 112] on span "[DATE]" at bounding box center [264, 115] width 72 height 29
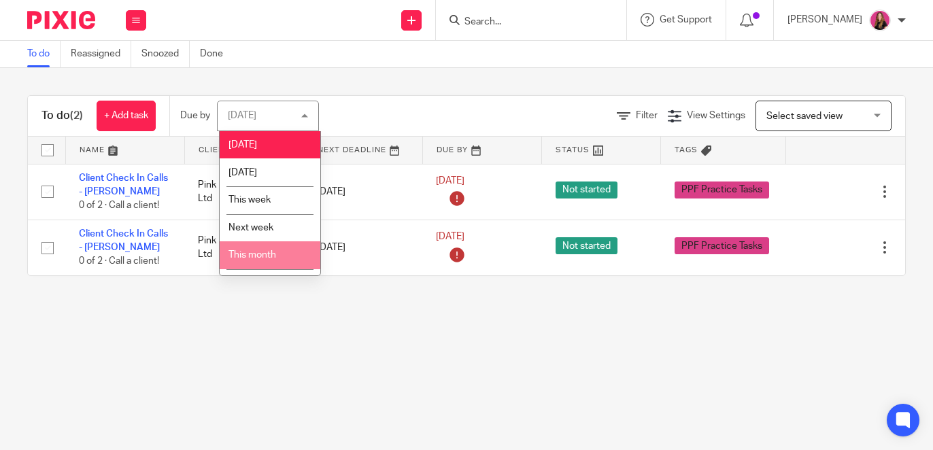
click at [279, 251] on li "This month" at bounding box center [270, 255] width 101 height 28
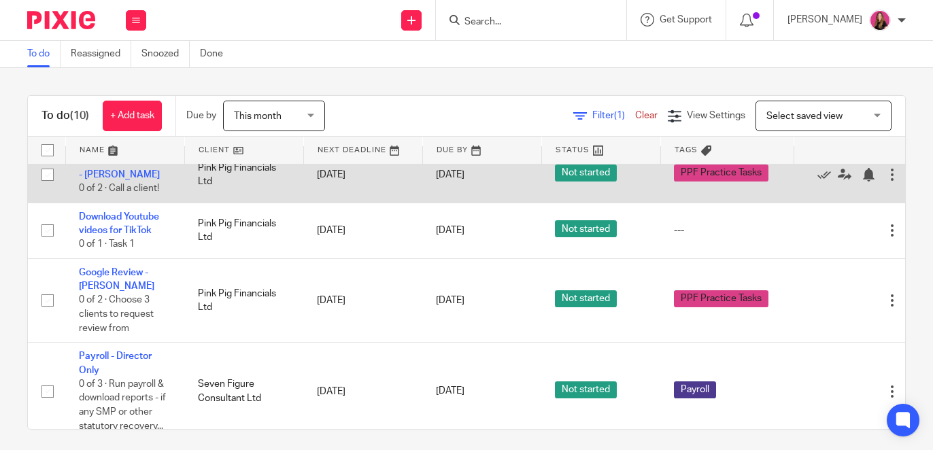
scroll to position [212, 0]
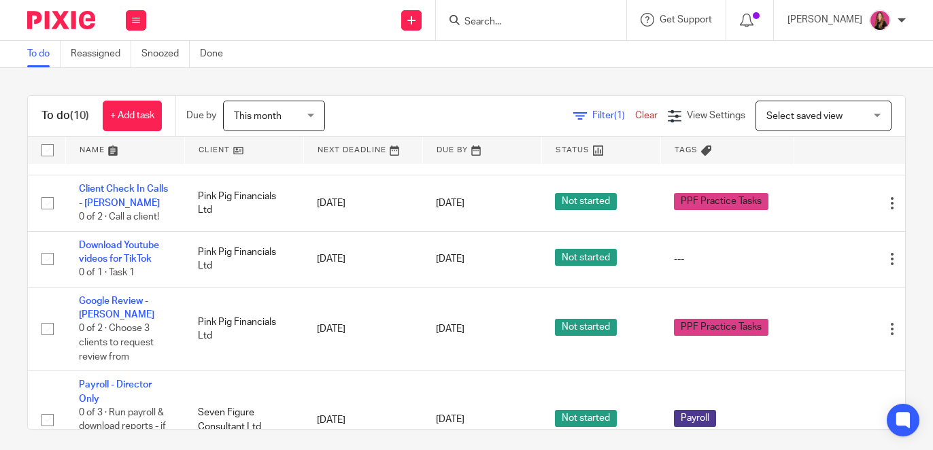
click at [268, 158] on link at bounding box center [244, 150] width 118 height 27
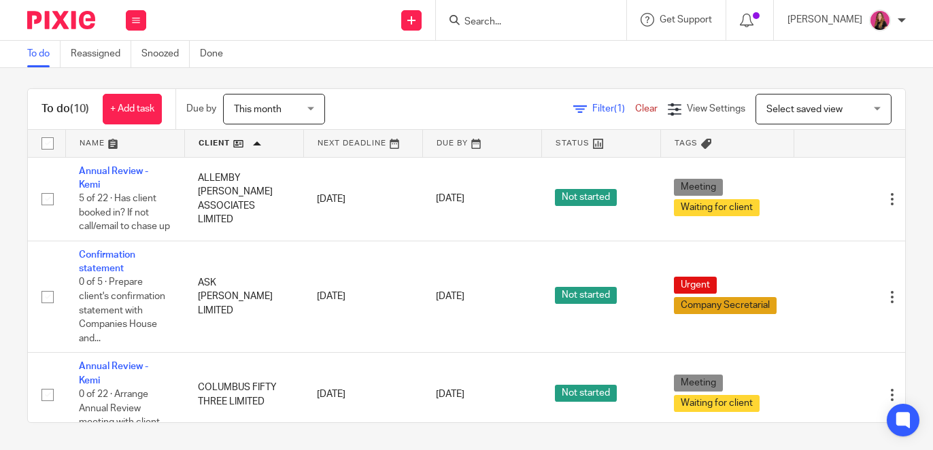
click at [306, 110] on span "This month" at bounding box center [270, 109] width 72 height 29
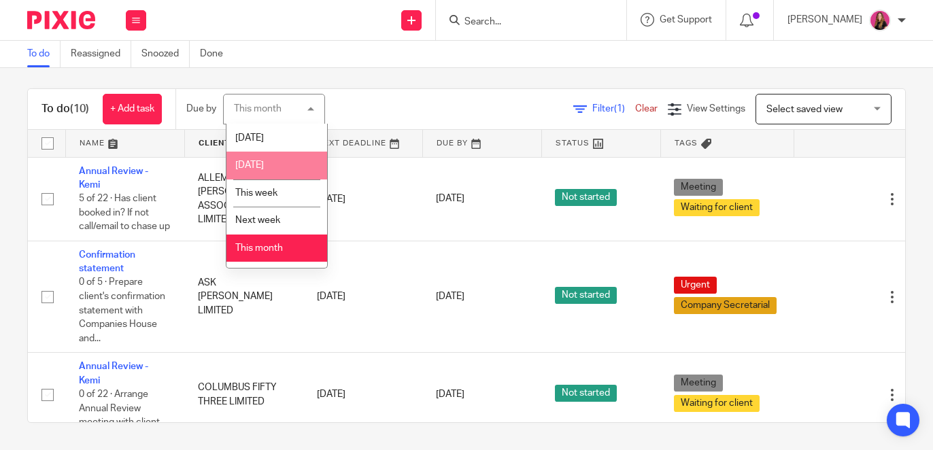
click at [288, 162] on li "[DATE]" at bounding box center [277, 166] width 101 height 28
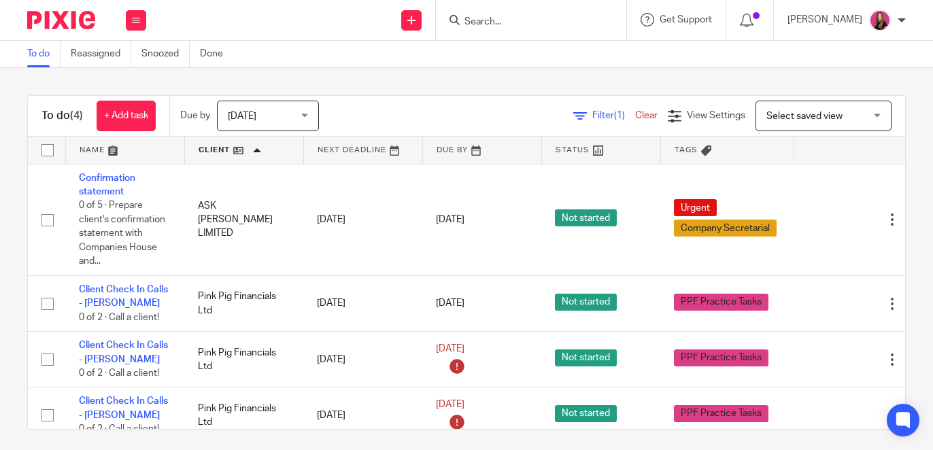
click at [639, 112] on link "Clear" at bounding box center [646, 116] width 22 height 10
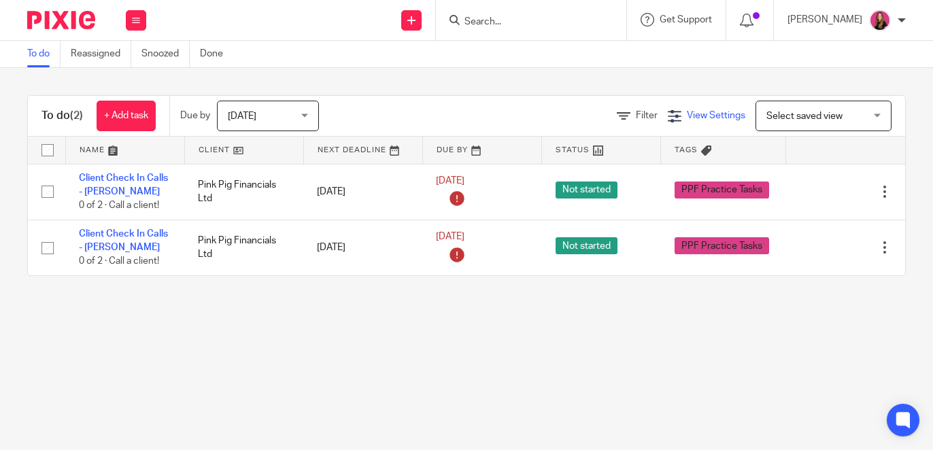
click at [705, 120] on span "View Settings" at bounding box center [716, 116] width 59 height 10
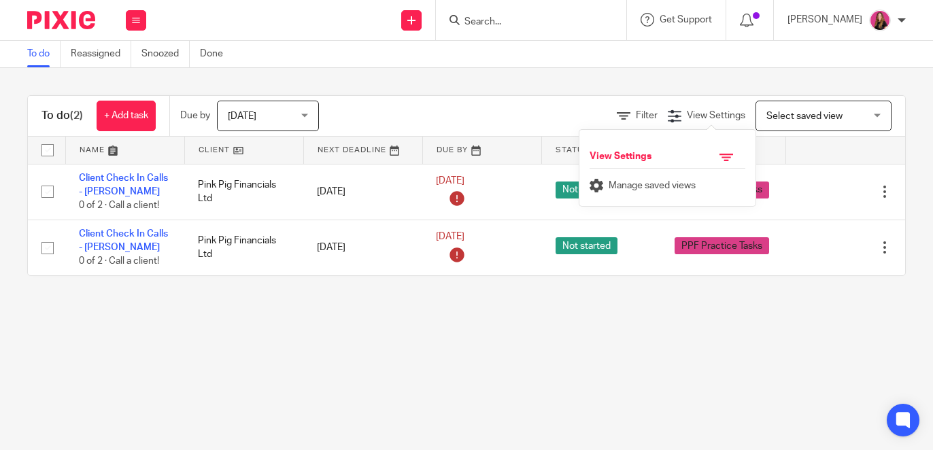
click at [280, 120] on span "[DATE]" at bounding box center [264, 115] width 72 height 29
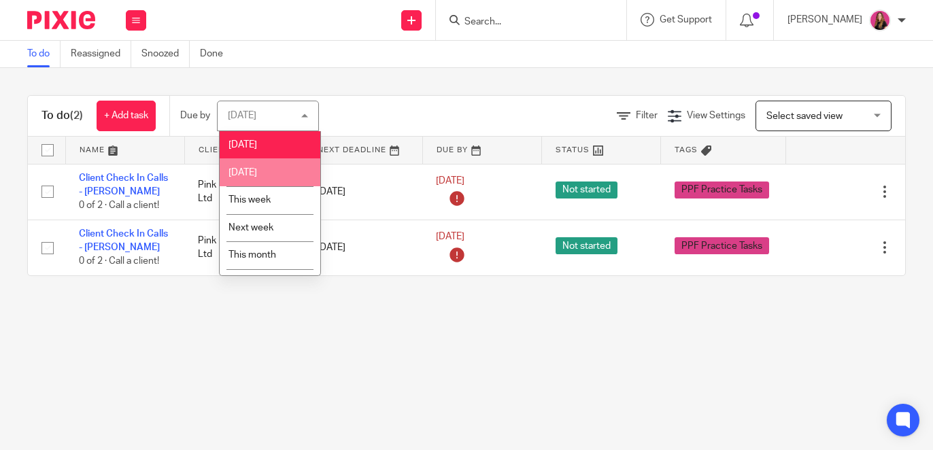
click at [242, 173] on span "[DATE]" at bounding box center [243, 173] width 29 height 10
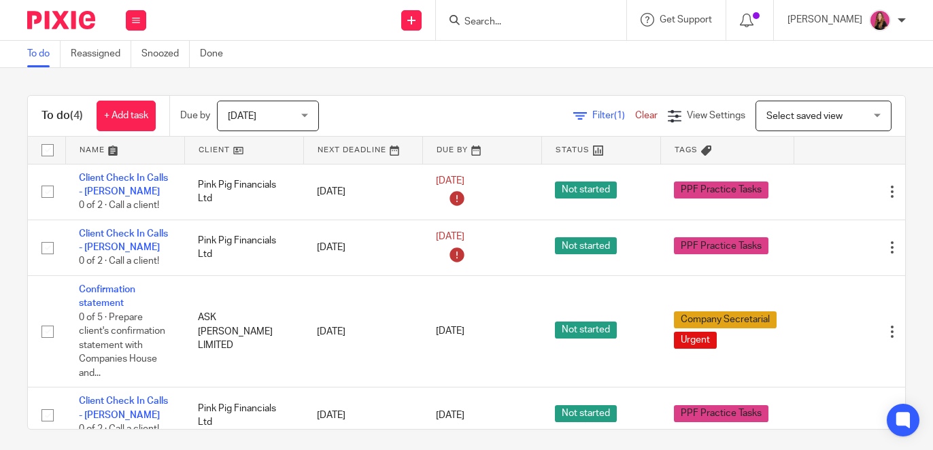
click at [287, 110] on span "[DATE]" at bounding box center [264, 115] width 72 height 29
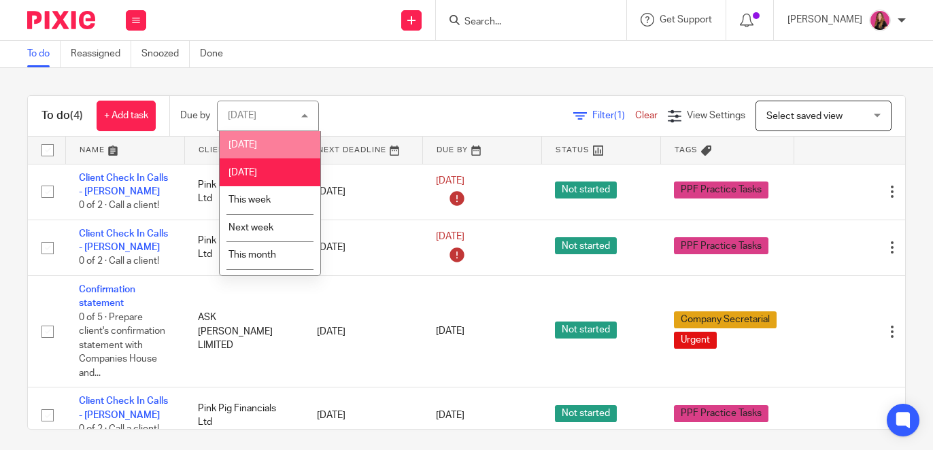
click at [280, 145] on li "[DATE]" at bounding box center [270, 145] width 101 height 28
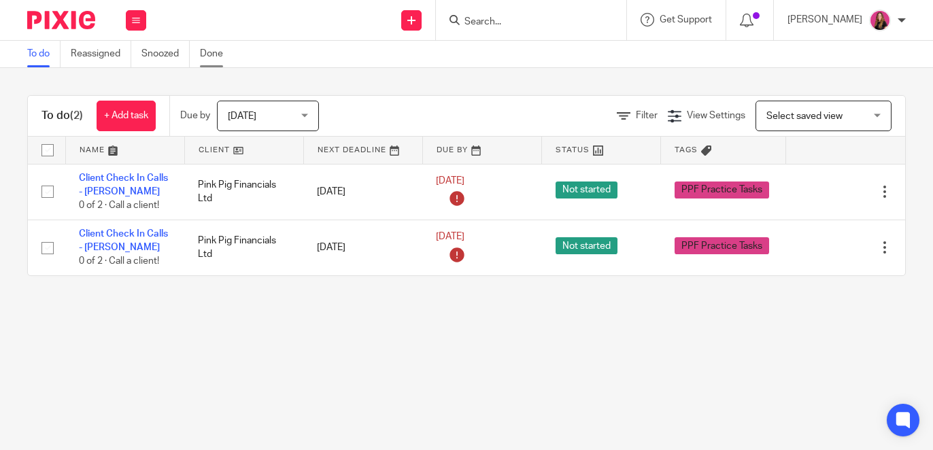
click at [210, 51] on link "Done" at bounding box center [216, 54] width 33 height 27
click at [486, 20] on input "Search" at bounding box center [524, 22] width 122 height 12
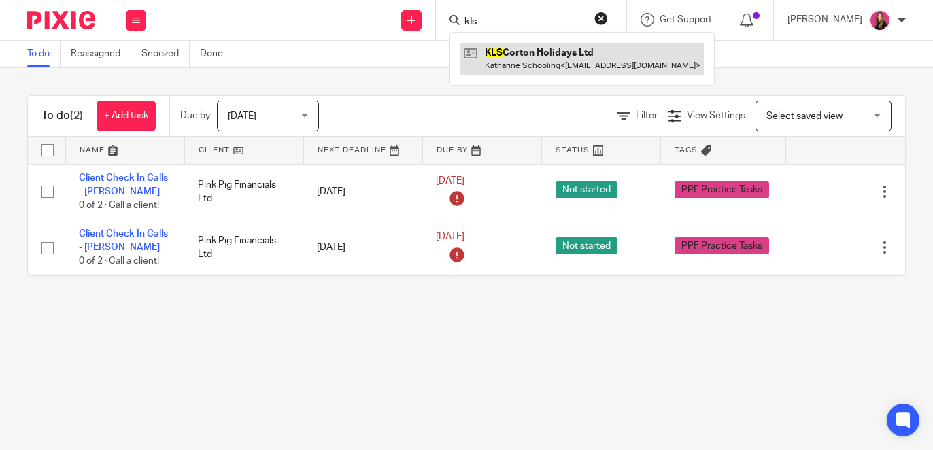
type input "kls"
click at [527, 59] on link at bounding box center [583, 58] width 244 height 31
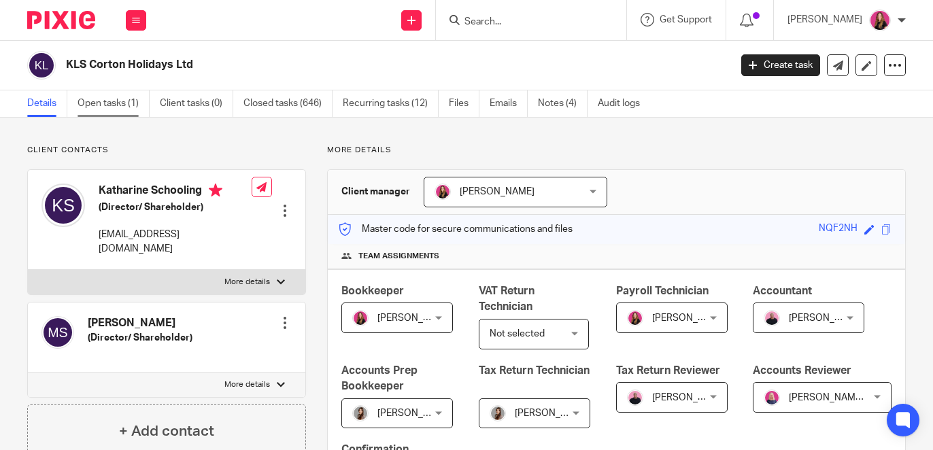
click at [115, 103] on link "Open tasks (1)" at bounding box center [114, 103] width 72 height 27
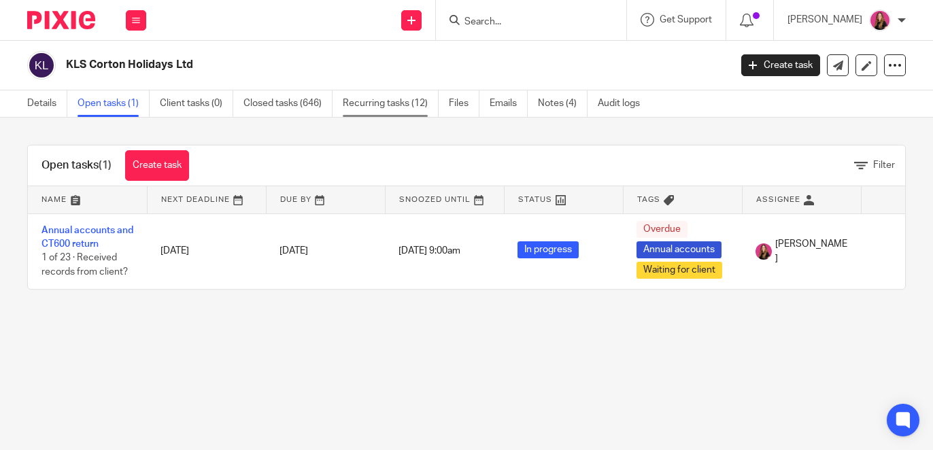
click at [373, 110] on link "Recurring tasks (12)" at bounding box center [391, 103] width 96 height 27
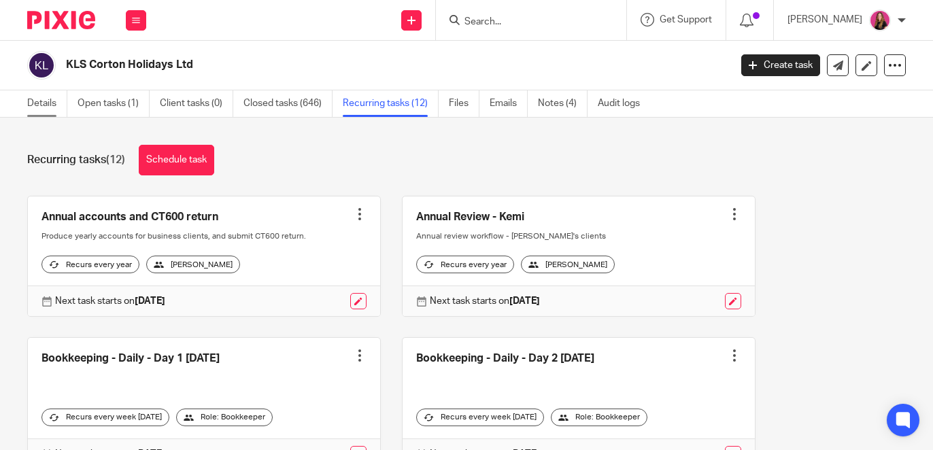
click at [57, 109] on link "Details" at bounding box center [47, 103] width 40 height 27
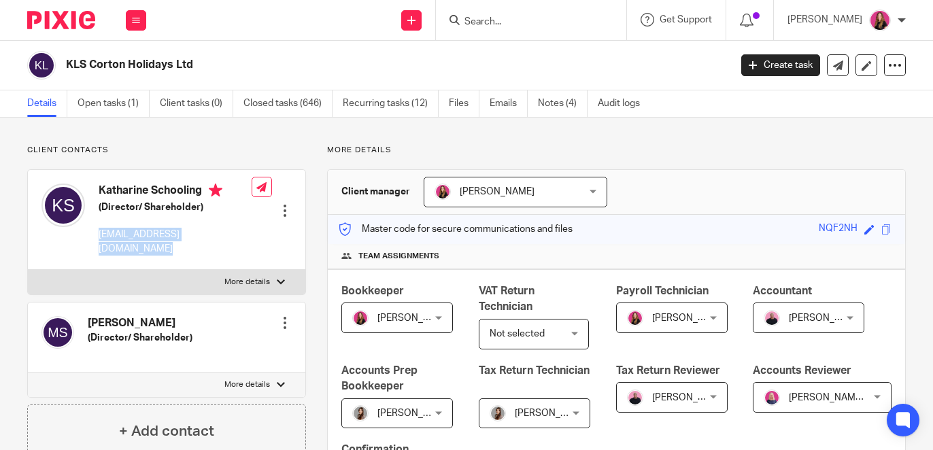
drag, startPoint x: 235, startPoint y: 241, endPoint x: 100, endPoint y: 237, distance: 134.7
click at [100, 237] on div "Katharine Schooling (Director/ Shareholder) katharineschooling@gmail.com Edit c…" at bounding box center [167, 220] width 278 height 100
copy p "[EMAIL_ADDRESS][DOMAIN_NAME]"
click at [531, 22] on input "Search" at bounding box center [524, 22] width 122 height 12
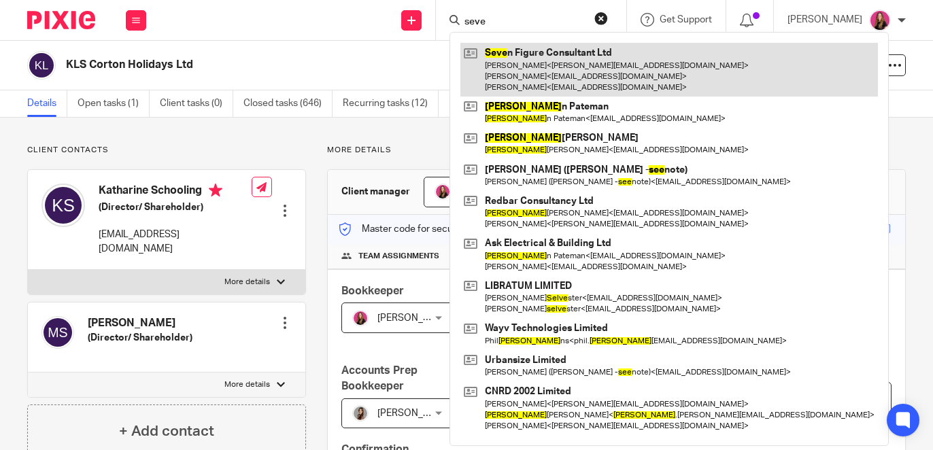
type input "seve"
click at [556, 53] on link at bounding box center [670, 70] width 418 height 54
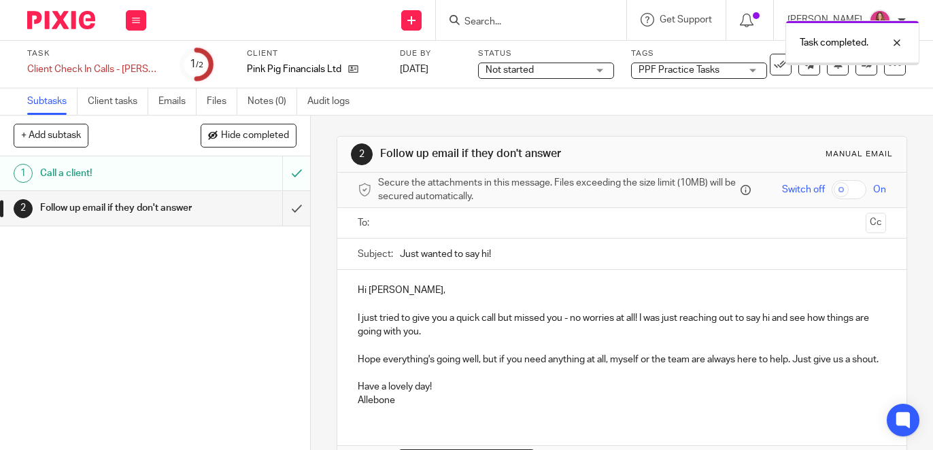
click at [488, 229] on input "text" at bounding box center [621, 224] width 477 height 16
type input "k"
paste input "[EMAIL_ADDRESS][DOMAIN_NAME]"
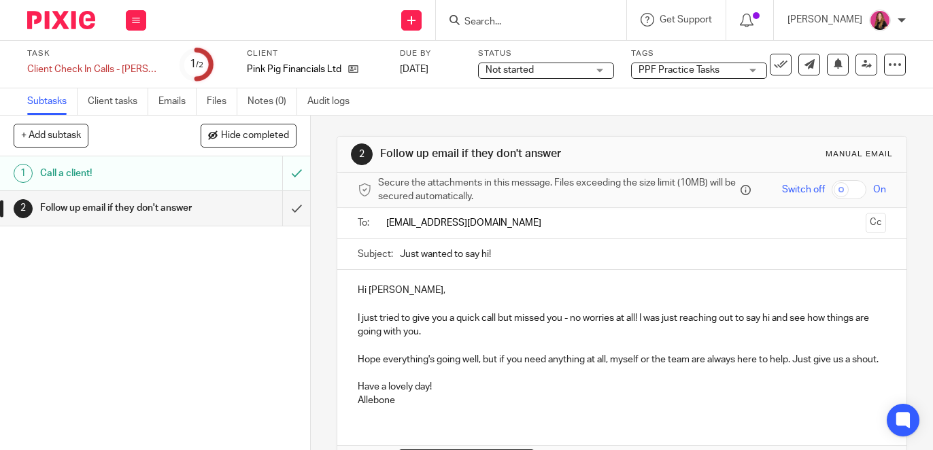
type input "[EMAIL_ADDRESS][DOMAIN_NAME]"
click at [396, 292] on p "Hi [PERSON_NAME]," at bounding box center [622, 291] width 528 height 14
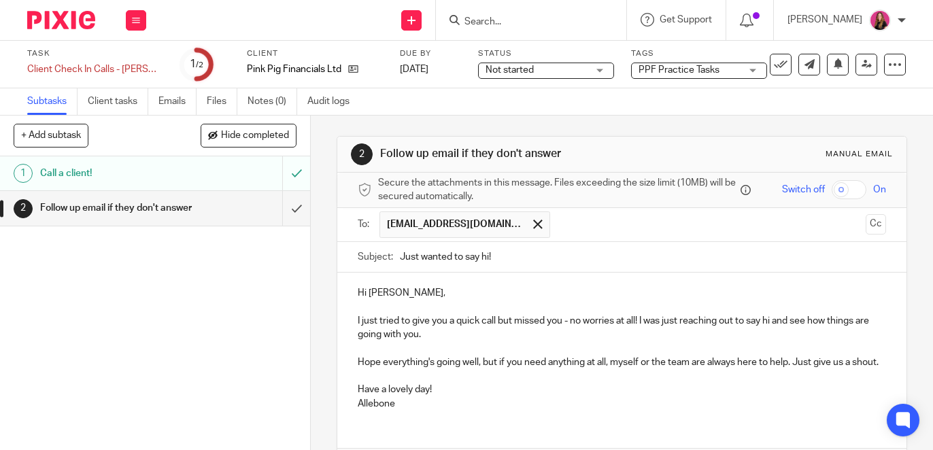
click at [349, 399] on div "Hi Katharine, I just tried to give you a quick call but missed you - no worries…" at bounding box center [621, 347] width 569 height 148
drag, startPoint x: 454, startPoint y: 404, endPoint x: 405, endPoint y: 402, distance: 48.3
click at [405, 402] on p "[PERSON_NAME]" at bounding box center [622, 404] width 528 height 14
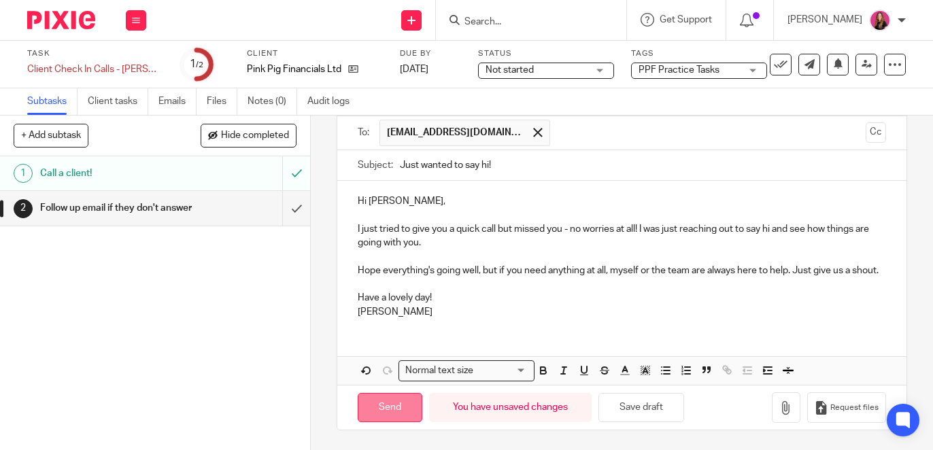
click at [382, 403] on input "Send" at bounding box center [390, 407] width 65 height 29
type input "Sent"
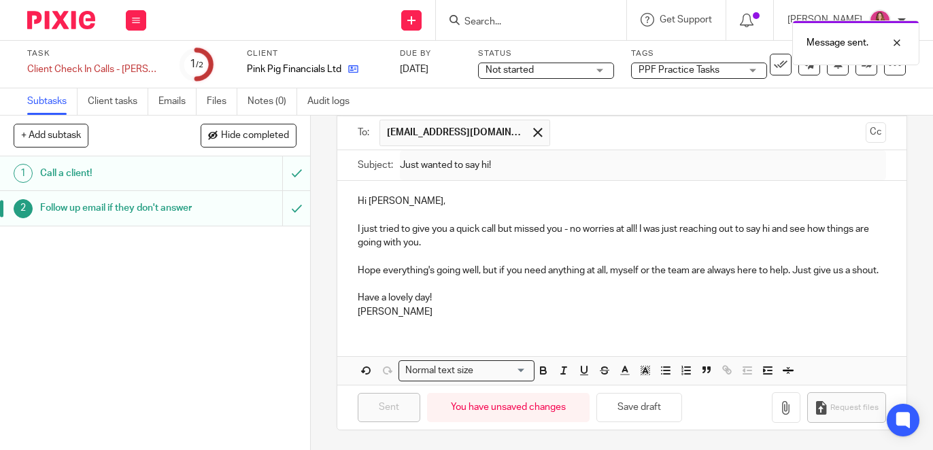
click at [348, 72] on icon at bounding box center [353, 69] width 10 height 10
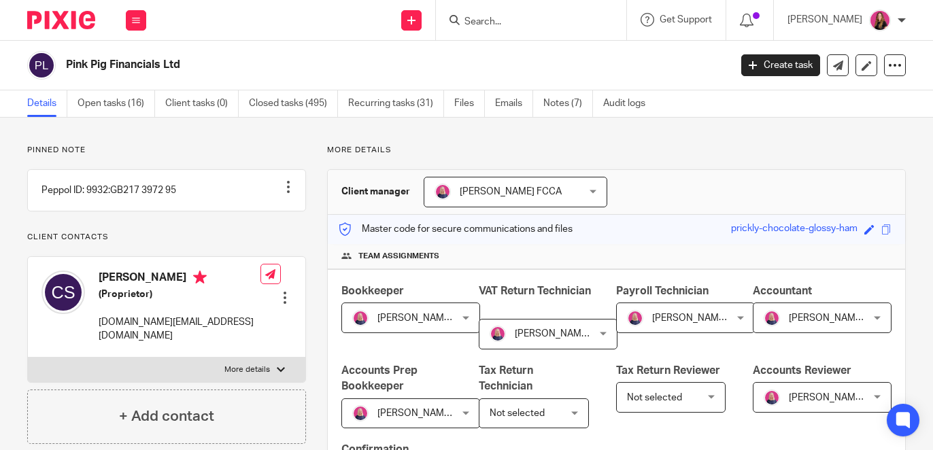
click at [75, 13] on img at bounding box center [61, 20] width 68 height 18
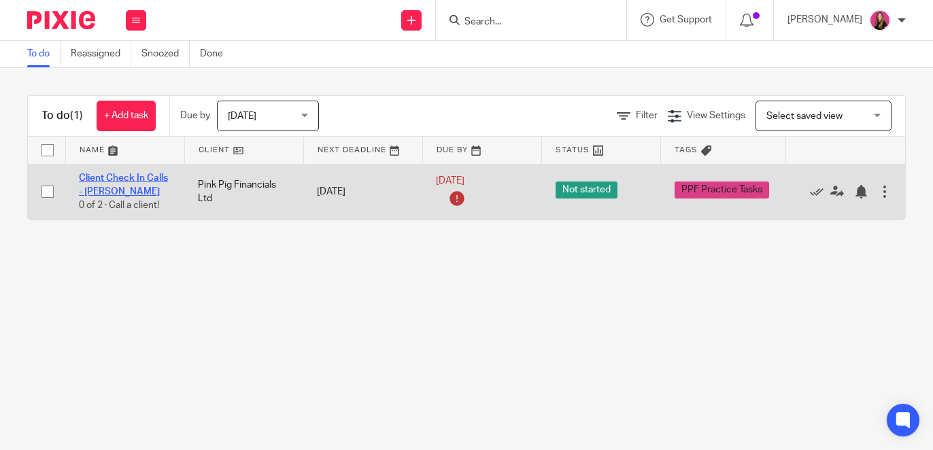
click at [116, 180] on link "Client Check In Calls - [PERSON_NAME]" at bounding box center [123, 184] width 89 height 23
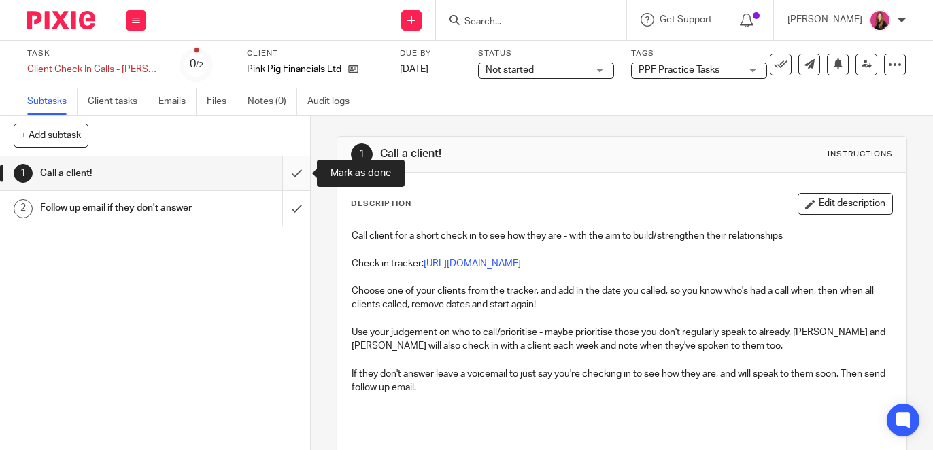
click at [290, 175] on input "submit" at bounding box center [155, 173] width 310 height 34
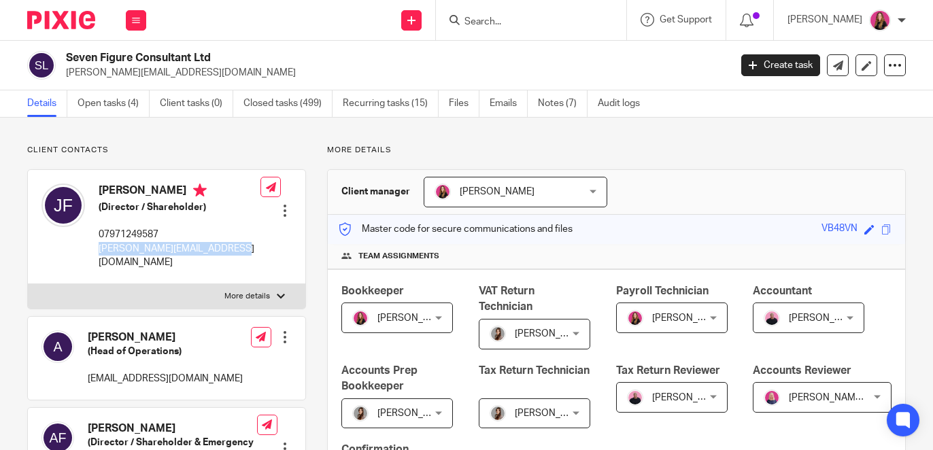
drag, startPoint x: 222, startPoint y: 250, endPoint x: 94, endPoint y: 250, distance: 127.9
click at [94, 250] on div "Jessica Fearnley (Director / Shareholder) 07971249587 jessica@jessicafearnley.c…" at bounding box center [167, 227] width 278 height 114
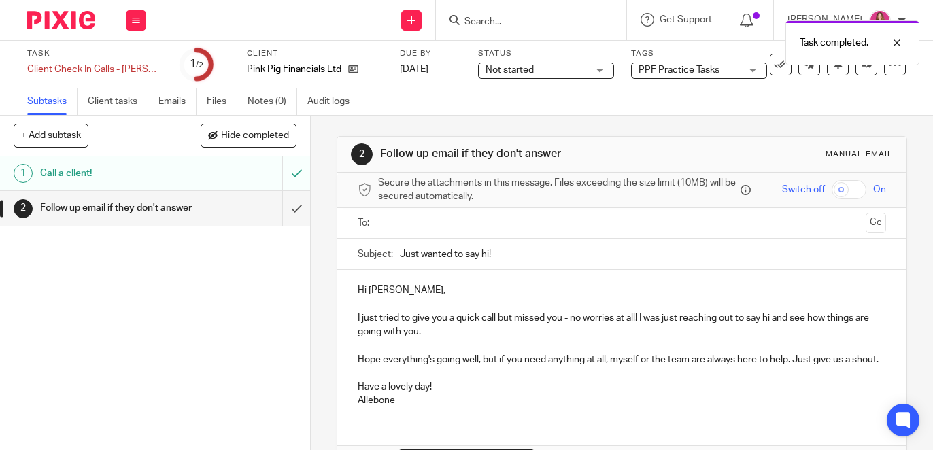
click at [473, 227] on input "text" at bounding box center [621, 224] width 477 height 16
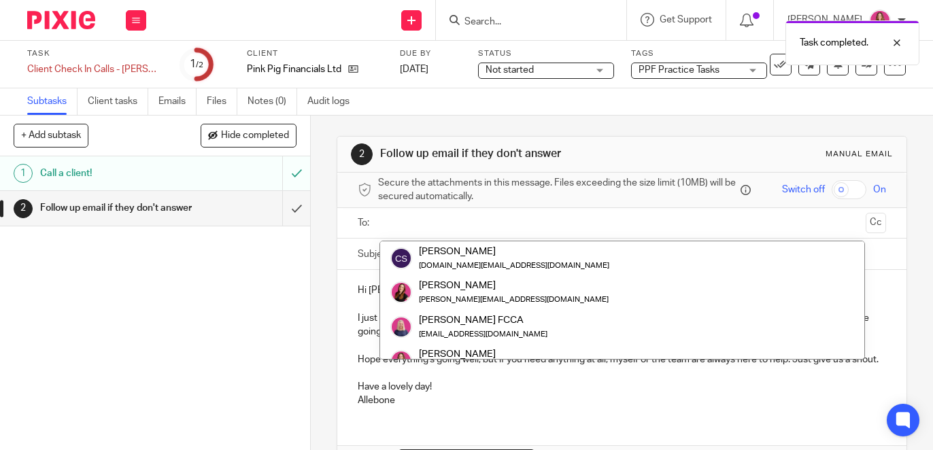
paste input "jessica@jessicafearnley.com"
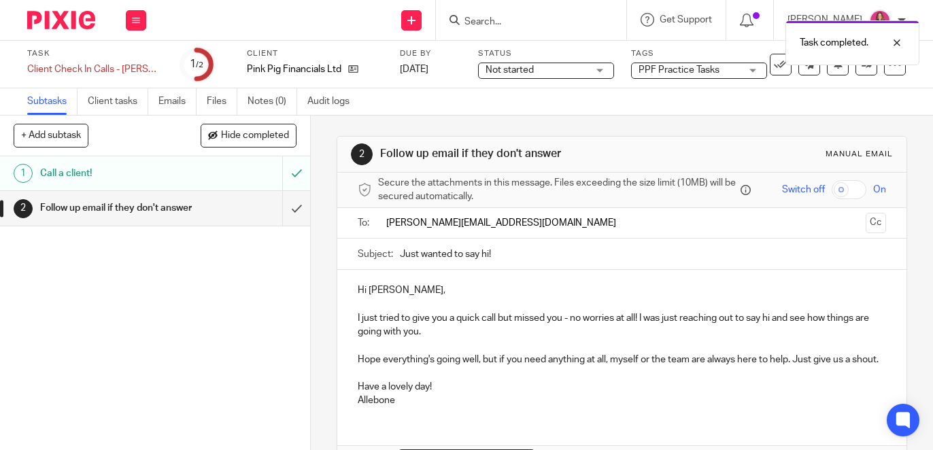
type input "jessica@jessicafearnley.com"
click at [409, 295] on p "Hi Cheryl," at bounding box center [622, 291] width 528 height 14
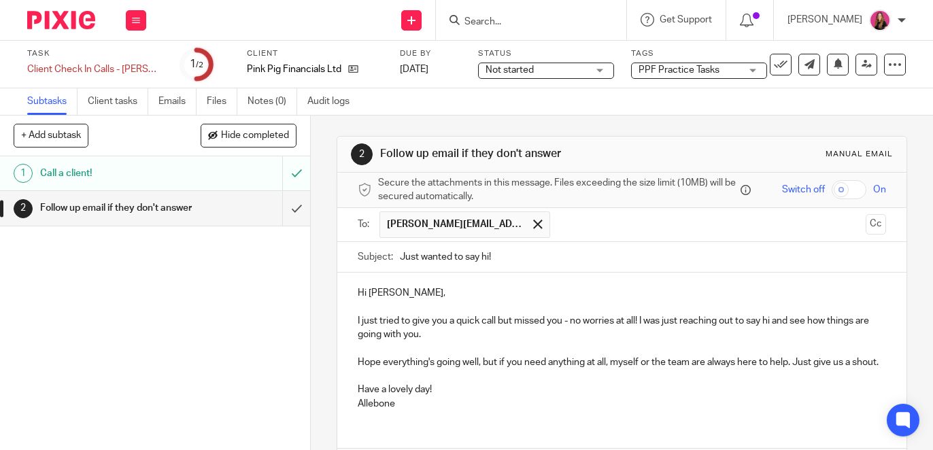
scroll to position [59, 0]
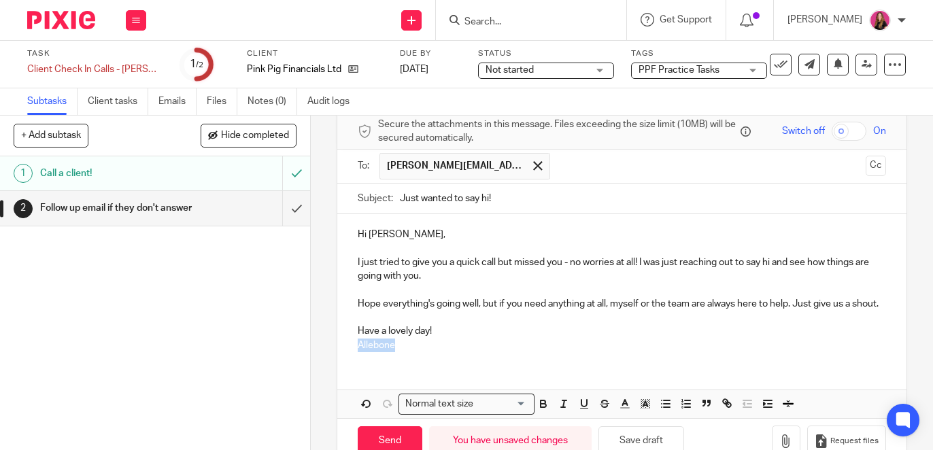
drag, startPoint x: 420, startPoint y: 350, endPoint x: 350, endPoint y: 349, distance: 69.4
click at [350, 349] on div "Hi Jessica, I just tried to give you a quick call but missed you - no worries a…" at bounding box center [621, 288] width 569 height 148
click at [391, 446] on input "Send" at bounding box center [390, 441] width 65 height 29
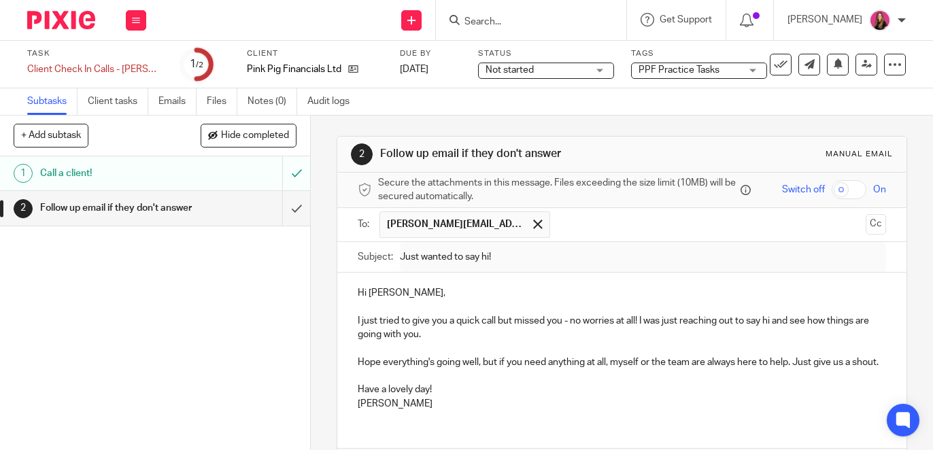
type input "Sent"
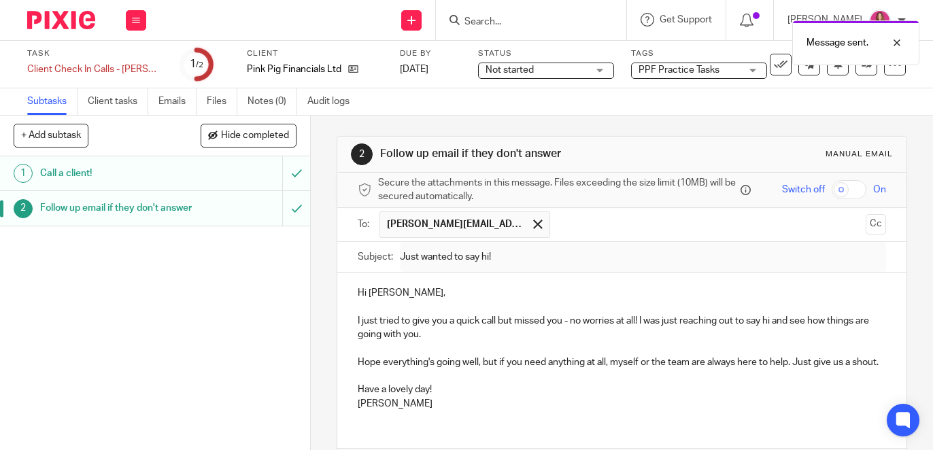
scroll to position [92, 0]
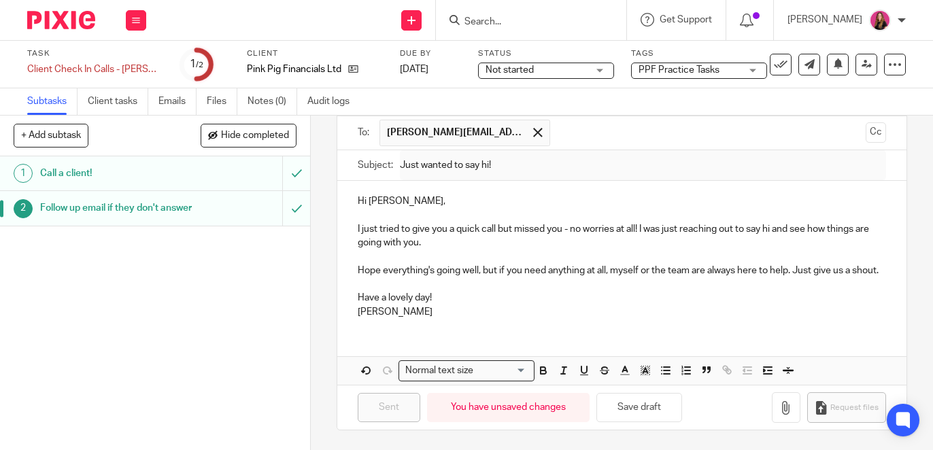
click at [82, 17] on img at bounding box center [61, 20] width 68 height 18
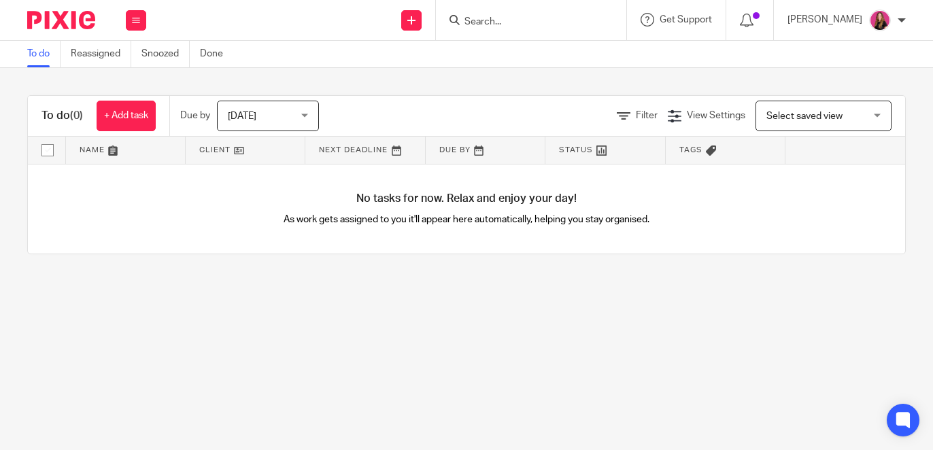
click at [269, 106] on span "[DATE]" at bounding box center [264, 115] width 72 height 29
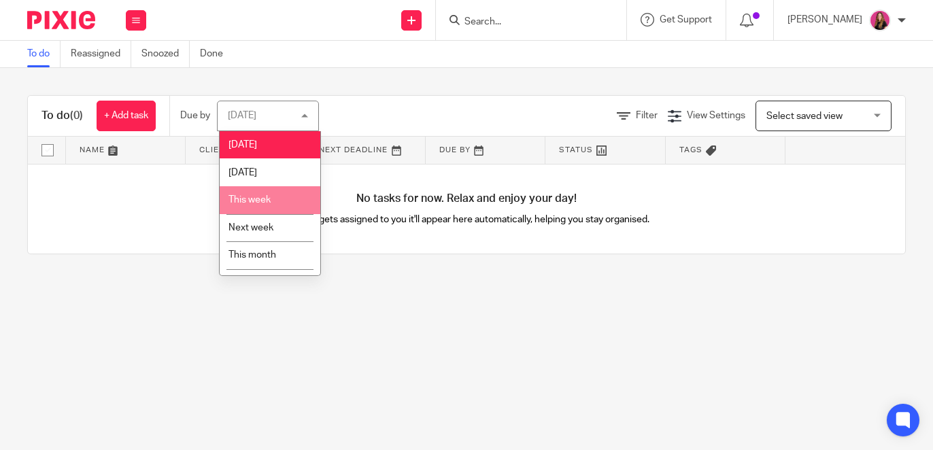
click at [271, 206] on li "This week" at bounding box center [270, 200] width 101 height 28
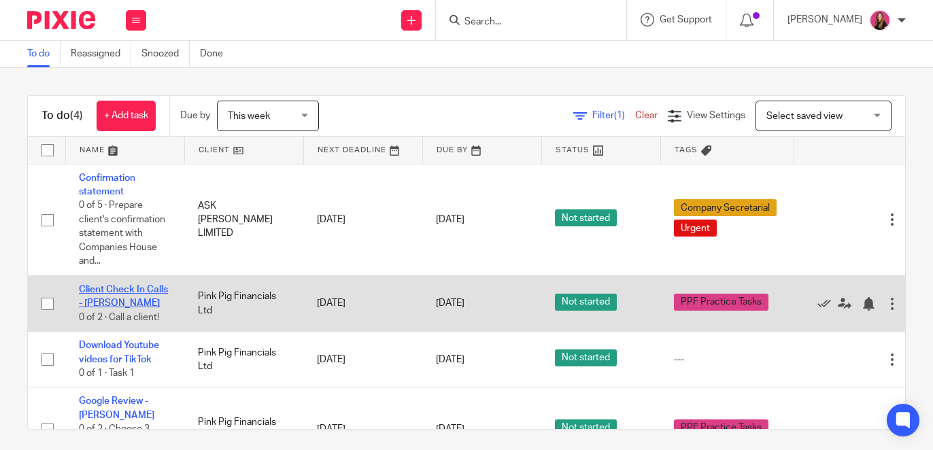
click at [129, 291] on link "Client Check In Calls - [PERSON_NAME]" at bounding box center [123, 296] width 89 height 23
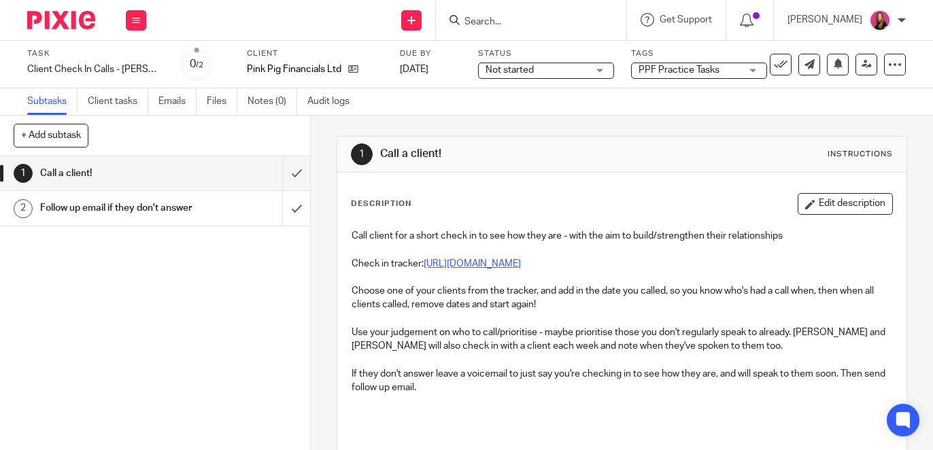
click at [517, 263] on link "https://docs.google.com/spreadsheets/d/1sTt4faCbovIY1PO62MNZ9s5QAsWg2ocQK4gYdqz…" at bounding box center [472, 264] width 97 height 10
click at [503, 31] on div at bounding box center [531, 20] width 190 height 40
click at [503, 22] on input "Search" at bounding box center [524, 22] width 122 height 12
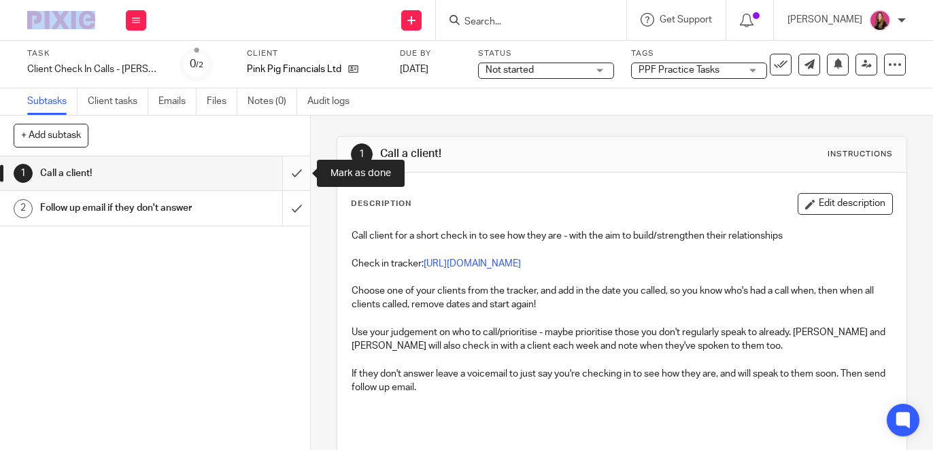
click at [295, 177] on input "submit" at bounding box center [155, 173] width 310 height 34
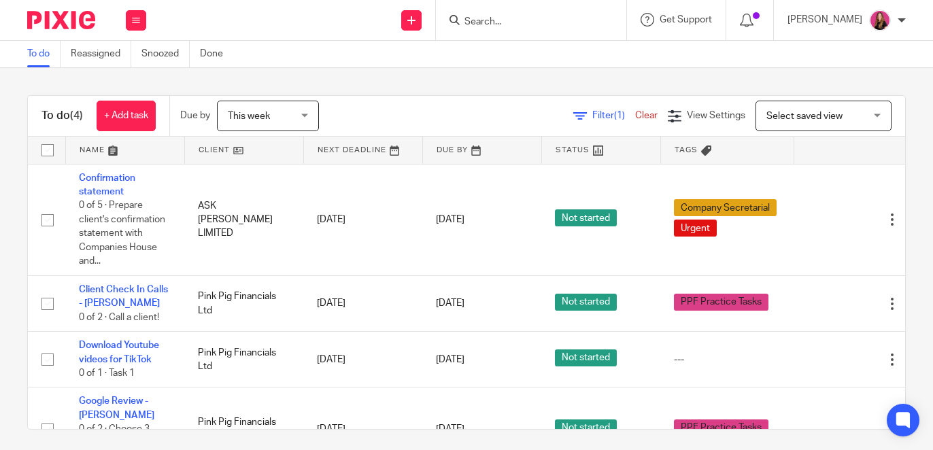
click at [528, 23] on input "Search" at bounding box center [524, 22] width 122 height 12
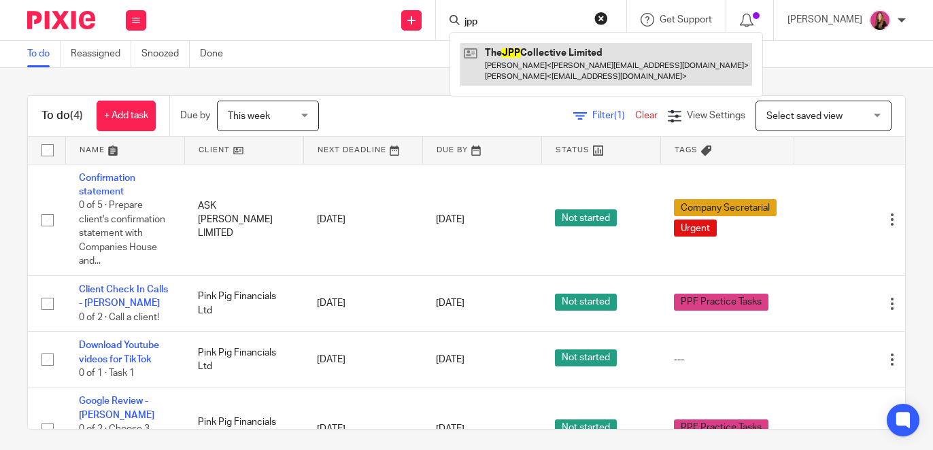
type input "jpp"
click at [569, 56] on link at bounding box center [607, 64] width 292 height 42
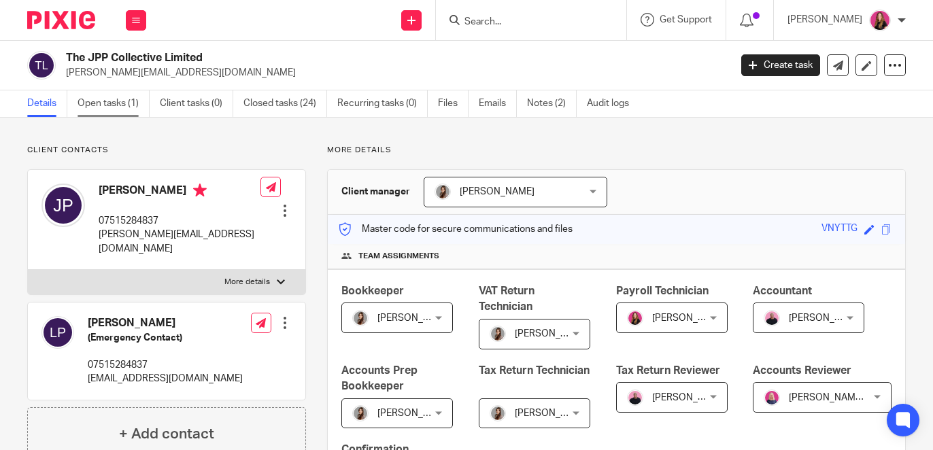
click at [129, 103] on link "Open tasks (1)" at bounding box center [114, 103] width 72 height 27
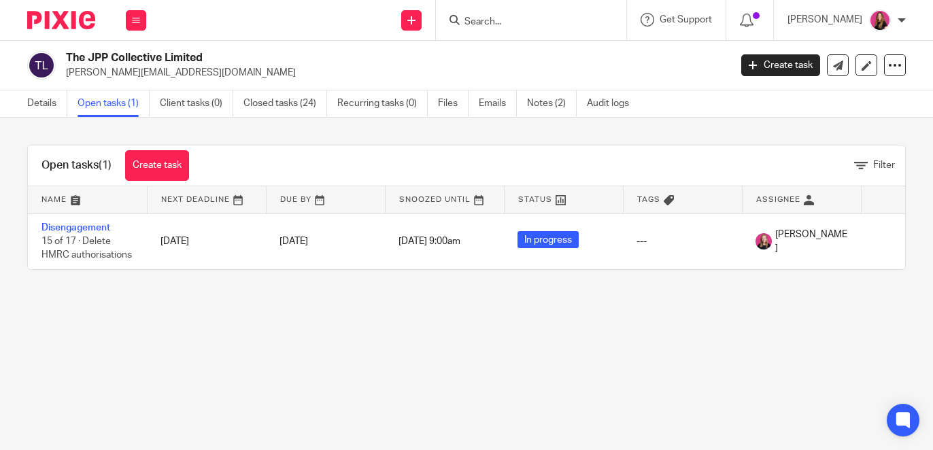
click at [530, 20] on input "Search" at bounding box center [524, 22] width 122 height 12
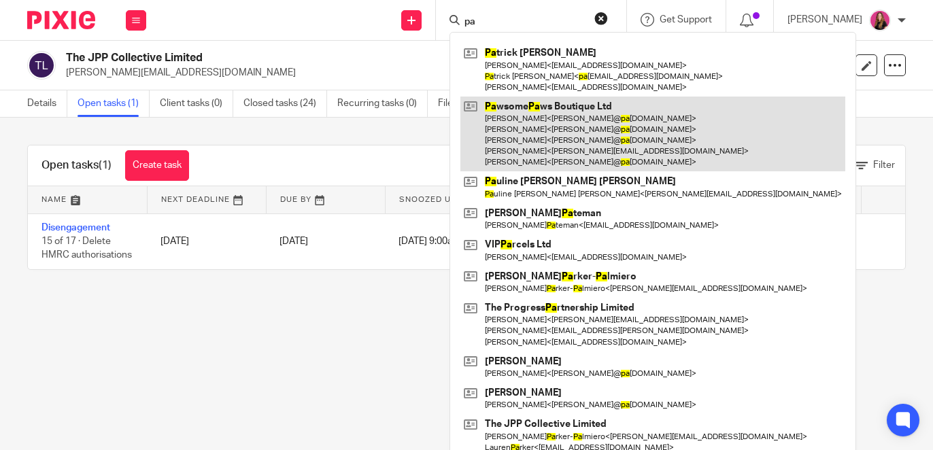
type input "pa"
click at [529, 124] on link at bounding box center [653, 135] width 385 height 76
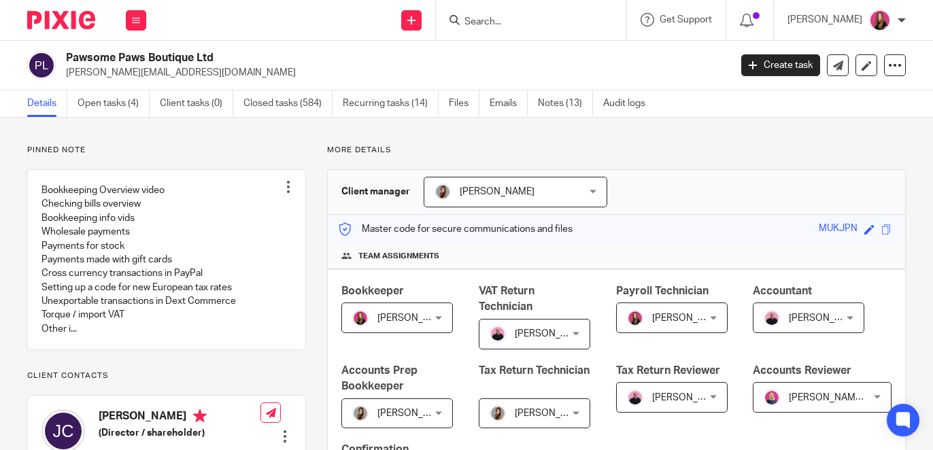
click at [116, 112] on link "Open tasks (4)" at bounding box center [114, 103] width 72 height 27
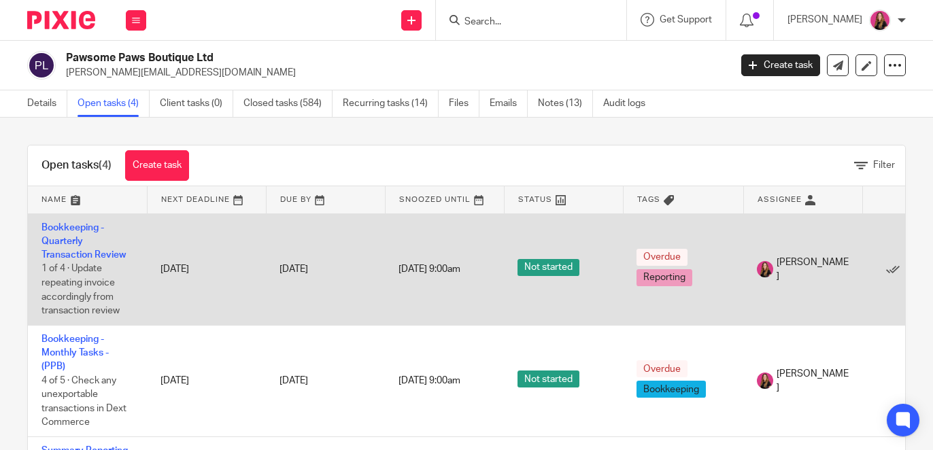
scroll to position [183, 0]
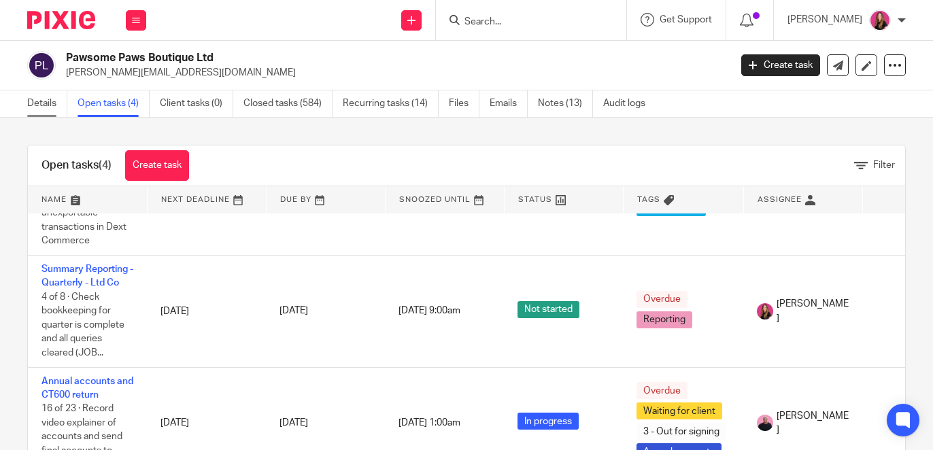
click at [39, 106] on link "Details" at bounding box center [47, 103] width 40 height 27
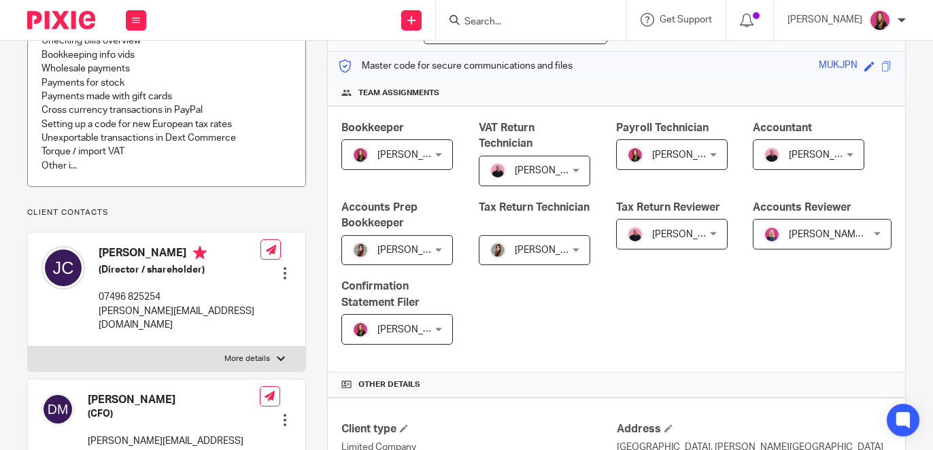
scroll to position [165, 0]
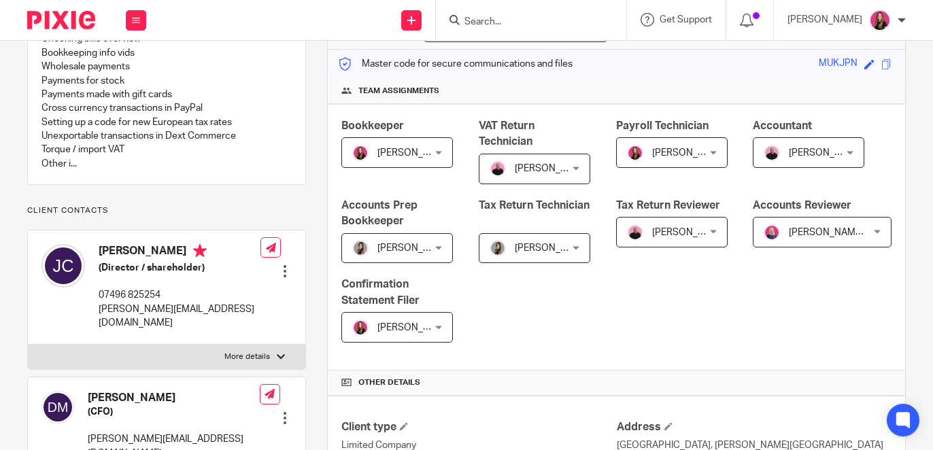
click at [497, 16] on input "Search" at bounding box center [524, 22] width 122 height 12
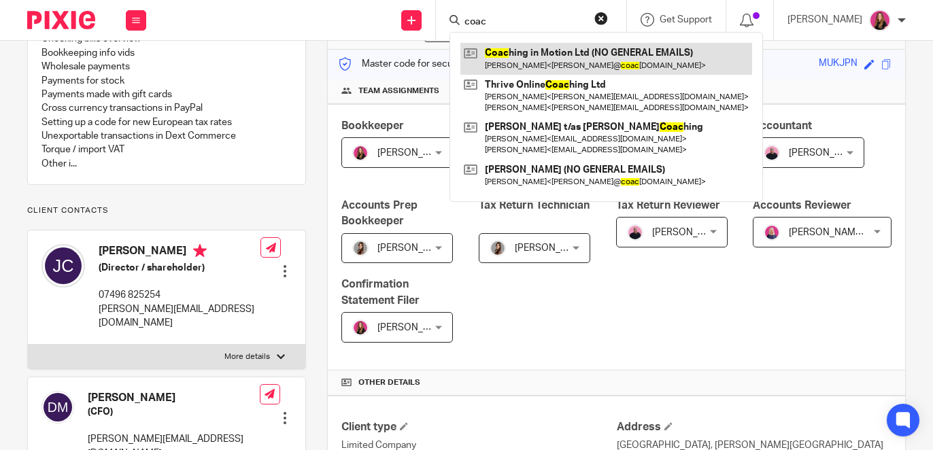
type input "coac"
click at [509, 52] on link at bounding box center [607, 58] width 292 height 31
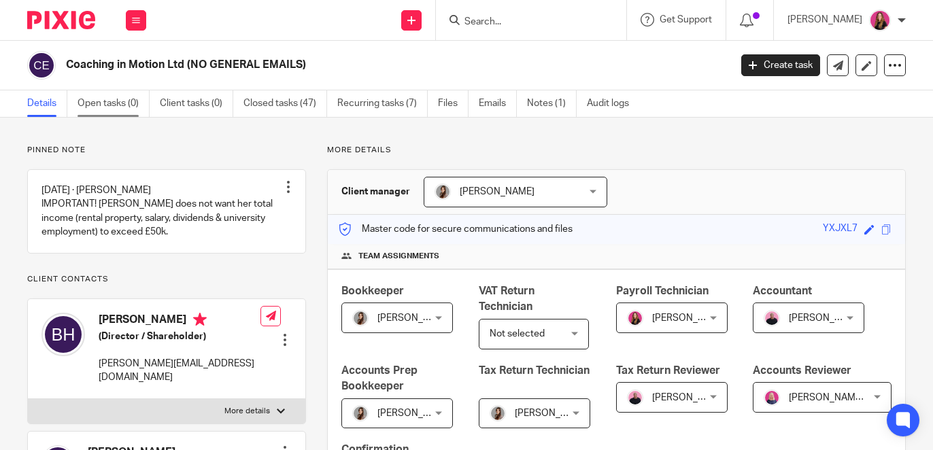
click at [114, 109] on link "Open tasks (0)" at bounding box center [114, 103] width 72 height 27
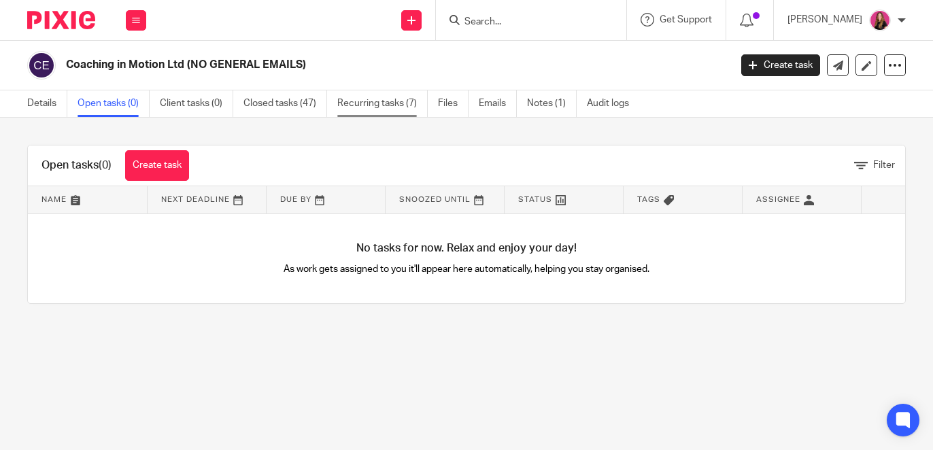
click at [376, 103] on link "Recurring tasks (7)" at bounding box center [382, 103] width 90 height 27
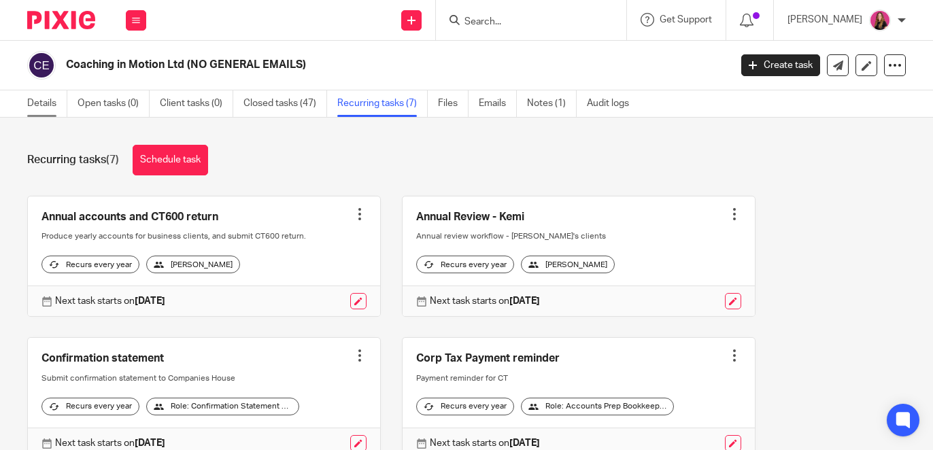
click at [40, 101] on link "Details" at bounding box center [47, 103] width 40 height 27
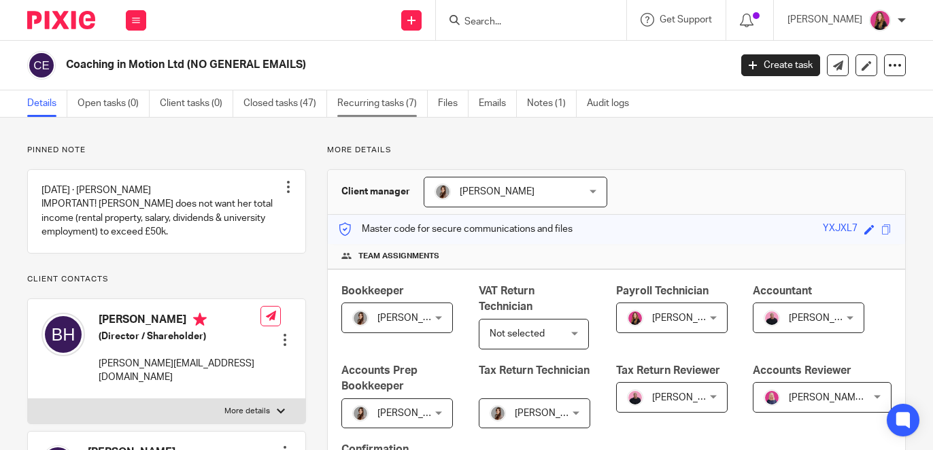
click at [344, 95] on link "Recurring tasks (7)" at bounding box center [382, 103] width 90 height 27
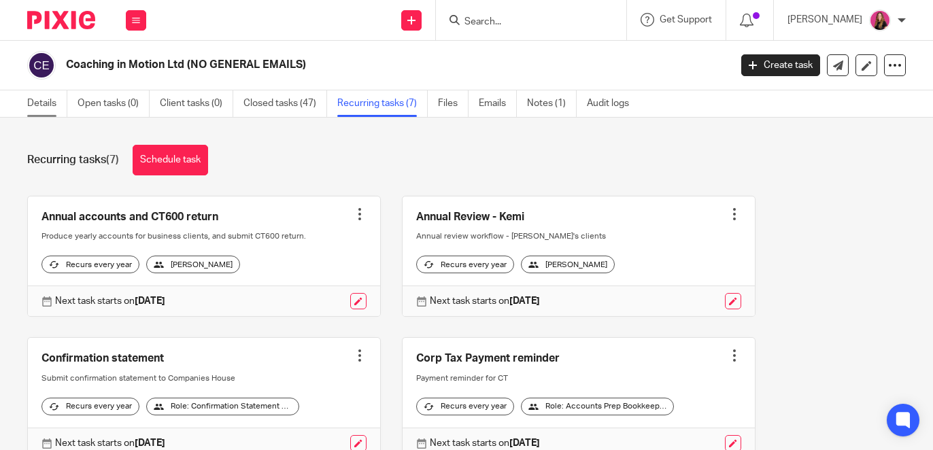
click at [52, 97] on link "Details" at bounding box center [47, 103] width 40 height 27
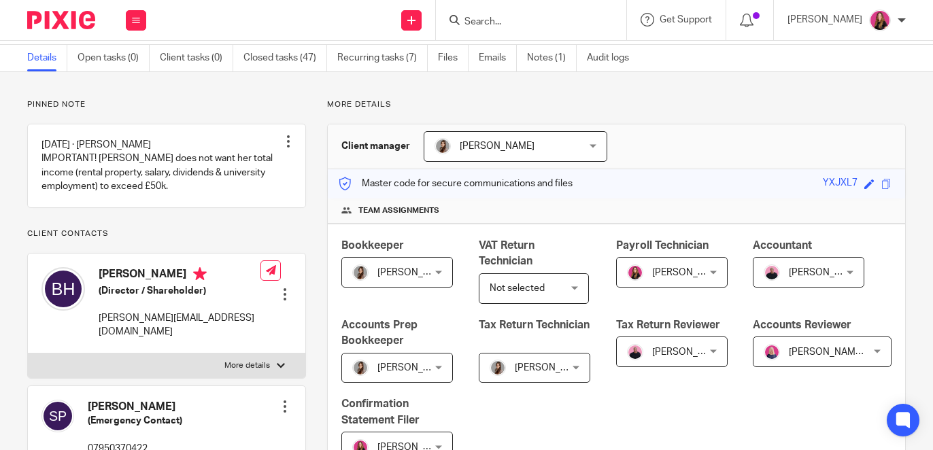
scroll to position [49, 0]
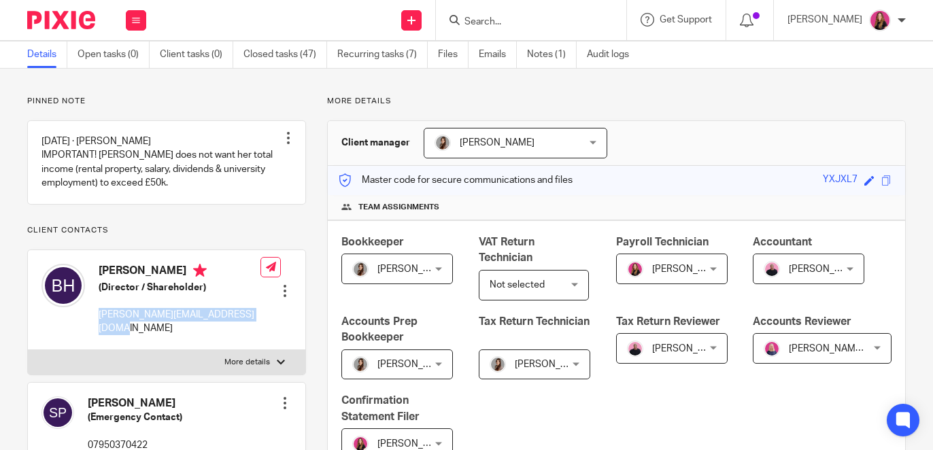
drag, startPoint x: 163, startPoint y: 351, endPoint x: 95, endPoint y: 327, distance: 72.1
click at [95, 327] on div "Beatrice Hackett (Director / Shareholder) beatrice@coaching-in-motion.co.uk" at bounding box center [150, 300] width 219 height 86
copy p "beatrice@coaching-in-motion.co.uk"
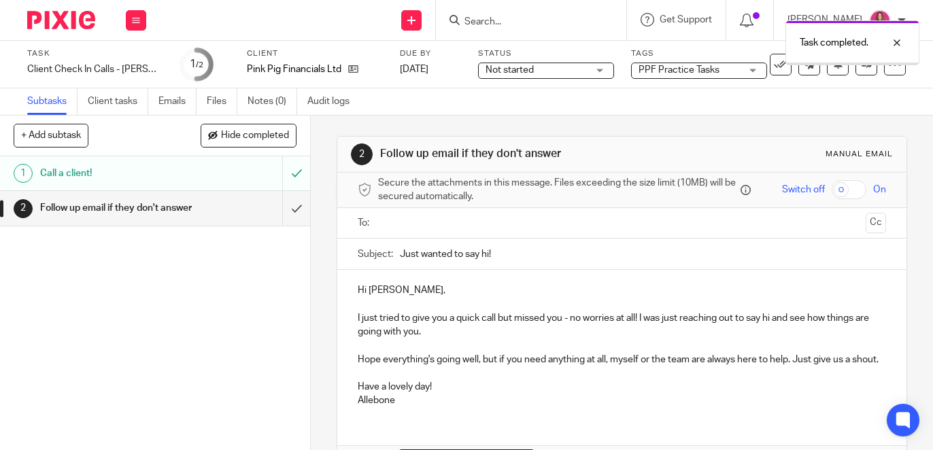
scroll to position [87, 0]
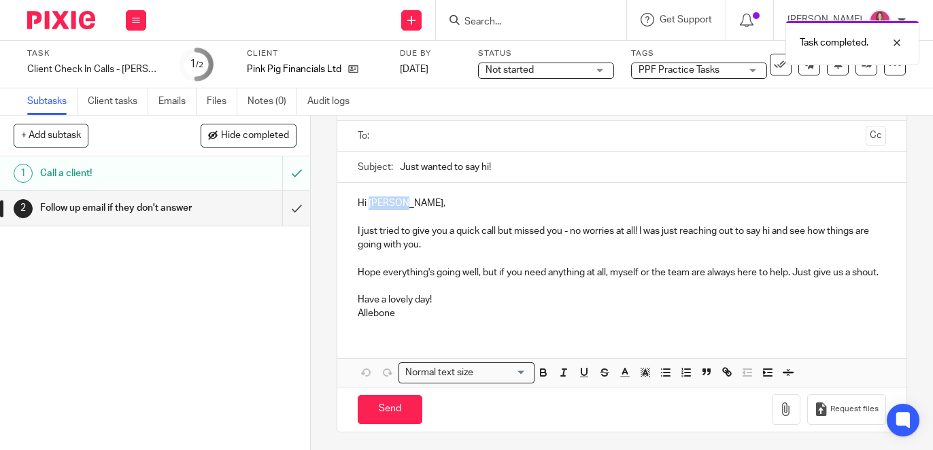
drag, startPoint x: 399, startPoint y: 205, endPoint x: 370, endPoint y: 203, distance: 28.6
click at [370, 203] on p "Hi [PERSON_NAME]," at bounding box center [622, 204] width 528 height 14
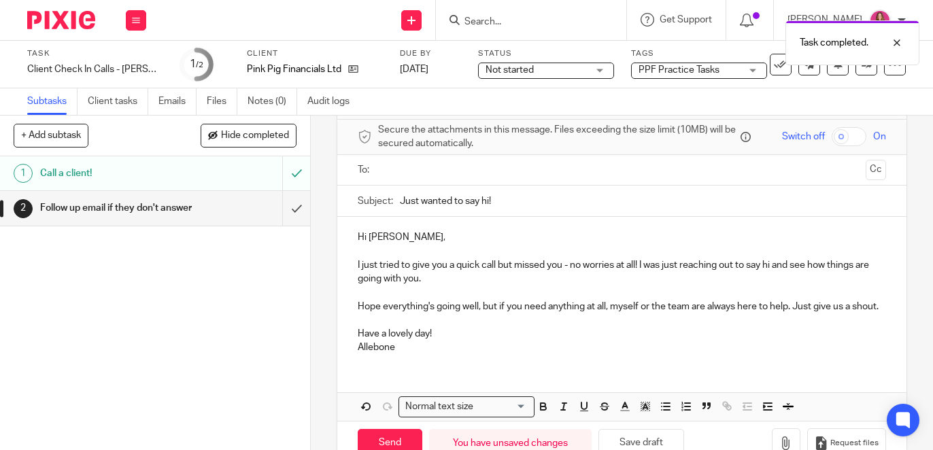
scroll to position [0, 0]
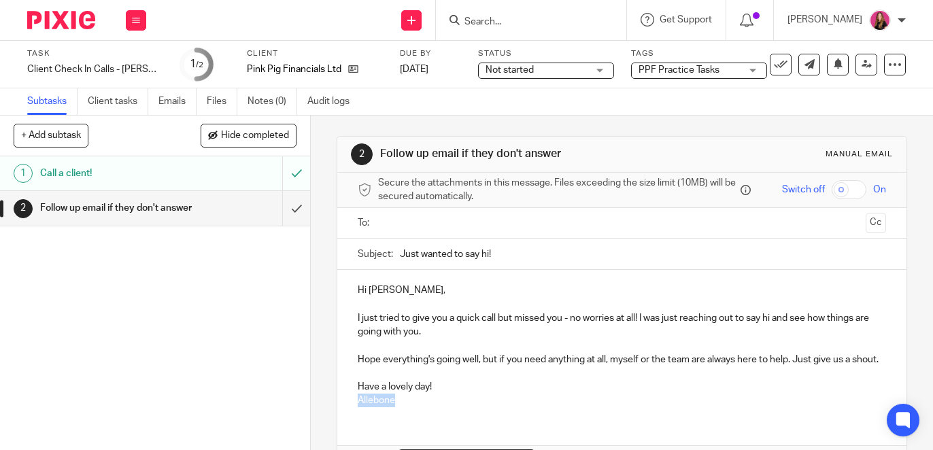
drag, startPoint x: 381, startPoint y: 404, endPoint x: 355, endPoint y: 404, distance: 25.9
click at [355, 404] on div "Hi Beatrice, I just tried to give you a quick call but missed you - no worries …" at bounding box center [621, 344] width 569 height 148
click at [454, 239] on input "Just wanted to say hi!" at bounding box center [643, 254] width 486 height 31
click at [463, 227] on input "text" at bounding box center [621, 224] width 477 height 16
paste input "beatrice@coaching-in-motion.co.uk"
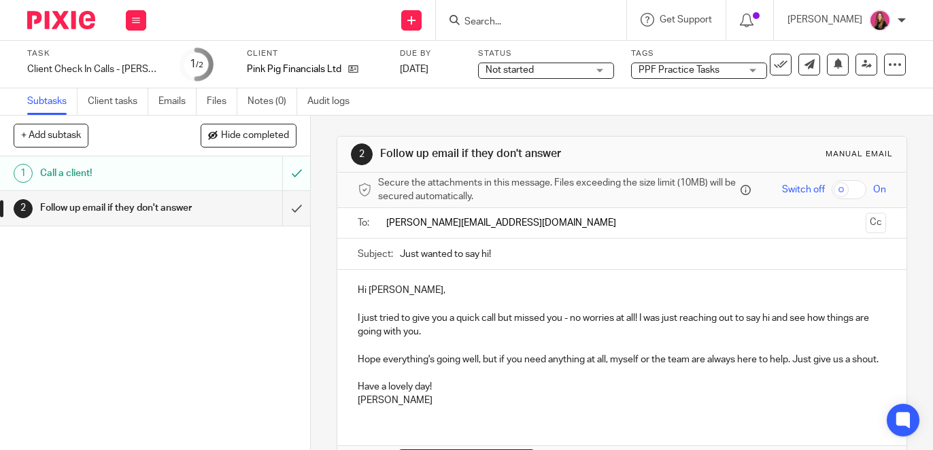
type input "beatrice@coaching-in-motion.co.uk"
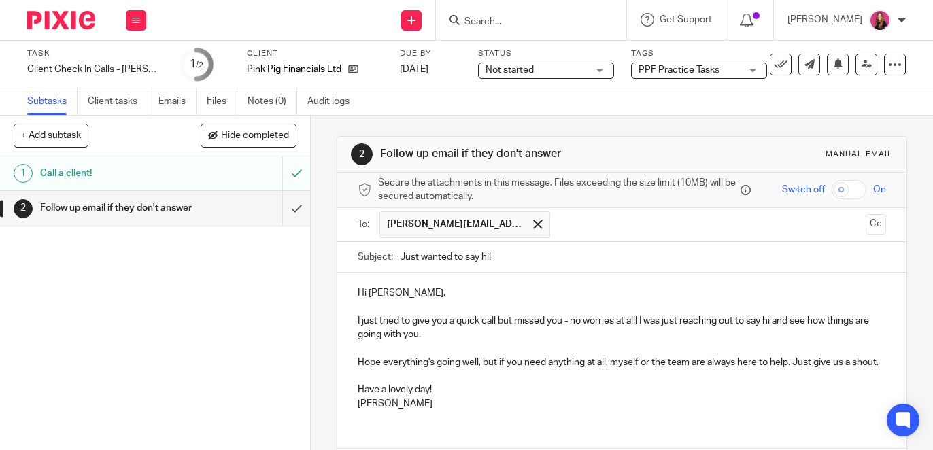
click at [614, 288] on p "Hi Beatrice," at bounding box center [622, 293] width 528 height 14
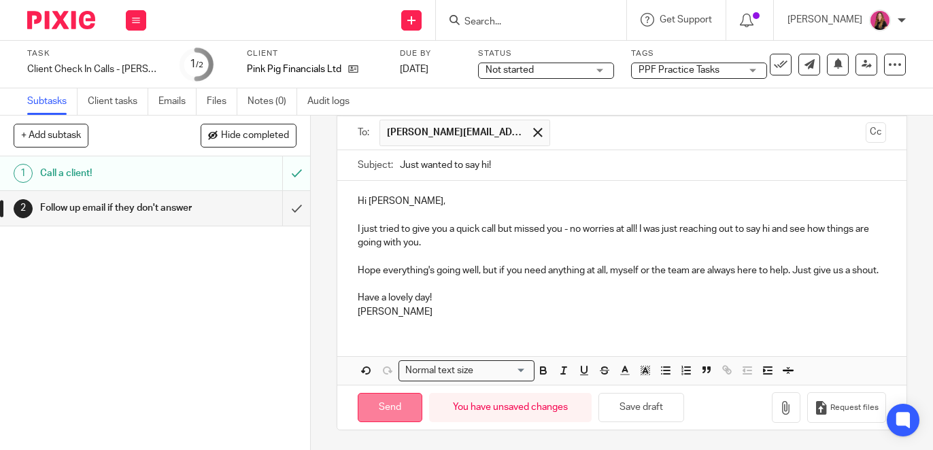
click at [373, 401] on input "Send" at bounding box center [390, 407] width 65 height 29
type input "Sent"
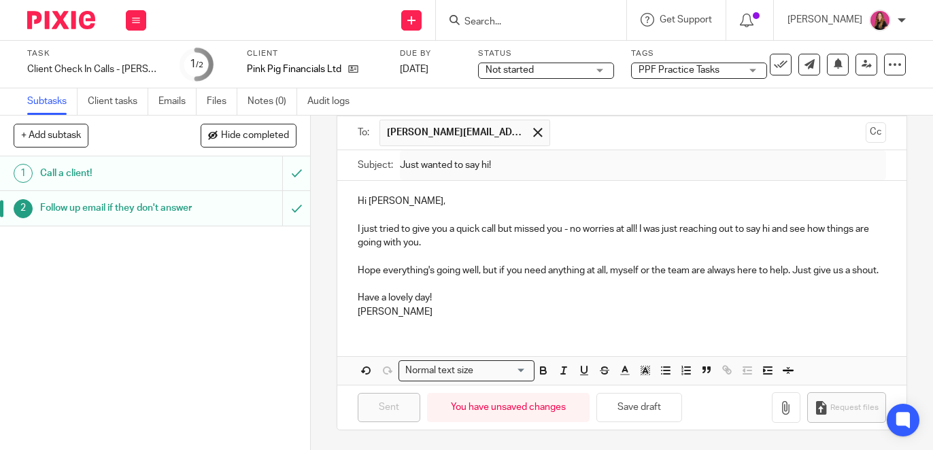
click at [73, 15] on img at bounding box center [61, 20] width 68 height 18
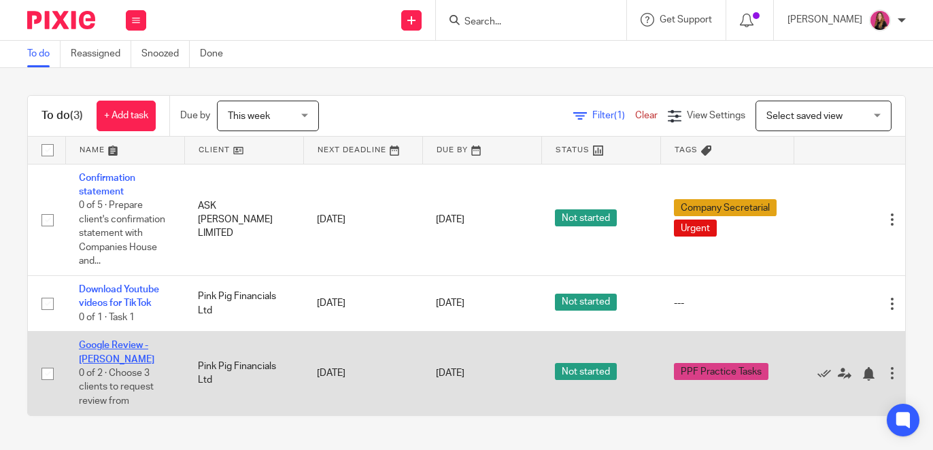
click at [120, 349] on link "Google Review - [PERSON_NAME]" at bounding box center [117, 352] width 76 height 23
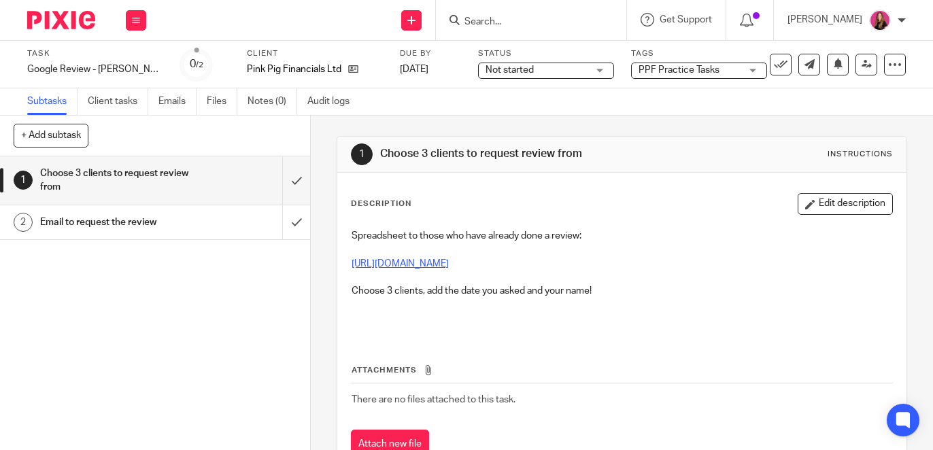
click at [449, 260] on link "https://docs.google.com/spreadsheets/d/1n1YwL8_VUNEx2VuN50mrnCoDScyeeziayelboeS…" at bounding box center [400, 264] width 97 height 10
click at [298, 180] on input "submit" at bounding box center [155, 180] width 310 height 48
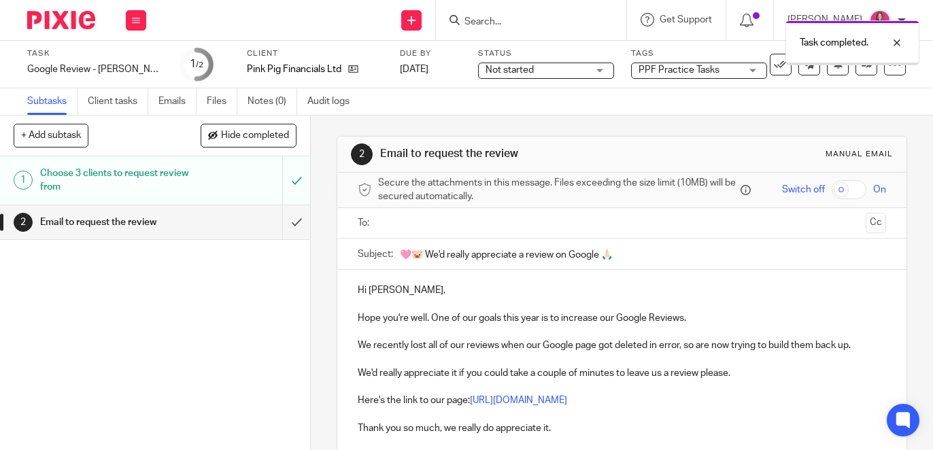
scroll to position [41, 0]
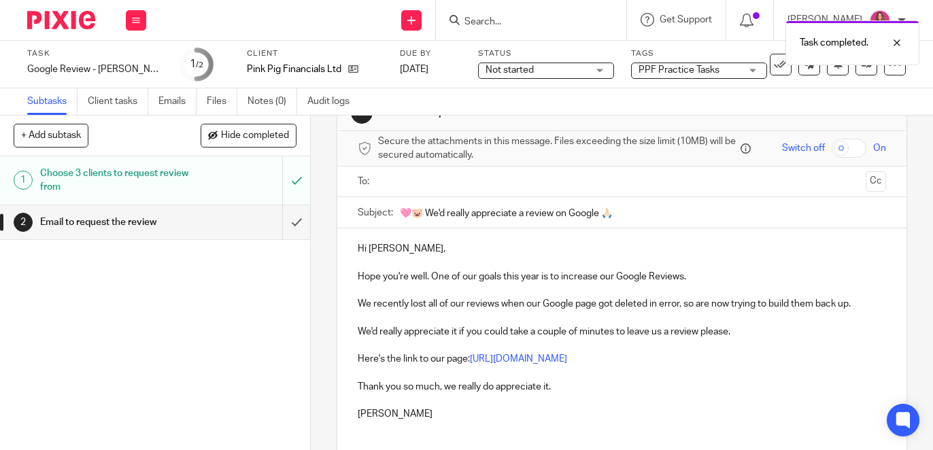
click at [447, 190] on ul at bounding box center [623, 182] width 486 height 22
click at [459, 185] on input "text" at bounding box center [621, 182] width 477 height 16
type input "t"
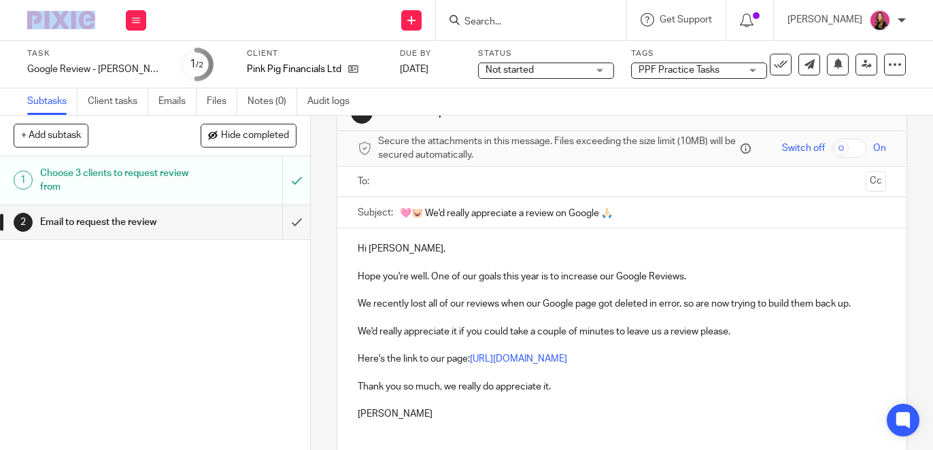
click at [398, 248] on p "Hi Cheryl," at bounding box center [622, 249] width 528 height 14
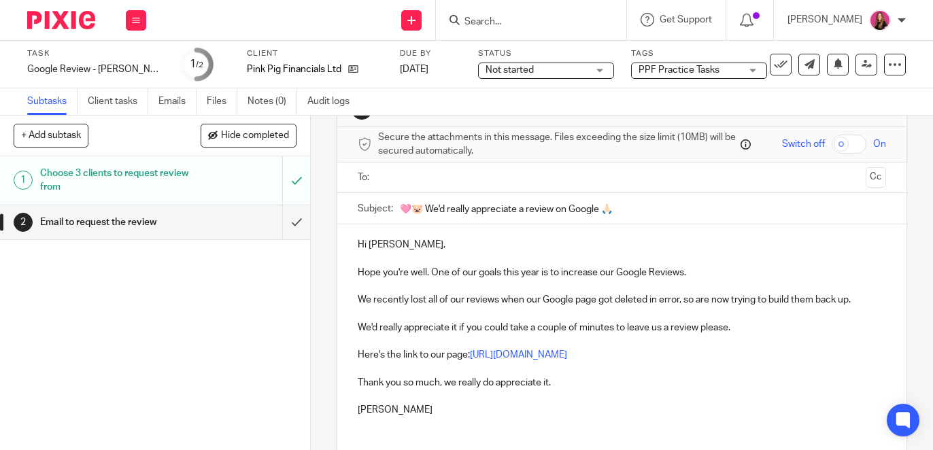
scroll to position [17, 0]
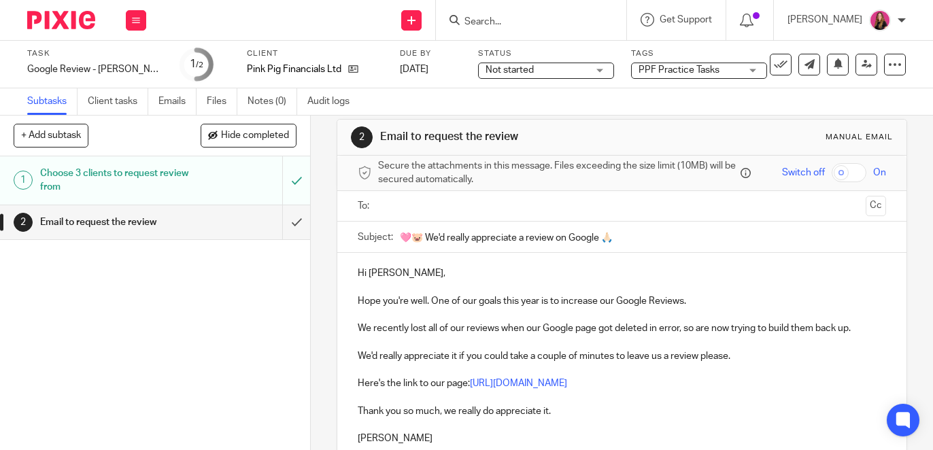
click at [485, 207] on input "text" at bounding box center [621, 207] width 477 height 16
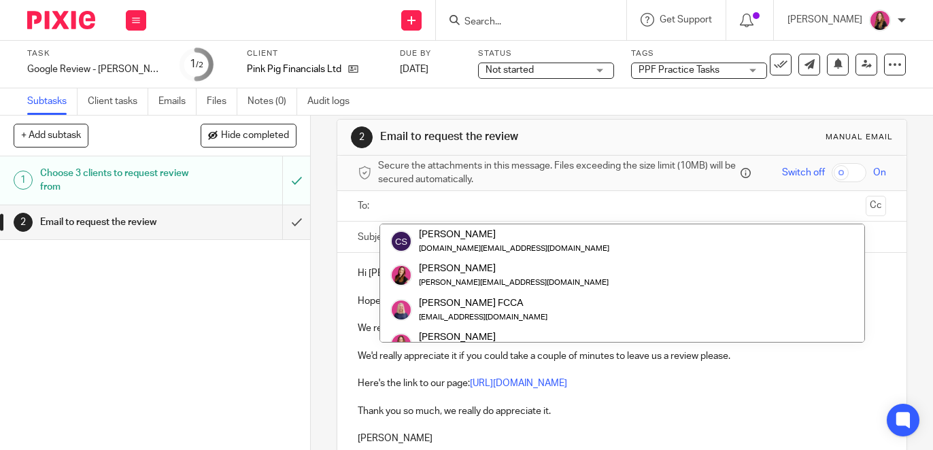
paste input "[PERSON_NAME][EMAIL_ADDRESS][DOMAIN_NAME]"
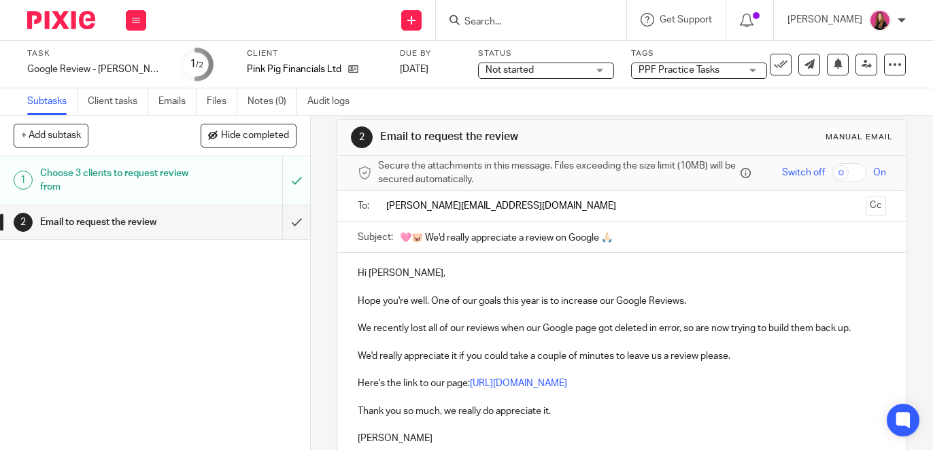
type input "jojo@thrivewithjojo.com"
click at [562, 271] on p "Hi Jo," at bounding box center [622, 274] width 528 height 14
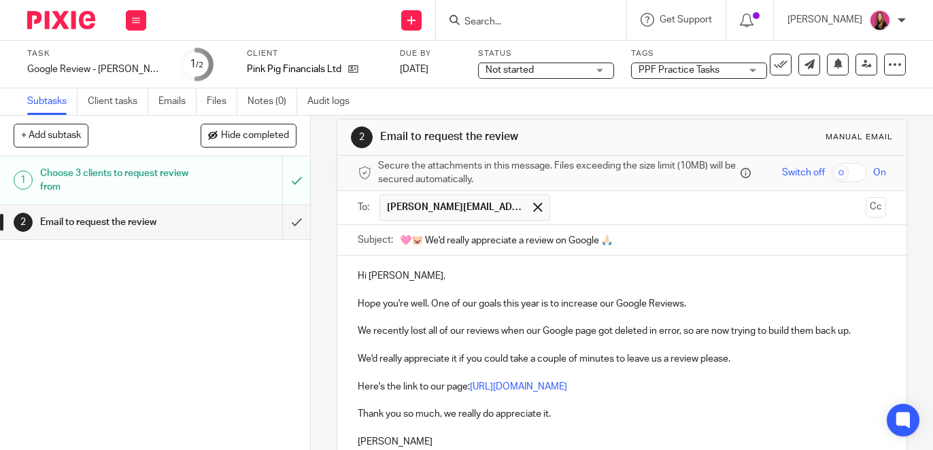
scroll to position [147, 0]
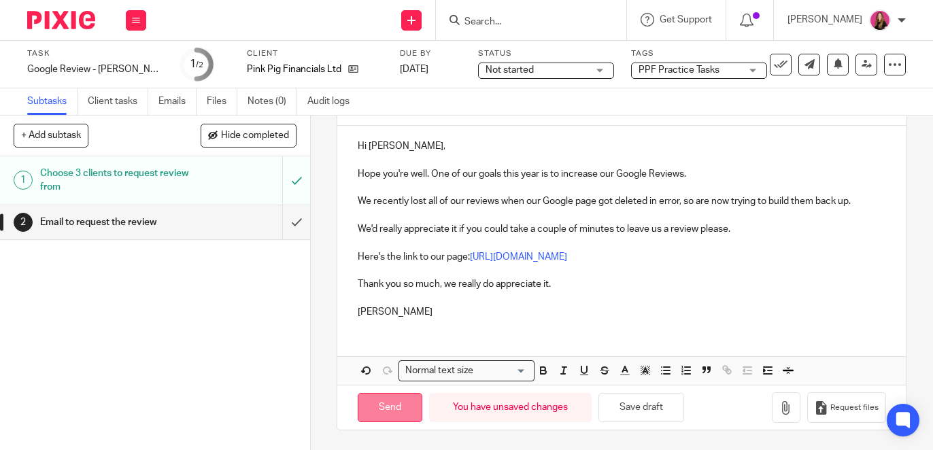
click at [385, 402] on input "Send" at bounding box center [390, 407] width 65 height 29
type input "Sent"
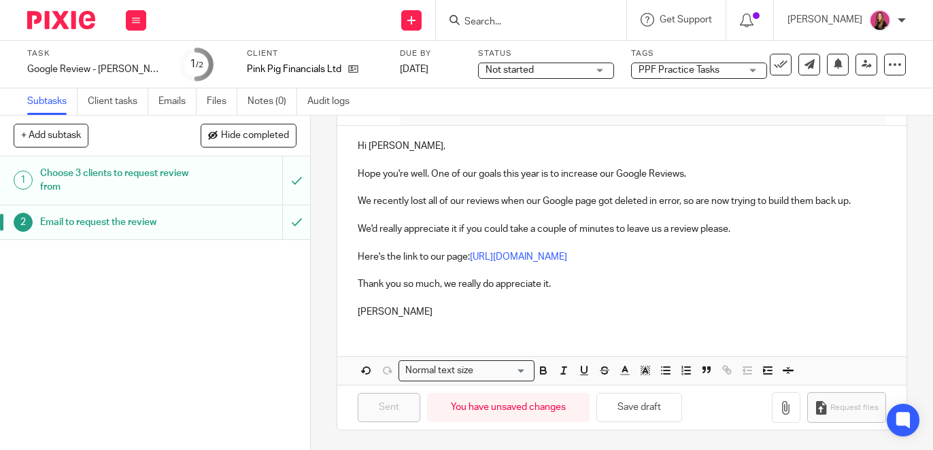
click at [39, 21] on img at bounding box center [61, 20] width 68 height 18
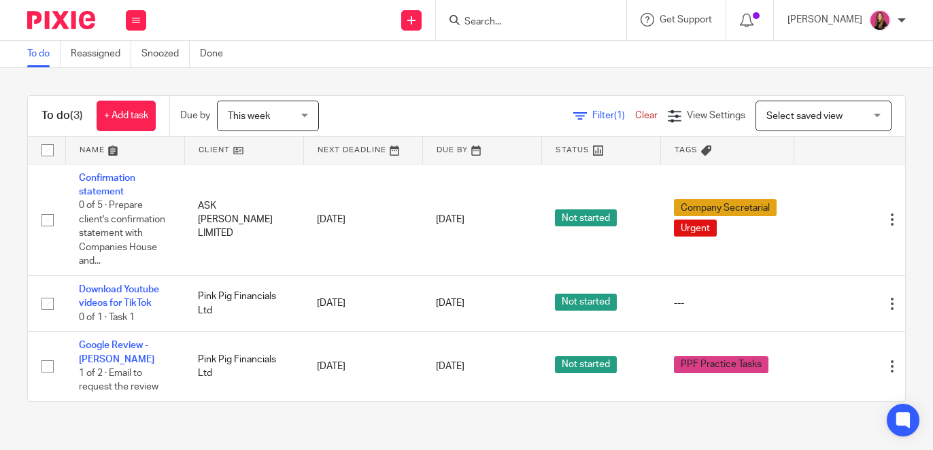
click at [495, 27] on input "Search" at bounding box center [524, 22] width 122 height 12
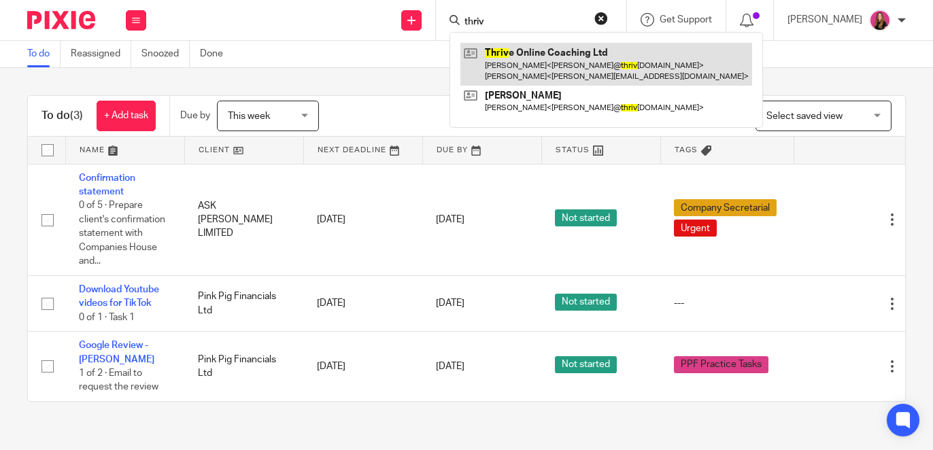
type input "thriv"
click at [527, 63] on link at bounding box center [607, 64] width 292 height 42
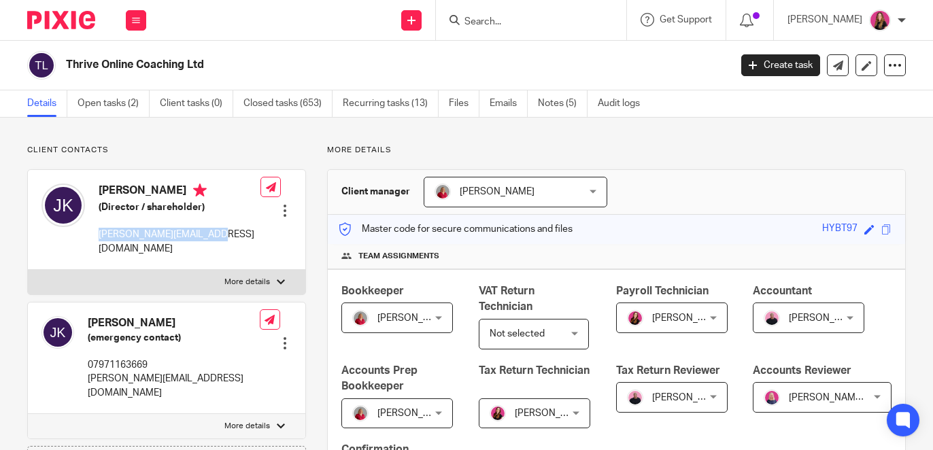
drag, startPoint x: 162, startPoint y: 237, endPoint x: 99, endPoint y: 237, distance: 63.3
click at [99, 237] on div "[PERSON_NAME] (Director / shareholder) [PERSON_NAME][EMAIL_ADDRESS][DOMAIN_NAME…" at bounding box center [167, 220] width 278 height 100
copy p "[PERSON_NAME][EMAIL_ADDRESS][DOMAIN_NAME]"
click at [540, 25] on input "Search" at bounding box center [524, 22] width 122 height 12
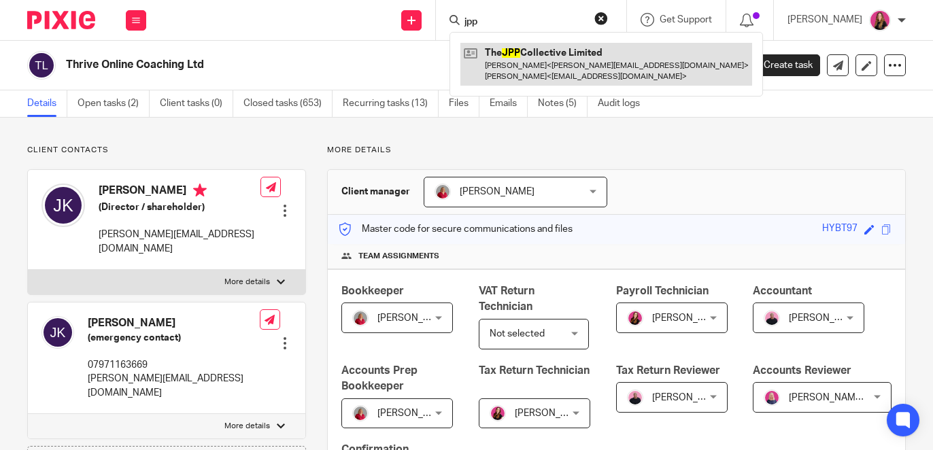
type input "jpp"
click at [544, 61] on link at bounding box center [607, 64] width 292 height 42
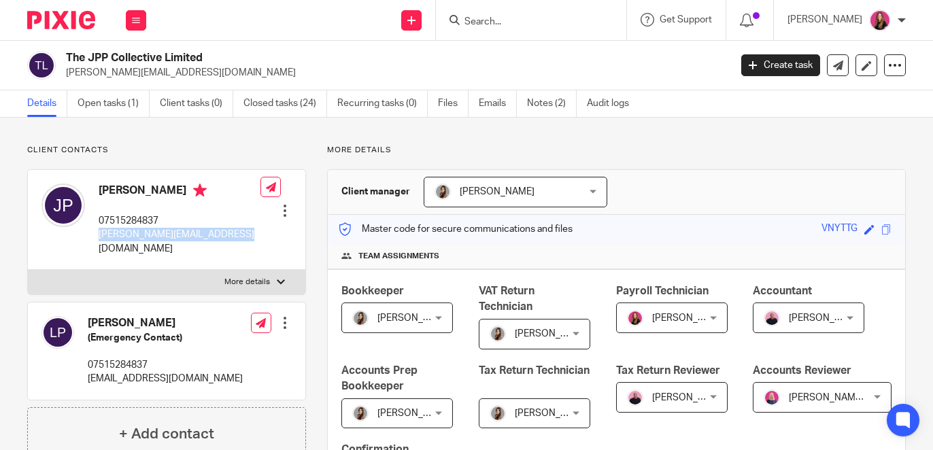
drag, startPoint x: 224, startPoint y: 235, endPoint x: 97, endPoint y: 235, distance: 127.2
click at [97, 235] on div "Jessica Parker-Palmiero 07515284837 jessica@thejppcollective.com" at bounding box center [150, 220] width 219 height 86
copy p "jessica@thejppcollective.com"
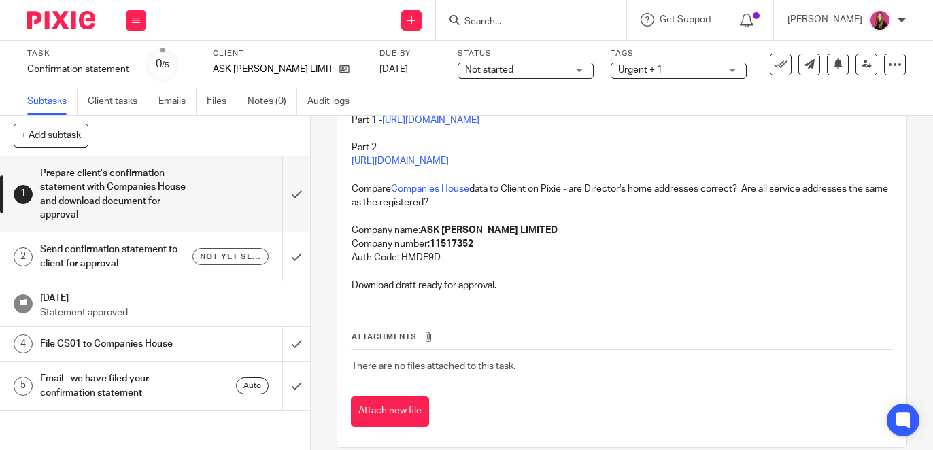
scroll to position [151, 0]
click at [299, 182] on input "submit" at bounding box center [155, 194] width 310 height 76
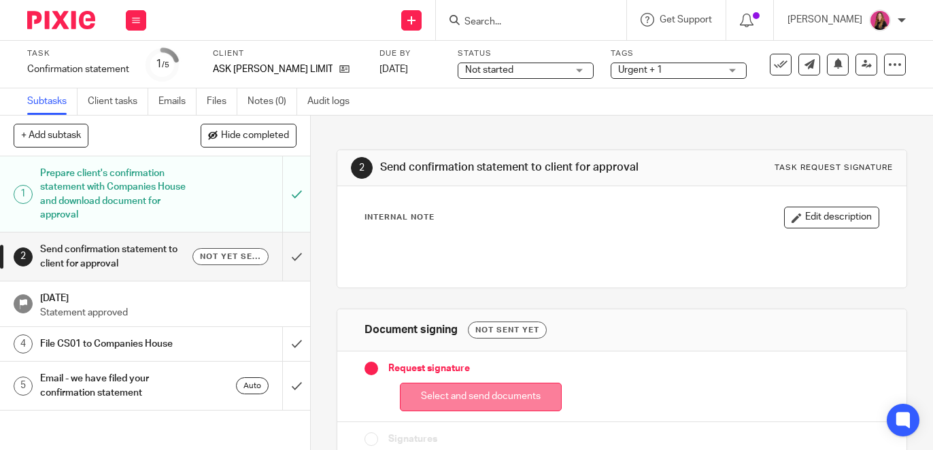
click at [497, 396] on button "Select and send documents" at bounding box center [481, 397] width 162 height 29
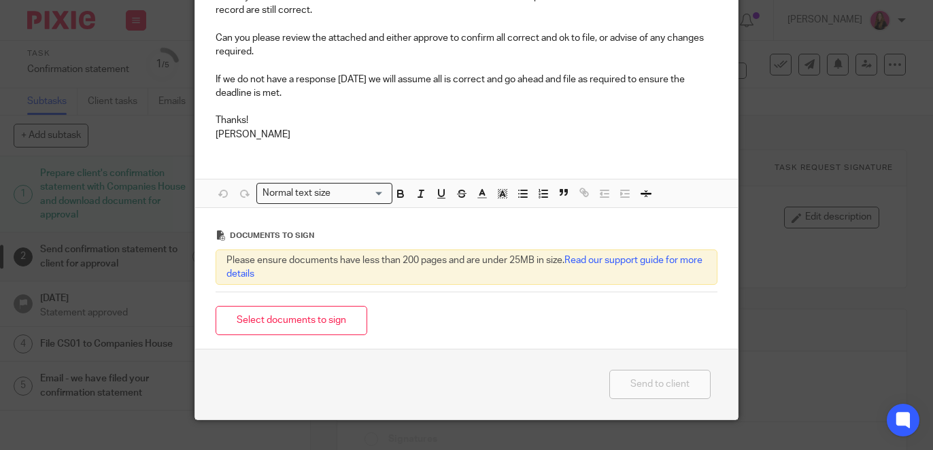
scroll to position [239, 0]
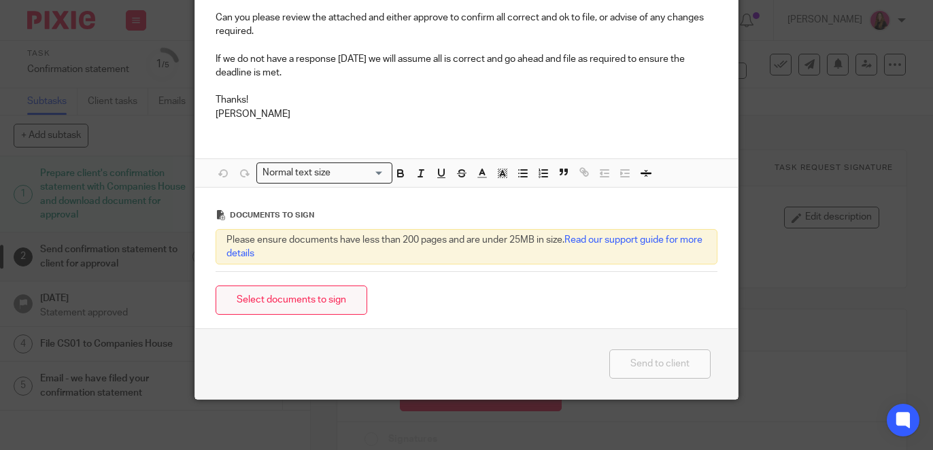
click at [297, 303] on button "Select documents to sign" at bounding box center [292, 300] width 152 height 29
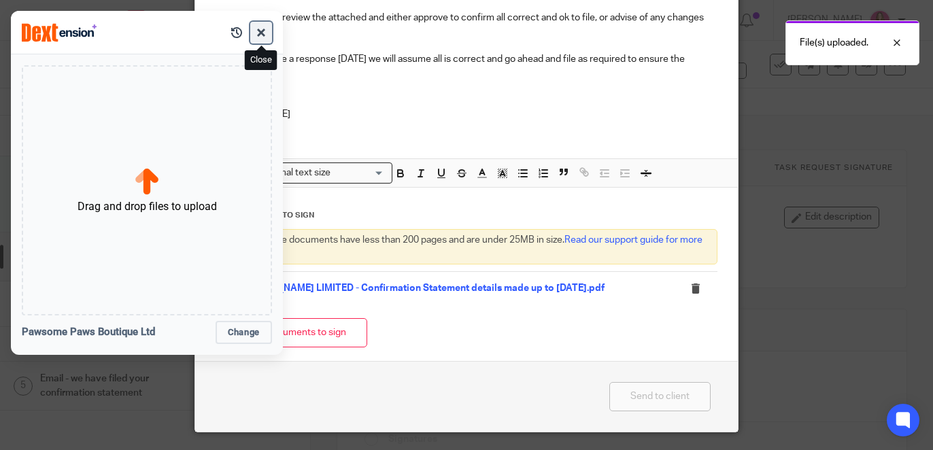
click at [257, 35] on button "button" at bounding box center [261, 33] width 22 height 22
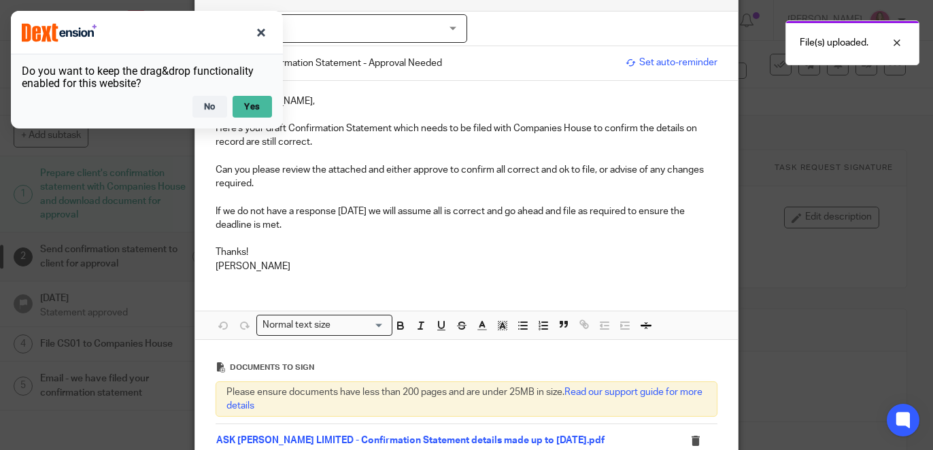
scroll to position [0, 0]
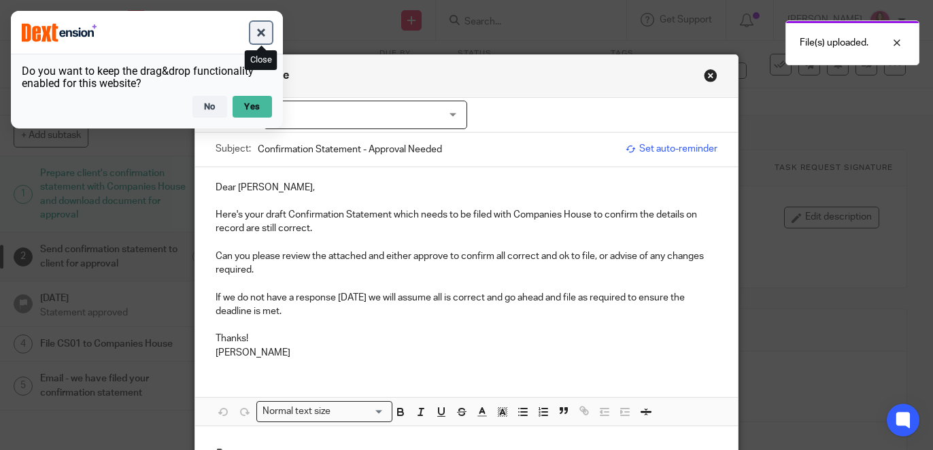
click at [268, 34] on button "button" at bounding box center [261, 33] width 22 height 22
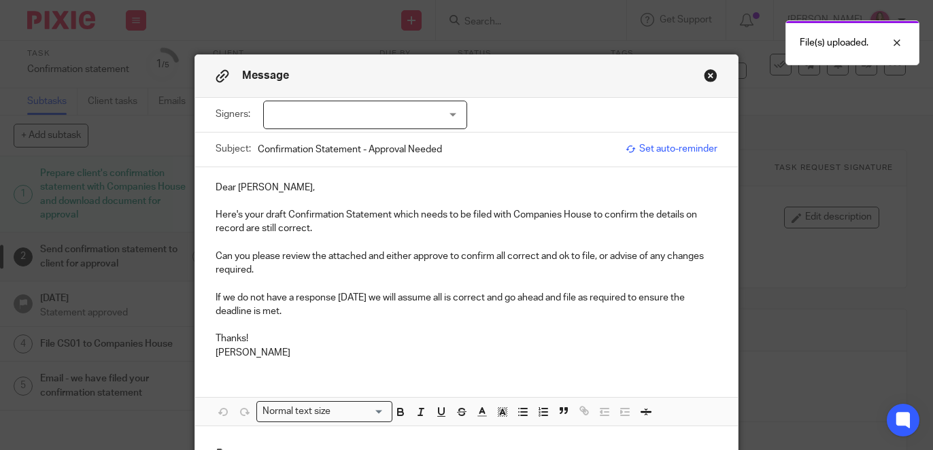
click at [314, 91] on div "Message" at bounding box center [466, 76] width 543 height 43
click at [314, 102] on div at bounding box center [365, 115] width 204 height 29
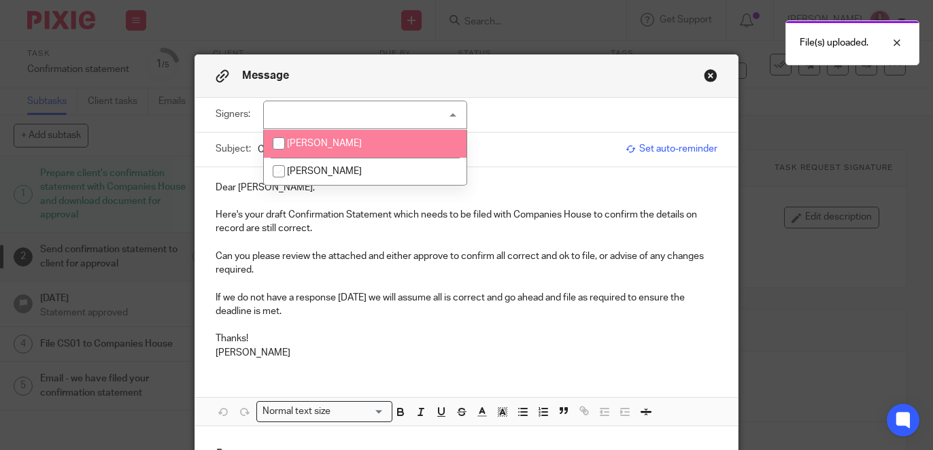
click at [335, 137] on li "Sonia Andre" at bounding box center [365, 144] width 203 height 28
checkbox input "true"
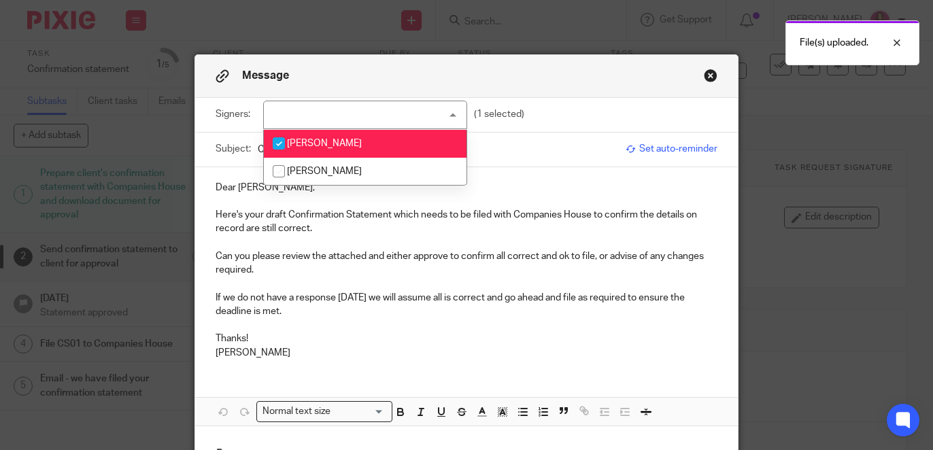
click at [559, 175] on div "Dear Sonia, Here's your draft Confirmation Statement which needs to be filed wi…" at bounding box center [466, 268] width 543 height 203
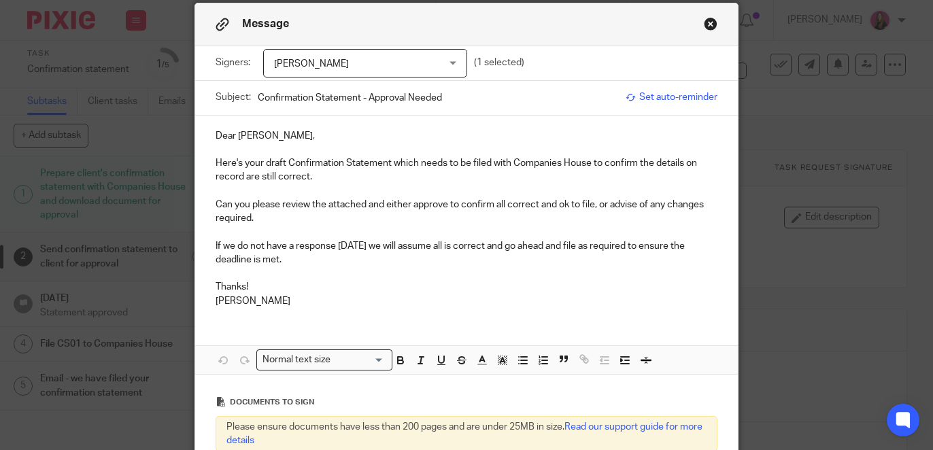
scroll to position [276, 0]
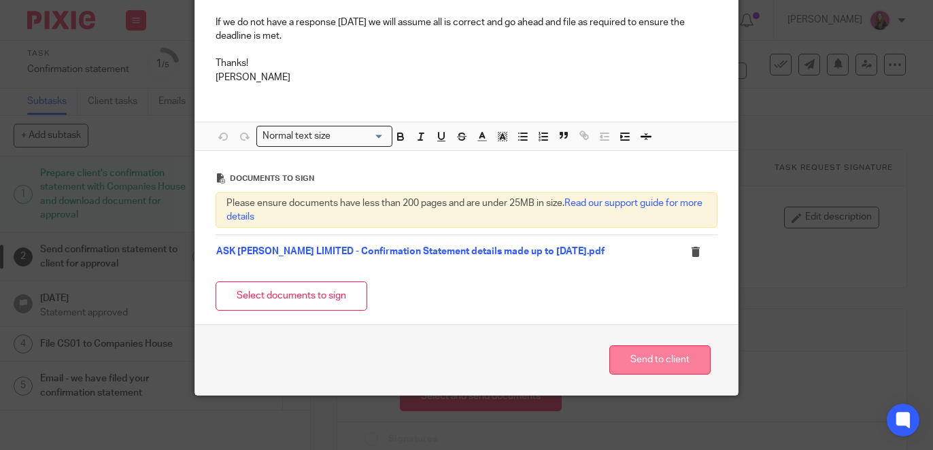
click at [622, 350] on button "Send to client" at bounding box center [660, 360] width 101 height 29
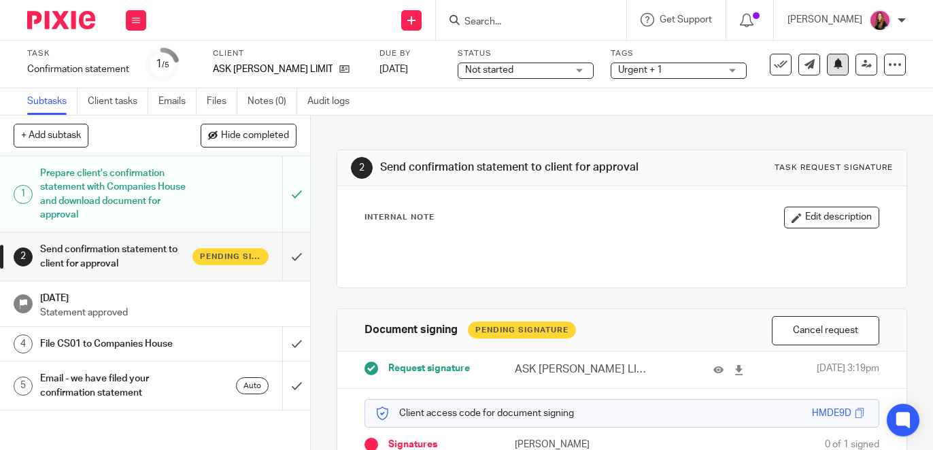
click at [839, 72] on button at bounding box center [838, 65] width 22 height 22
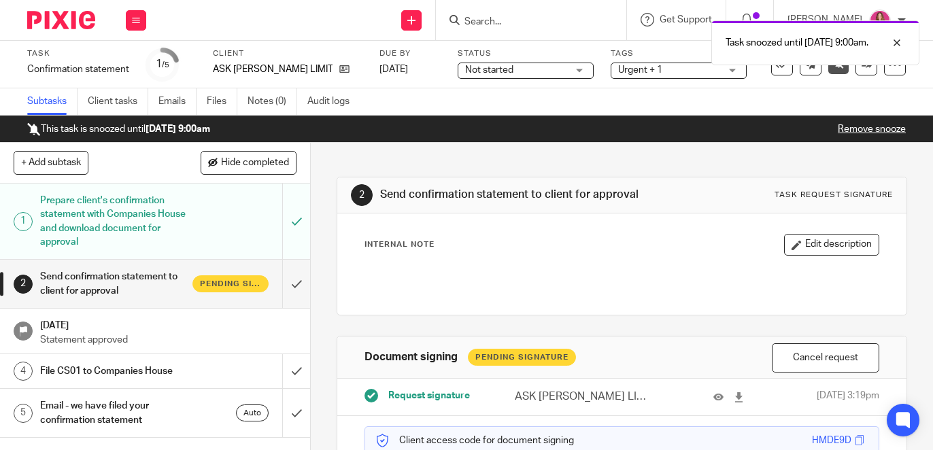
click at [81, 24] on img at bounding box center [61, 20] width 68 height 18
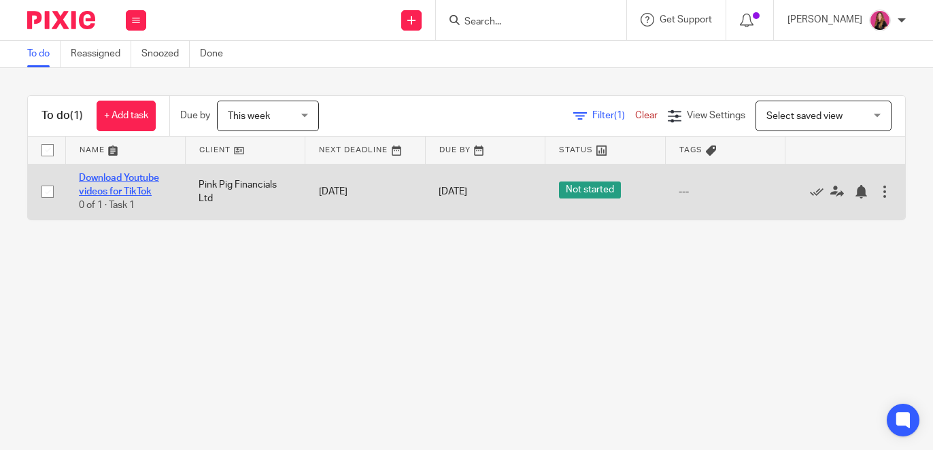
click at [138, 193] on link "Download Youtube videos for TikTok" at bounding box center [119, 184] width 80 height 23
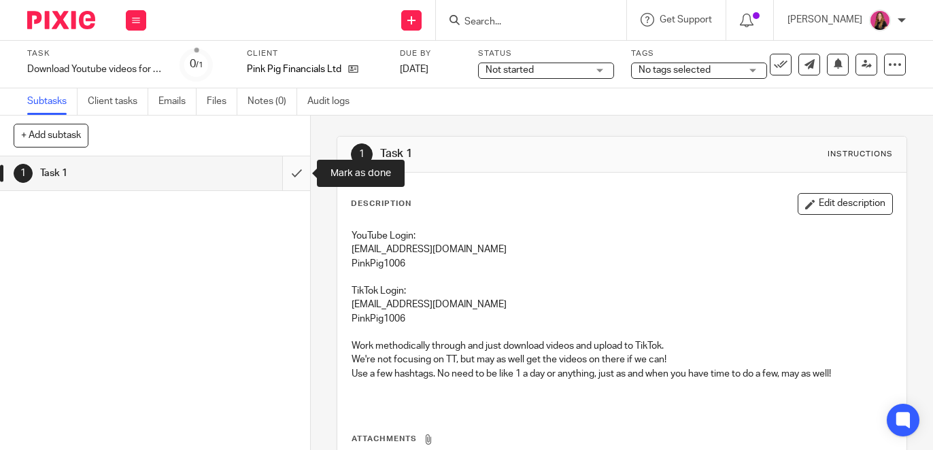
click at [303, 181] on input "submit" at bounding box center [155, 173] width 310 height 34
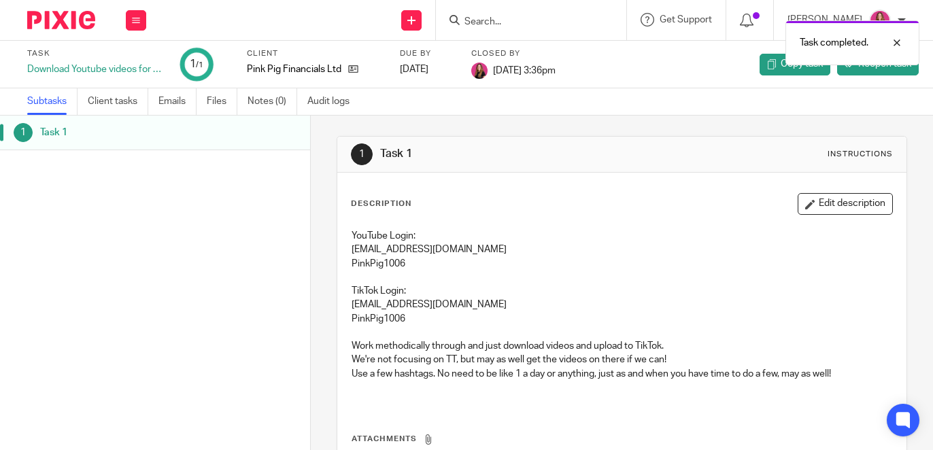
click at [64, 29] on div at bounding box center [56, 20] width 112 height 40
click at [68, 22] on img at bounding box center [61, 20] width 68 height 18
